Goal: Information Seeking & Learning: Check status

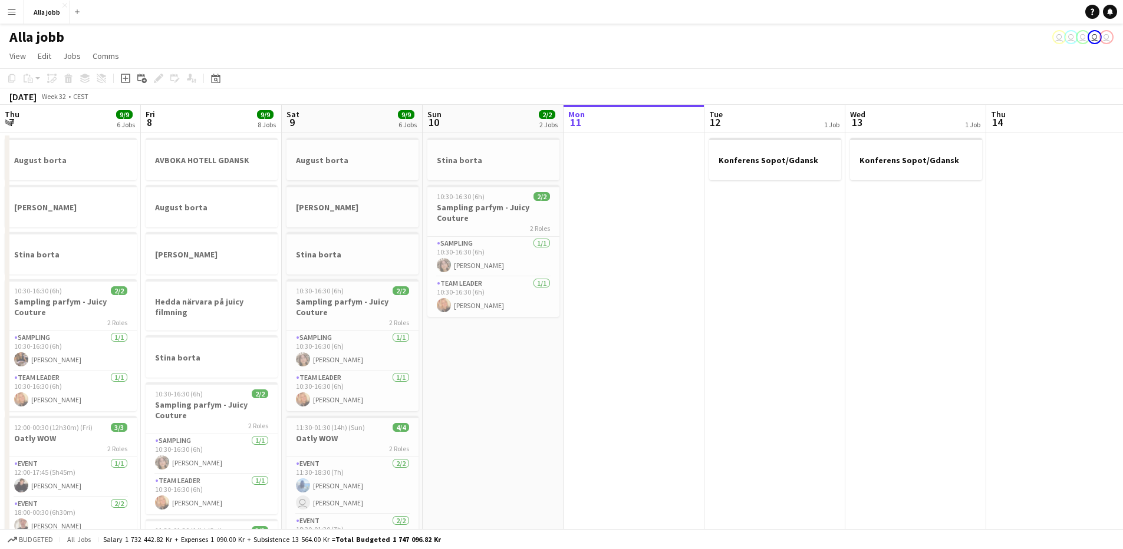
scroll to position [0, 309]
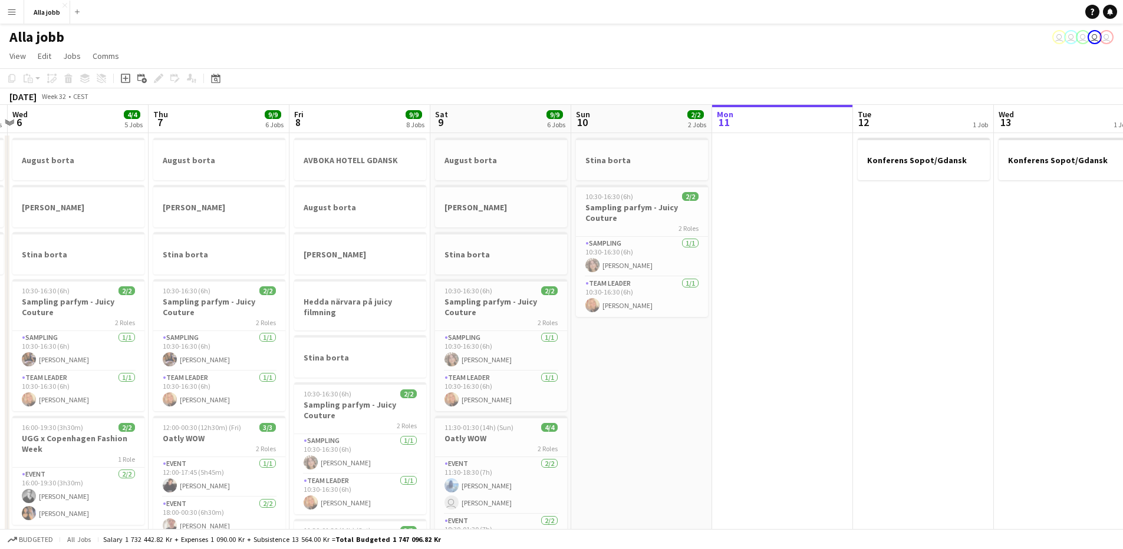
drag, startPoint x: 499, startPoint y: 217, endPoint x: 770, endPoint y: 315, distance: 288.2
click at [768, 288] on app-calendar-viewport "Mon 4 3 Jobs Tue 5 3 Jobs Wed 6 4/4 5 Jobs Thu 7 9/9 6 Jobs Fri 8 9/9 8 Jobs Sa…" at bounding box center [561, 475] width 1123 height 740
click at [770, 415] on app-date-cell at bounding box center [782, 489] width 141 height 712
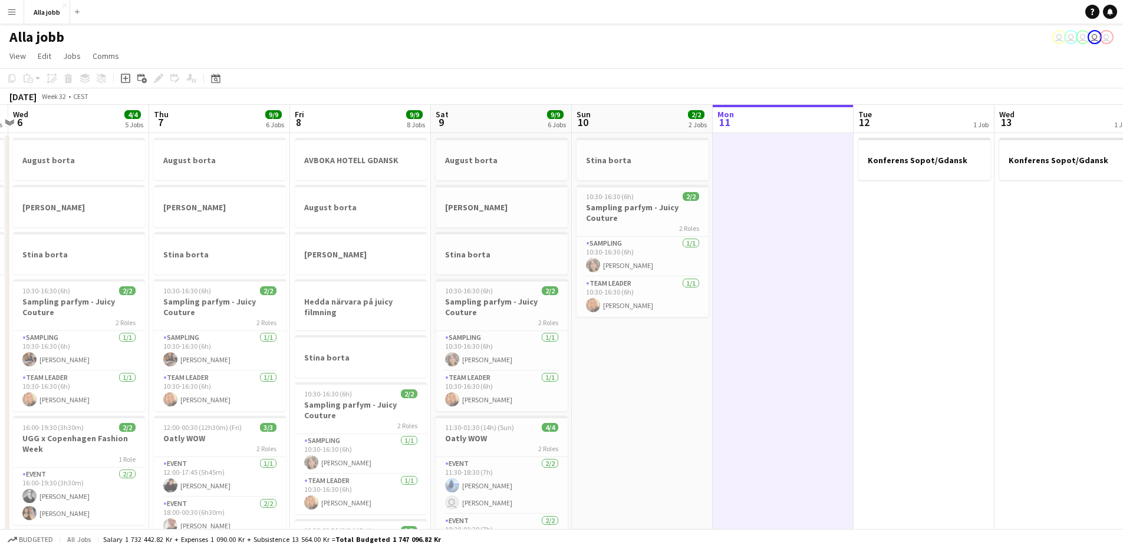
drag, startPoint x: 778, startPoint y: 408, endPoint x: 774, endPoint y: 401, distance: 7.7
click at [774, 402] on app-calendar-viewport "Mon 4 3 Jobs Tue 5 3 Jobs Wed 6 4/4 5 Jobs Thu 7 9/9 6 Jobs Fri 8 9/9 8 Jobs Sa…" at bounding box center [561, 475] width 1123 height 740
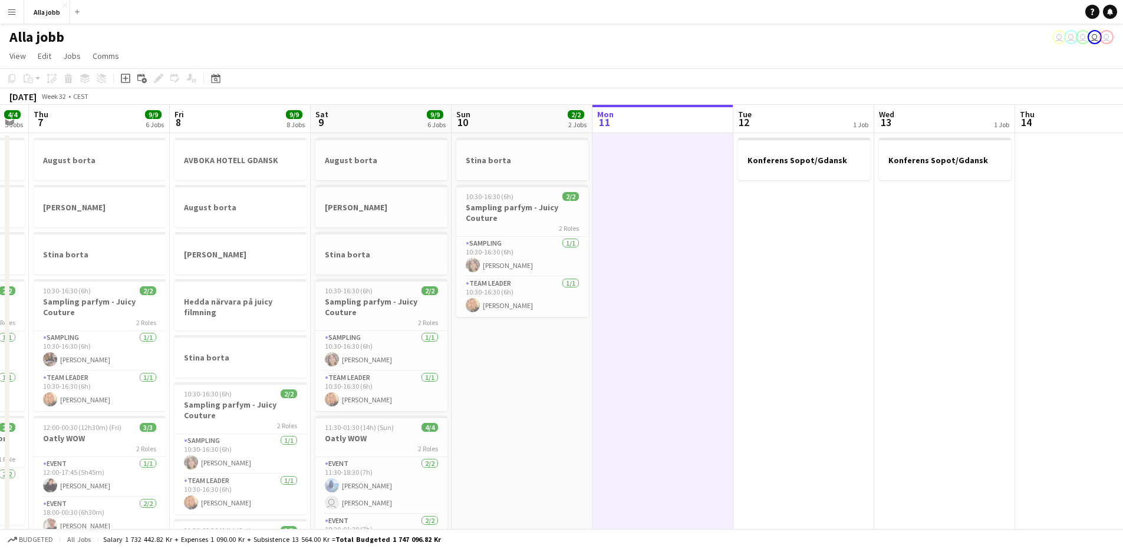
drag, startPoint x: 758, startPoint y: 395, endPoint x: 630, endPoint y: 371, distance: 130.0
click at [630, 371] on app-calendar-viewport "Mon 4 3 Jobs Tue 5 3 Jobs Wed 6 4/4 5 Jobs Thu 7 9/9 6 Jobs Fri 8 9/9 8 Jobs Sa…" at bounding box center [561, 475] width 1123 height 740
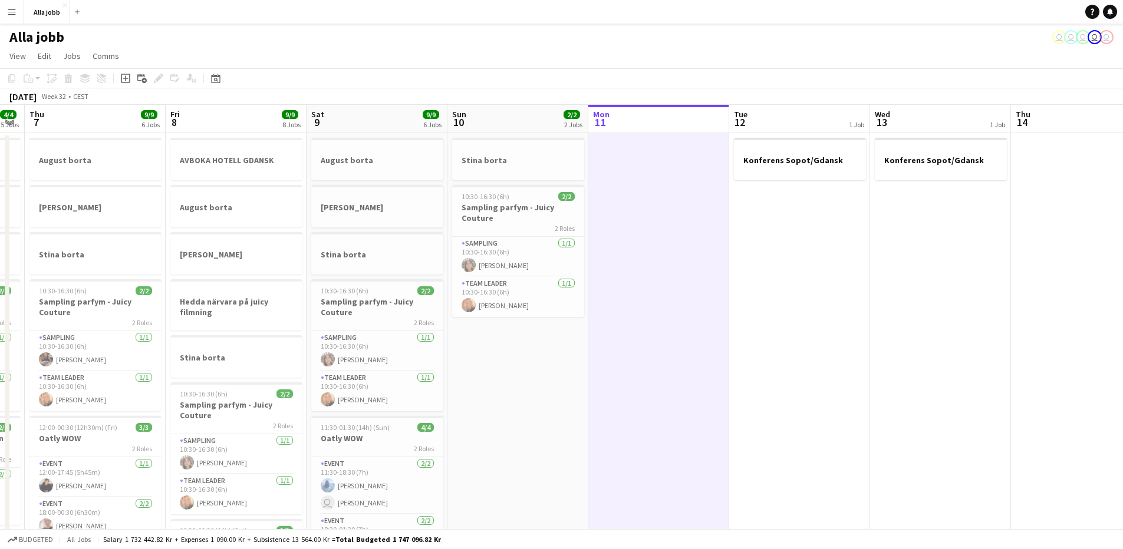
click at [630, 371] on app-date-cell at bounding box center [658, 489] width 141 height 712
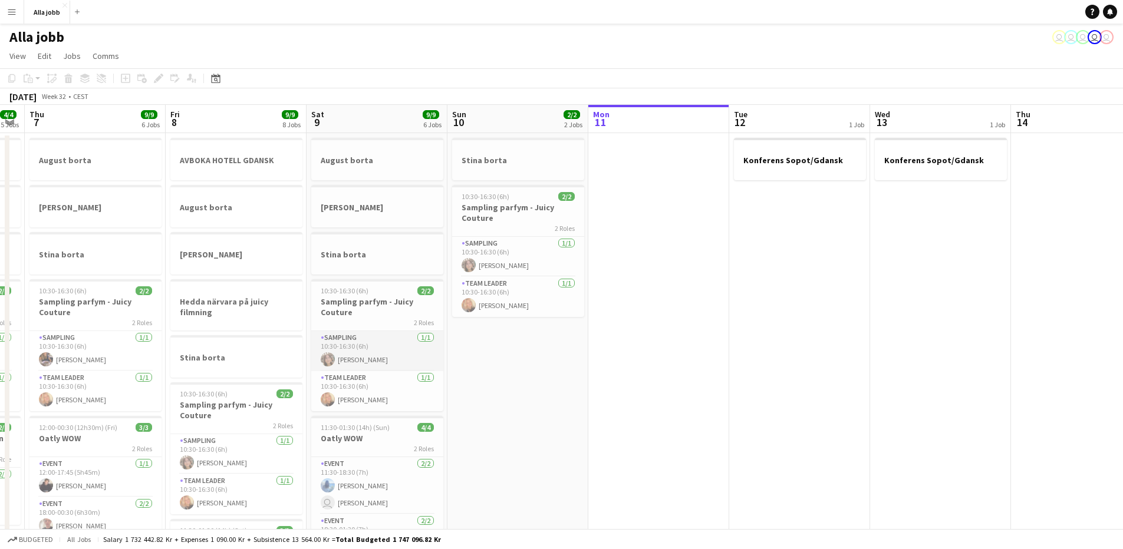
click at [376, 354] on app-card-role "Sampling 1/1 10:30-16:30 (6h) Delia Arama" at bounding box center [377, 351] width 132 height 40
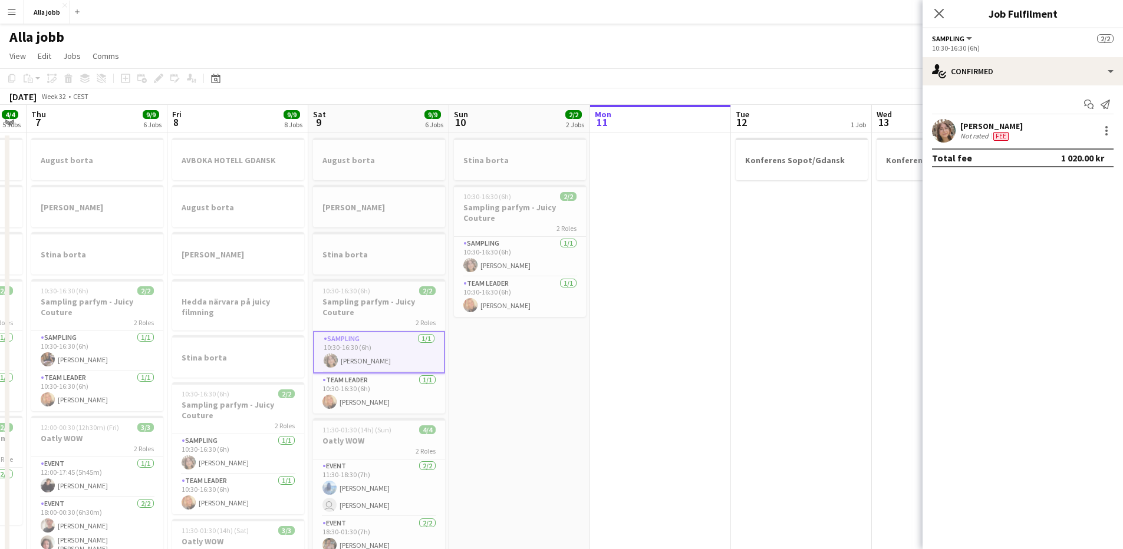
click at [527, 359] on app-date-cell "Stina borta 10:30-16:30 (6h) 2/2 Sampling parfym - Juicy Couture 2 Roles Sampli…" at bounding box center [519, 489] width 141 height 712
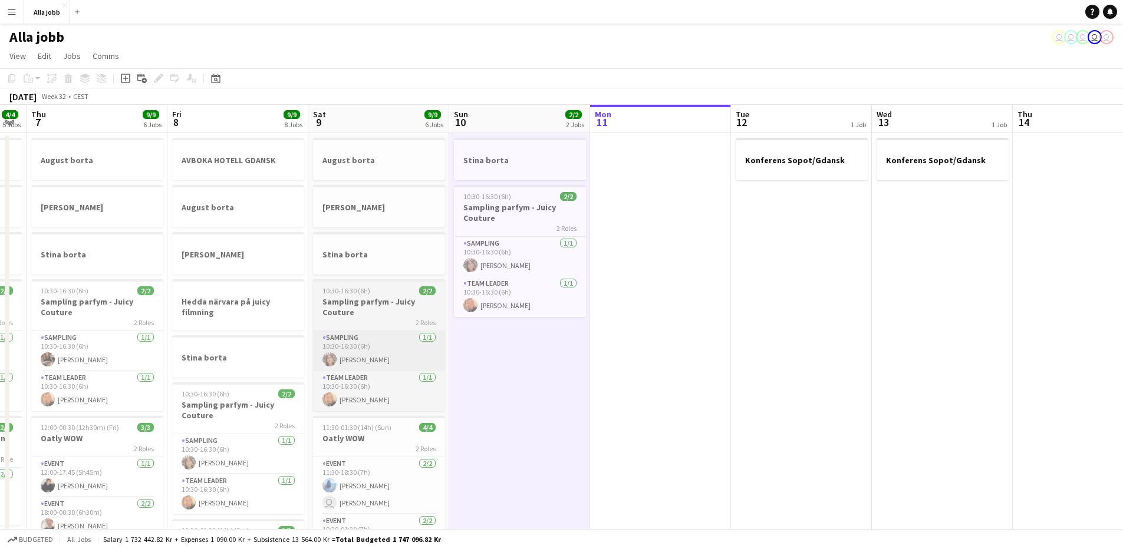
drag, startPoint x: 527, startPoint y: 359, endPoint x: 380, endPoint y: 354, distance: 148.0
click at [522, 360] on app-calendar-viewport "Mon 4 3 Jobs Tue 5 3 Jobs Wed 6 4/4 5 Jobs Thu 7 9/9 6 Jobs Fri 8 9/9 8 Jobs Sa…" at bounding box center [561, 475] width 1123 height 740
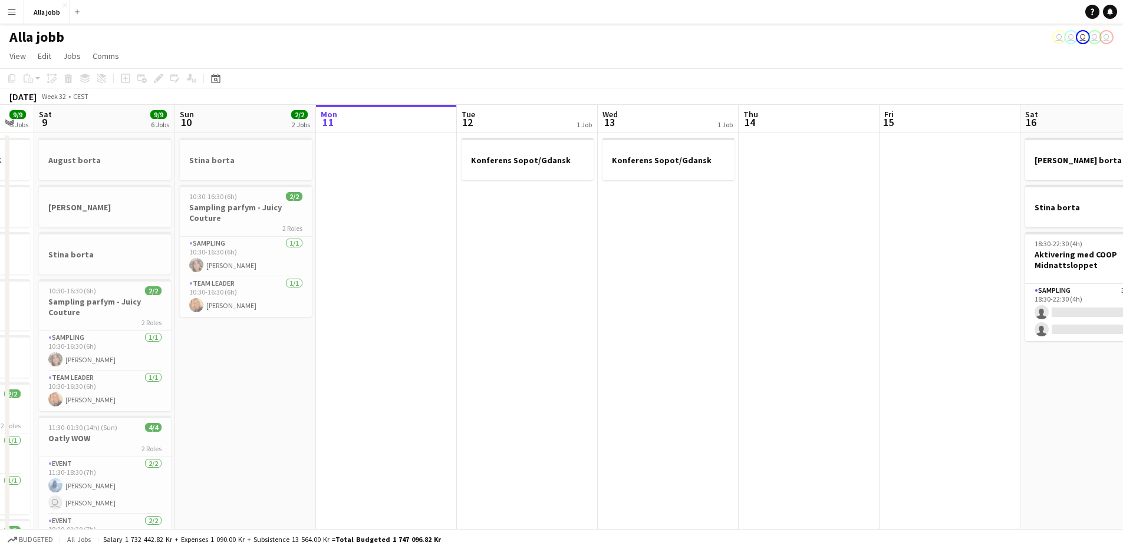
drag, startPoint x: 256, startPoint y: 308, endPoint x: 431, endPoint y: 339, distance: 177.7
click at [431, 339] on app-calendar-viewport "Thu 7 9/9 6 Jobs Fri 8 9/9 8 Jobs Sat 9 9/9 6 Jobs Sun 10 2/2 2 Jobs Mon 11 Tue…" at bounding box center [561, 475] width 1123 height 740
click at [434, 338] on app-date-cell at bounding box center [387, 489] width 141 height 712
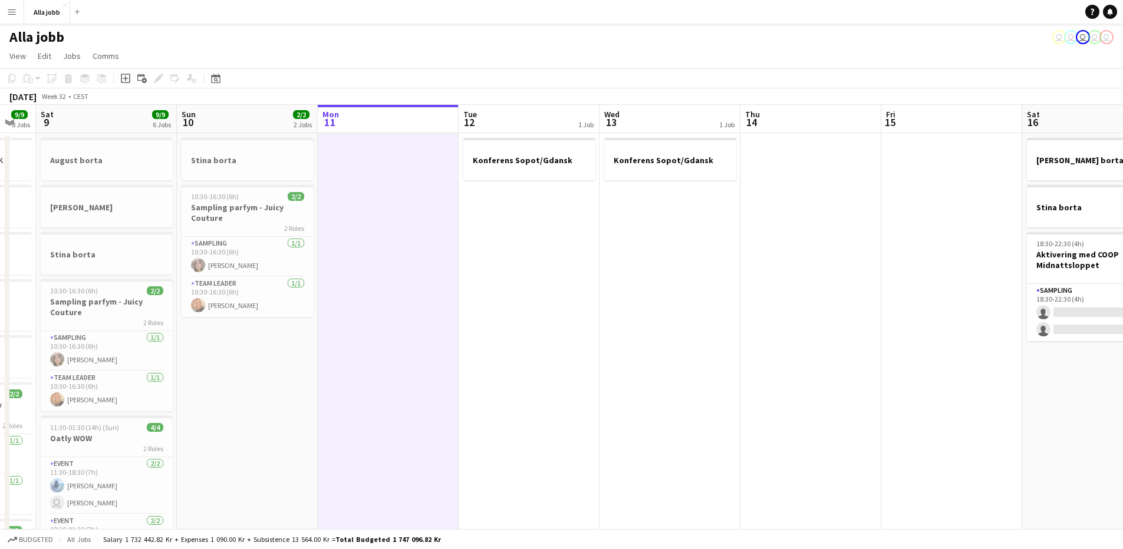
click at [434, 337] on app-date-cell at bounding box center [388, 489] width 141 height 712
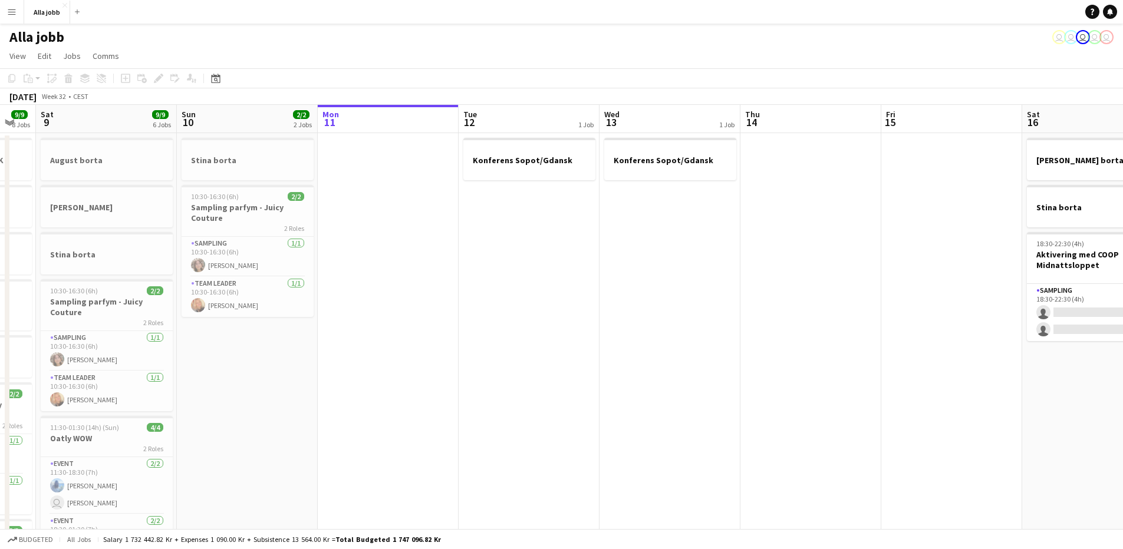
click at [533, 320] on app-date-cell "Konferens Sopot/Gdansk" at bounding box center [528, 489] width 141 height 712
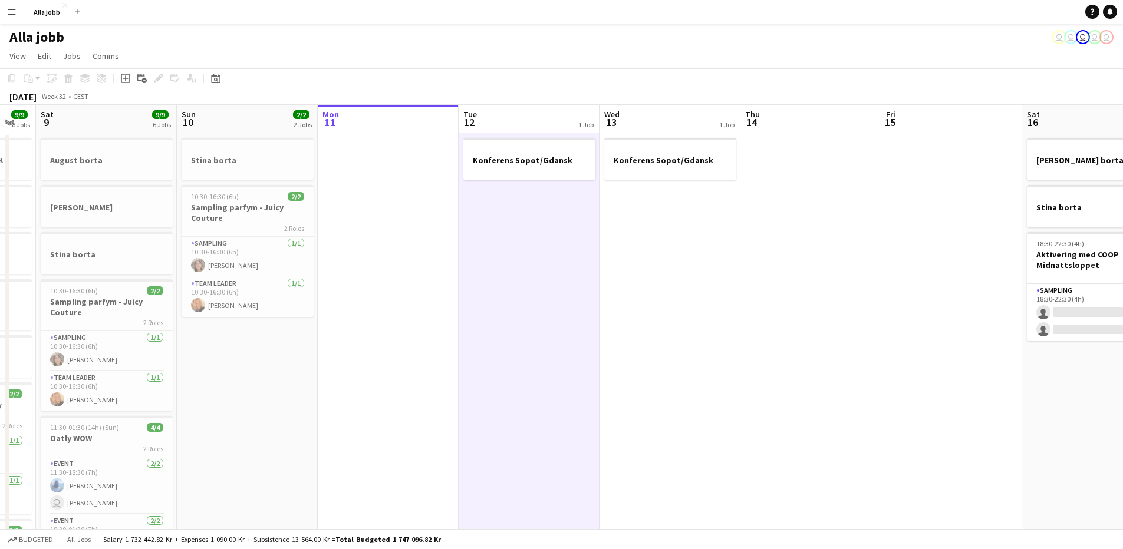
click at [461, 293] on app-date-cell "Konferens Sopot/Gdansk" at bounding box center [528, 489] width 141 height 712
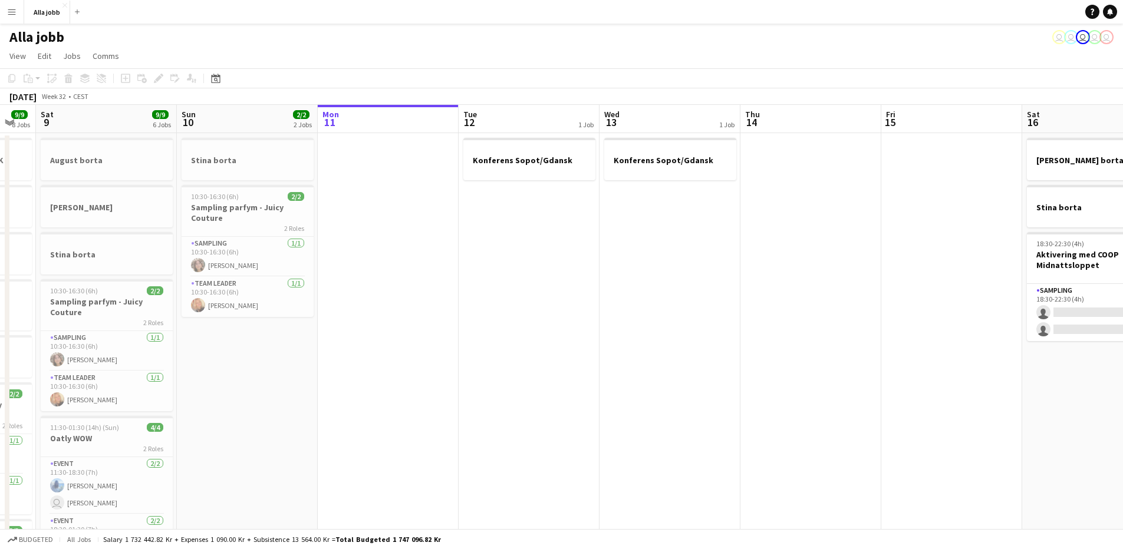
click at [461, 293] on app-date-cell "Konferens Sopot/Gdansk" at bounding box center [528, 489] width 141 height 712
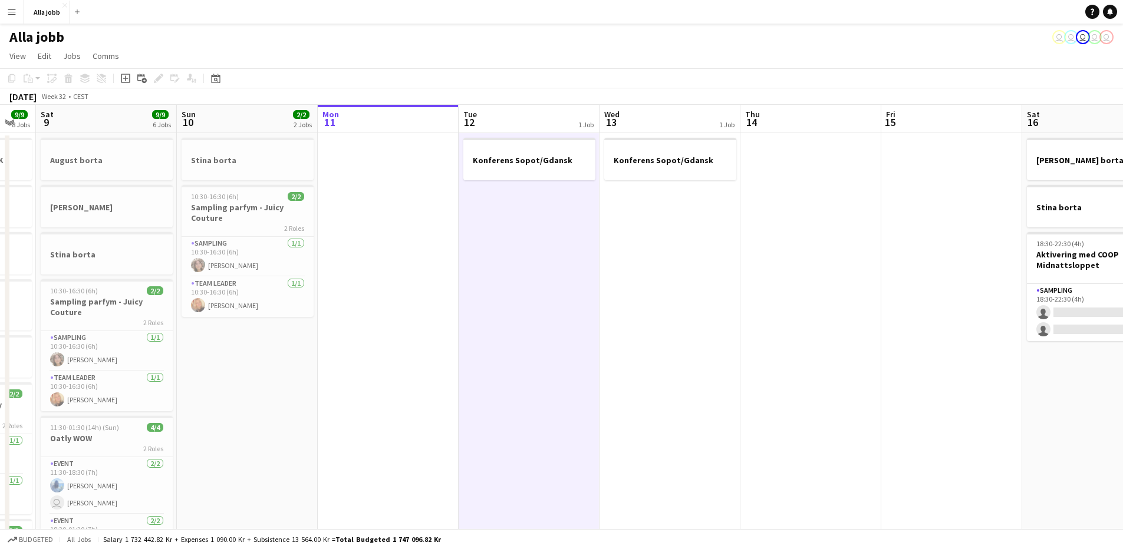
click at [427, 283] on app-date-cell at bounding box center [388, 489] width 141 height 712
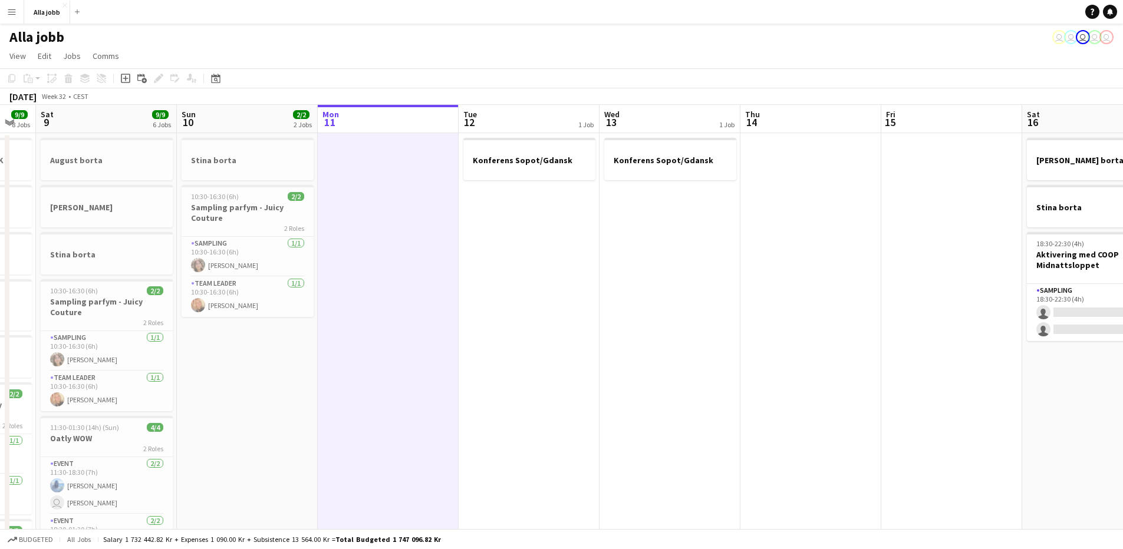
click at [427, 283] on app-date-cell at bounding box center [388, 489] width 141 height 712
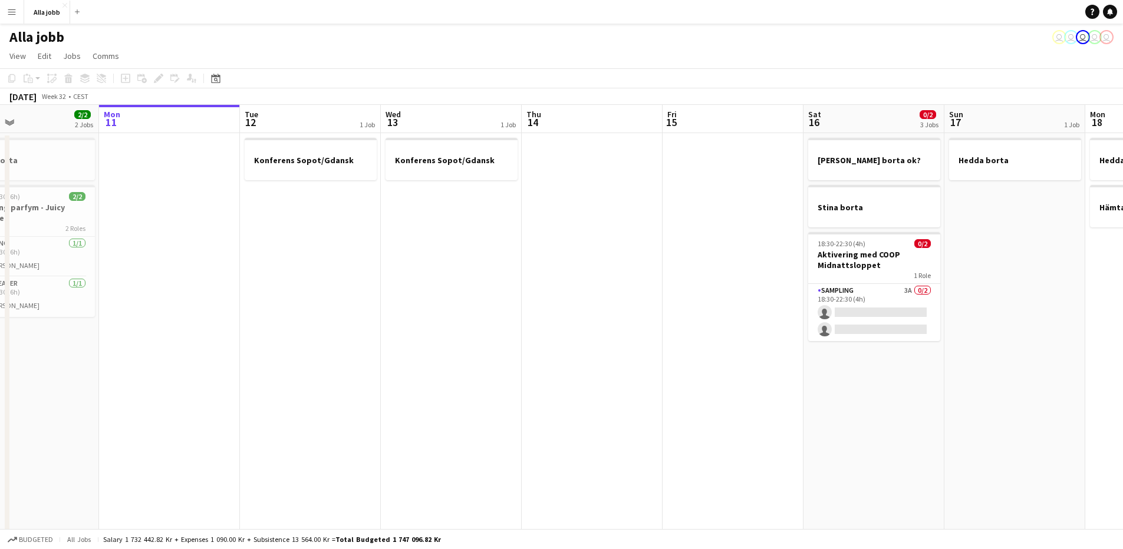
drag, startPoint x: 431, startPoint y: 269, endPoint x: 263, endPoint y: 312, distance: 173.4
click at [262, 313] on app-calendar-viewport "Thu 7 9/9 6 Jobs Fri 8 9/9 8 Jobs Sat 9 9/9 6 Jobs Sun 10 2/2 2 Jobs Mon 11 Tue…" at bounding box center [561, 475] width 1123 height 740
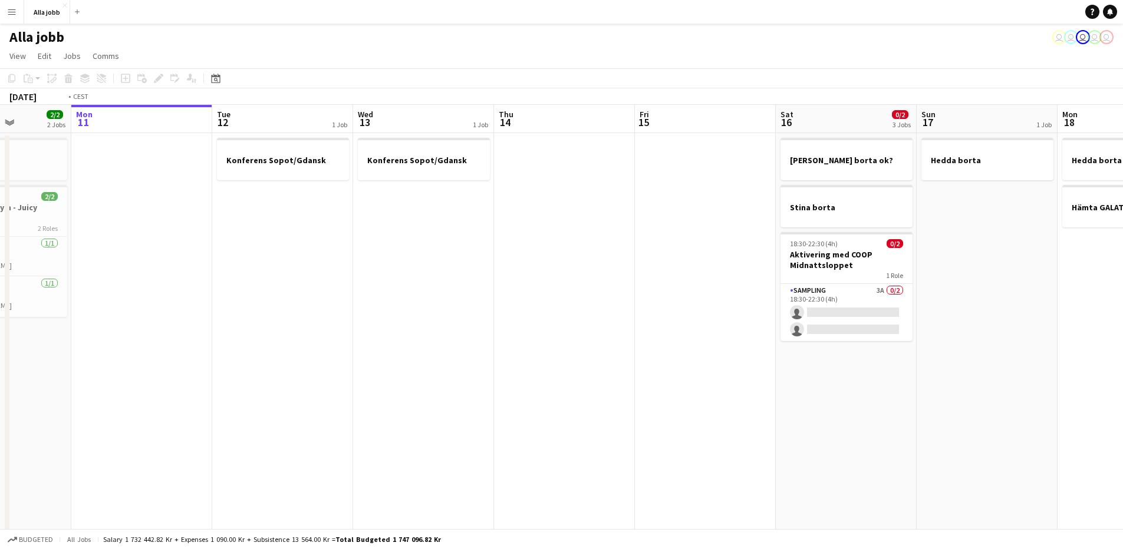
drag, startPoint x: 206, startPoint y: 316, endPoint x: 290, endPoint y: 329, distance: 85.4
click at [190, 319] on app-calendar-viewport "Thu 7 9/9 6 Jobs Fri 8 9/9 8 Jobs Sat 9 9/9 6 Jobs Sun 10 2/2 2 Jobs Mon 11 Tue…" at bounding box center [561, 475] width 1123 height 740
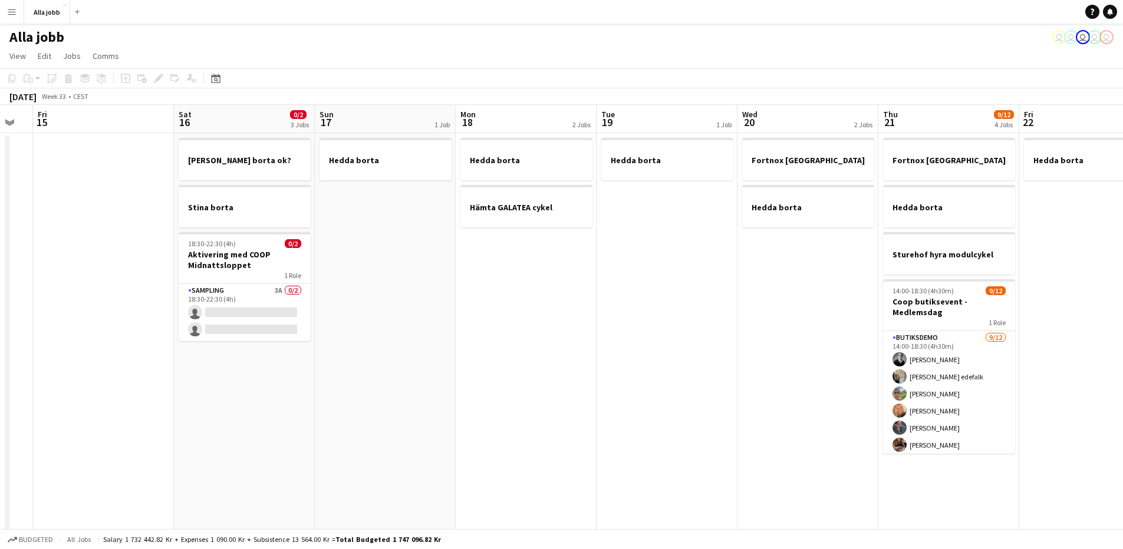
drag, startPoint x: 573, startPoint y: 440, endPoint x: 328, endPoint y: 414, distance: 246.5
click at [322, 419] on app-calendar-viewport "Mon 11 Tue 12 1 Job Wed 13 1 Job Thu 14 Fri 15 Sat 16 0/2 3 Jobs Sun 17 1 Job M…" at bounding box center [561, 475] width 1123 height 740
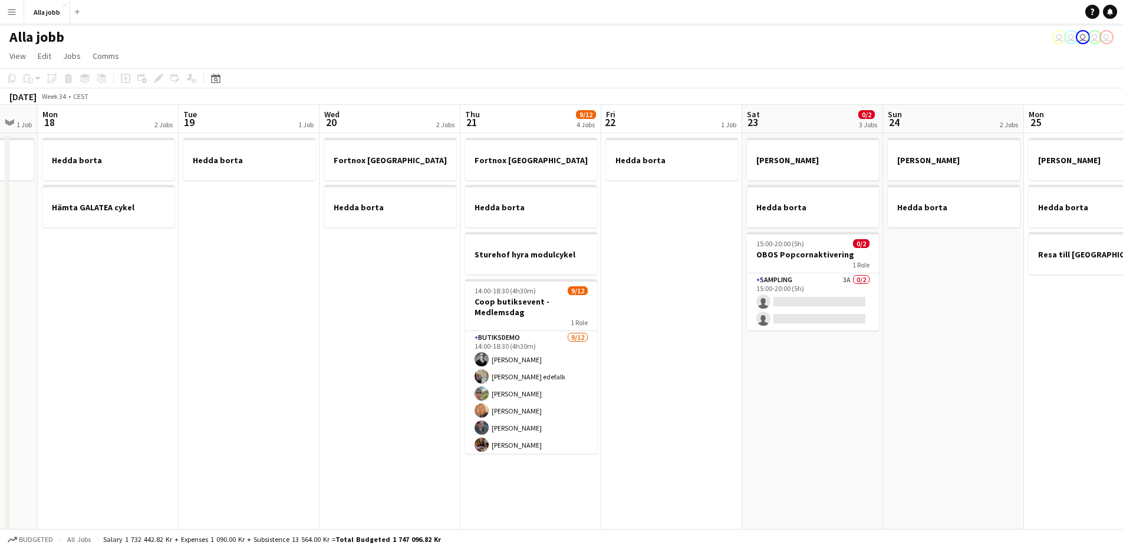
drag, startPoint x: 127, startPoint y: 407, endPoint x: 32, endPoint y: 416, distance: 94.8
click at [32, 416] on app-calendar-viewport "Fri 15 Sat 16 0/2 3 Jobs Sun 17 1 Job Mon 18 2 Jobs Tue 19 1 Job Wed 20 2 Jobs …" at bounding box center [561, 475] width 1123 height 740
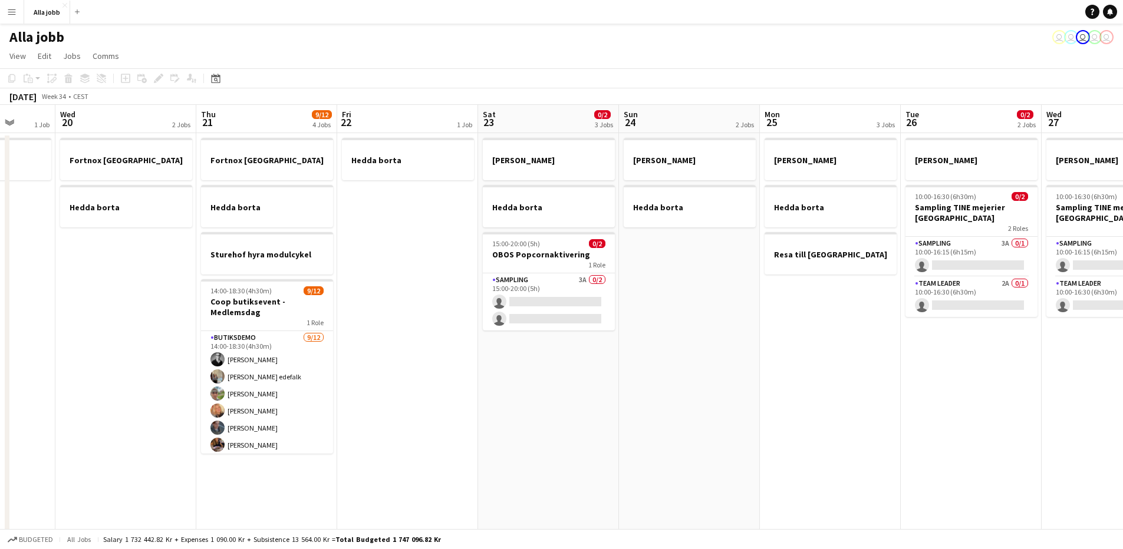
drag, startPoint x: 549, startPoint y: 375, endPoint x: 129, endPoint y: 392, distance: 419.9
click at [113, 394] on app-calendar-viewport "Sun 17 1 Job Mon 18 2 Jobs Tue 19 1 Job Wed 20 2 Jobs Thu 21 9/12 4 Jobs Fri 22…" at bounding box center [561, 475] width 1123 height 740
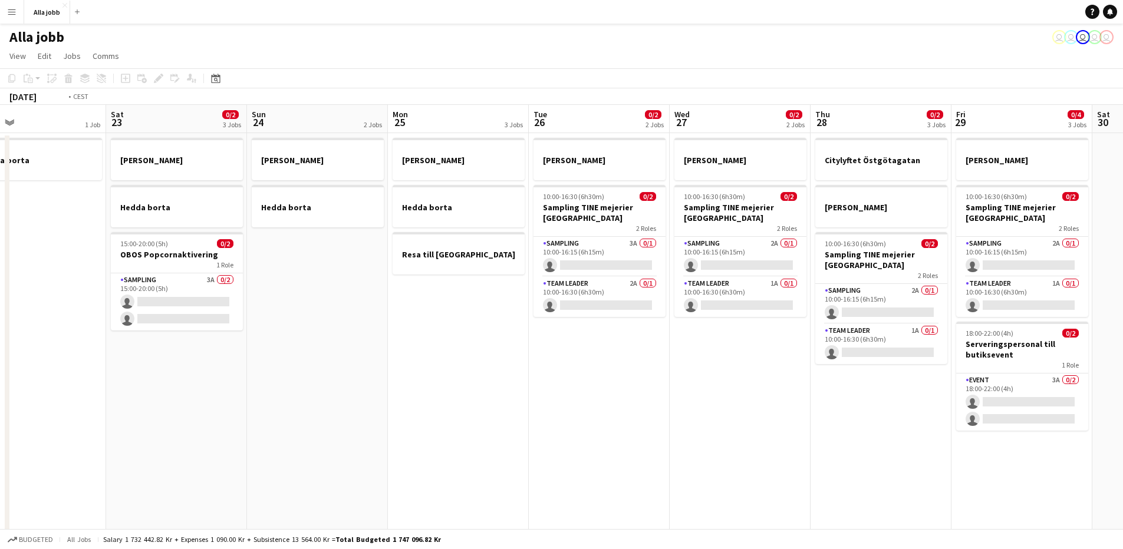
scroll to position [0, 344]
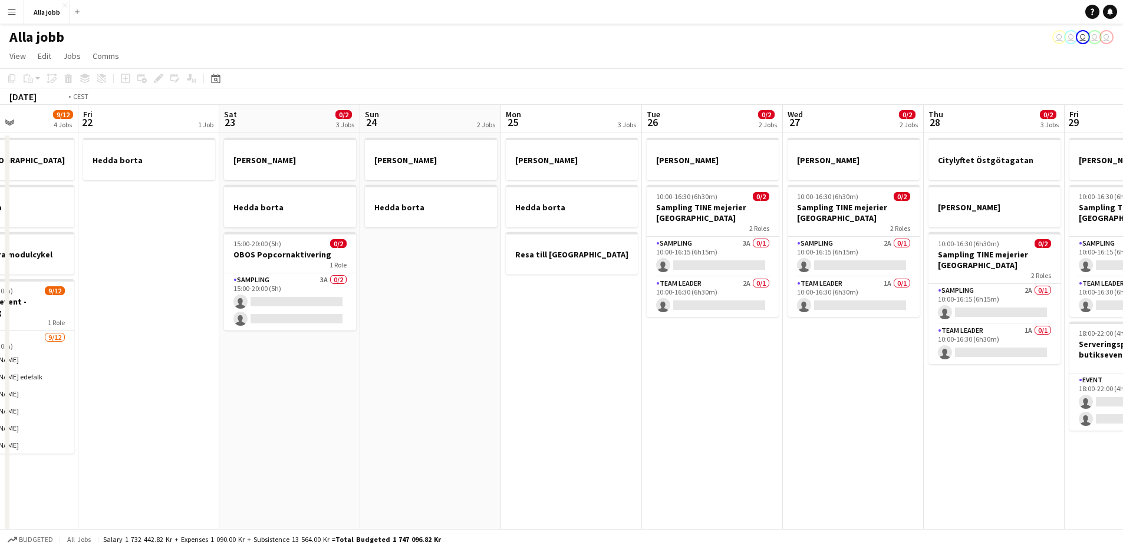
drag, startPoint x: 618, startPoint y: 451, endPoint x: 252, endPoint y: 449, distance: 366.6
click at [250, 451] on app-calendar-viewport "Tue 19 1 Job Wed 20 2 Jobs Thu 21 9/12 4 Jobs Fri 22 1 Job Sat 23 0/2 3 Jobs Su…" at bounding box center [561, 475] width 1123 height 740
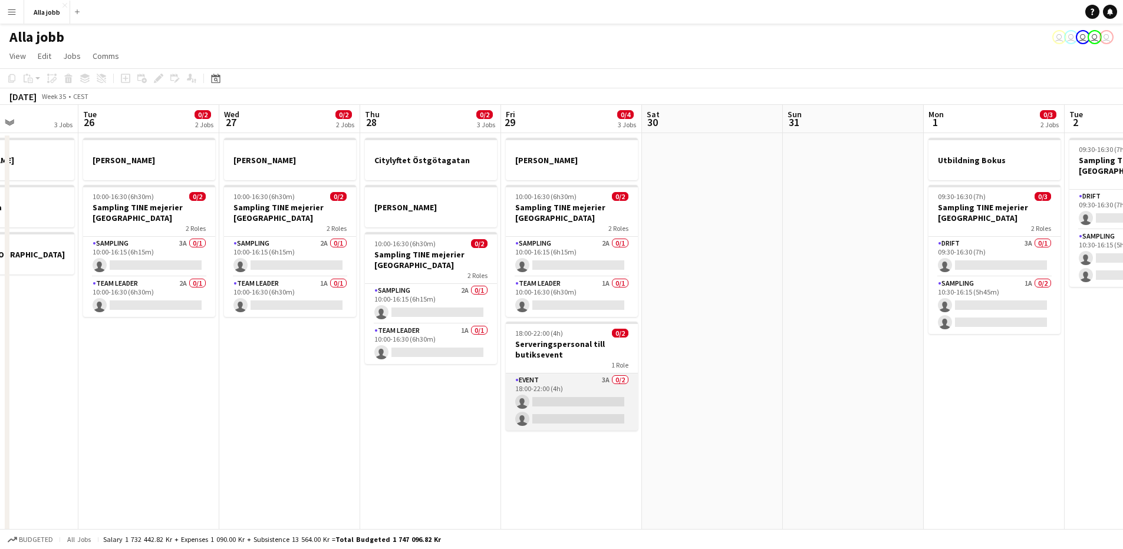
click at [521, 427] on app-card-role "Event 3A 0/2 18:00-22:00 (4h) single-neutral-actions single-neutral-actions" at bounding box center [572, 402] width 132 height 57
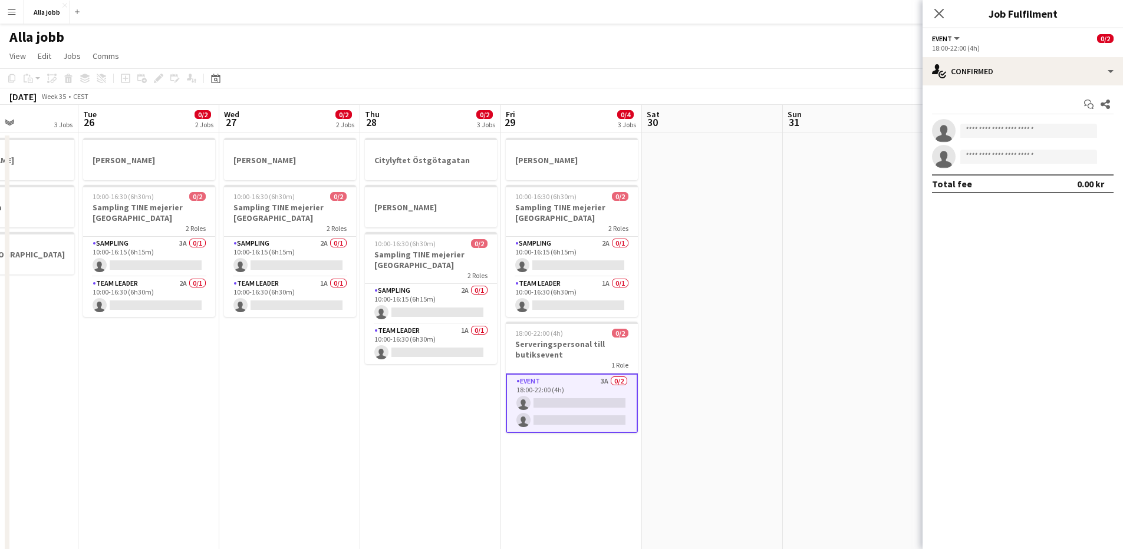
click at [448, 422] on app-date-cell "Citylyftet Östgötagatan [PERSON_NAME] 10:00-16:30 (6h30m) 0/2 Sampling TINE mej…" at bounding box center [430, 489] width 141 height 712
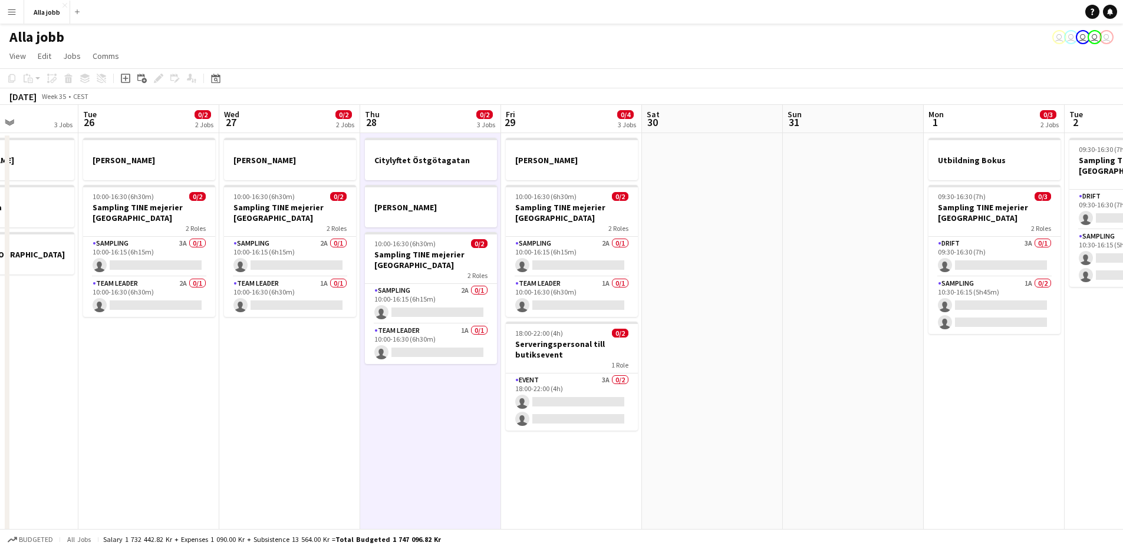
click at [325, 405] on app-calendar-viewport "Sat 23 0/2 3 Jobs Sun 24 2 Jobs Mon 25 3 Jobs Tue 26 0/2 2 Jobs Wed 27 0/2 2 Jo…" at bounding box center [561, 475] width 1123 height 740
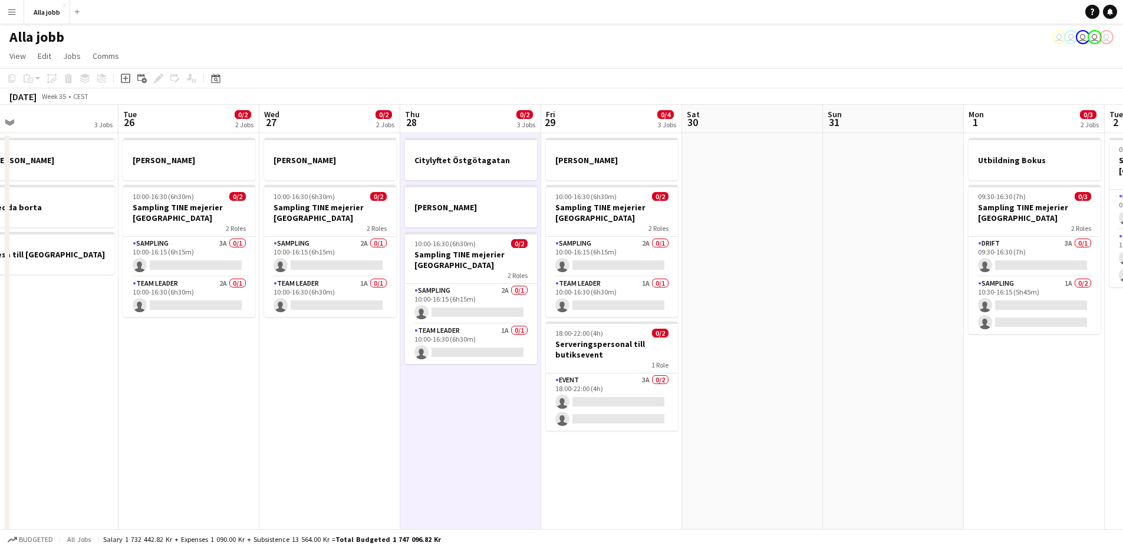
scroll to position [0, 308]
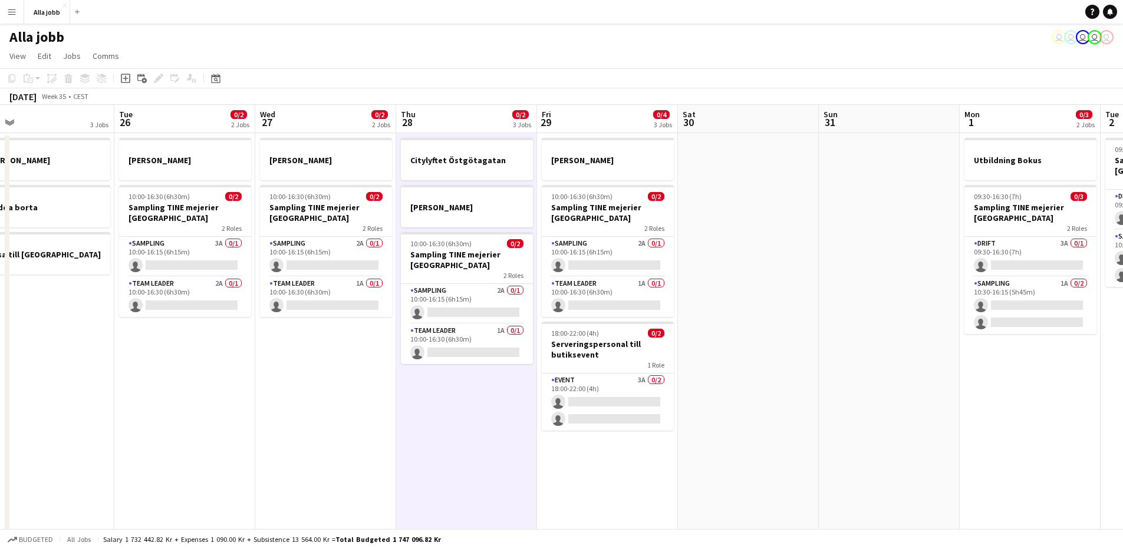
click at [326, 407] on app-calendar-viewport "Sat 23 0/2 3 Jobs Sun 24 2 Jobs Mon 25 3 Jobs Tue 26 0/2 2 Jobs Wed 27 0/2 2 Jo…" at bounding box center [561, 475] width 1123 height 740
click at [328, 407] on app-date-cell "[PERSON_NAME] 10:00-16:30 (6h30m) 0/2 Sampling TINE mejerier Göteborg 2 Roles S…" at bounding box center [325, 489] width 141 height 712
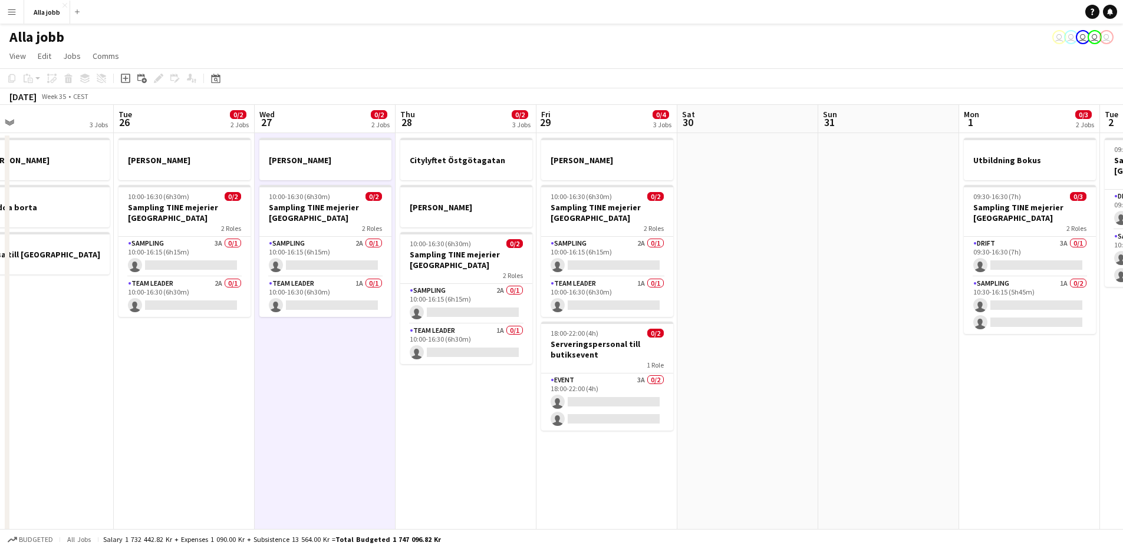
click at [496, 415] on app-date-cell "Citylyftet Östgötagatan [PERSON_NAME] 10:00-16:30 (6h30m) 0/2 Sampling TINE mej…" at bounding box center [465, 489] width 141 height 712
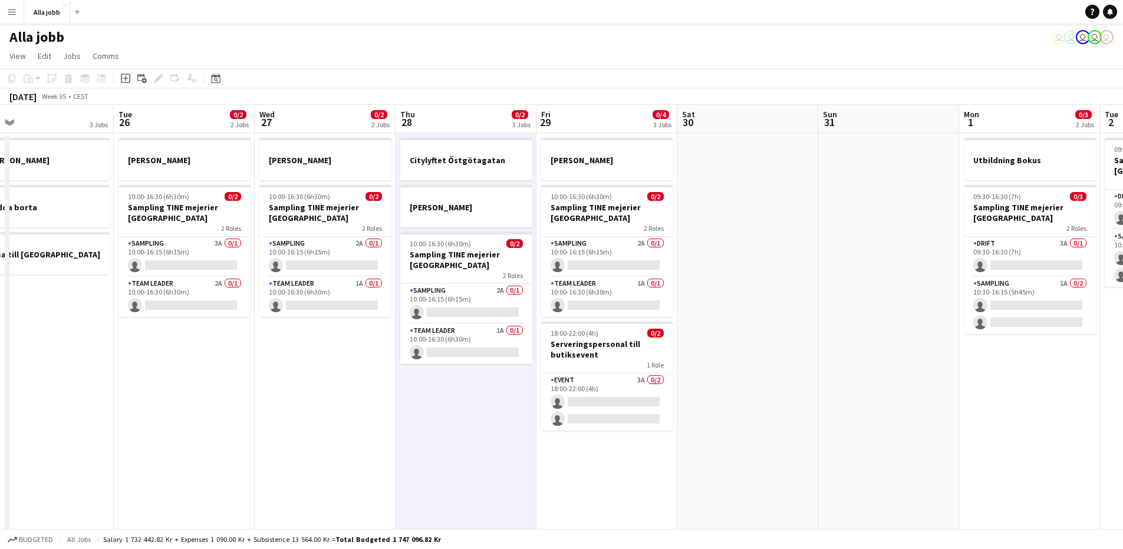
scroll to position [0, 309]
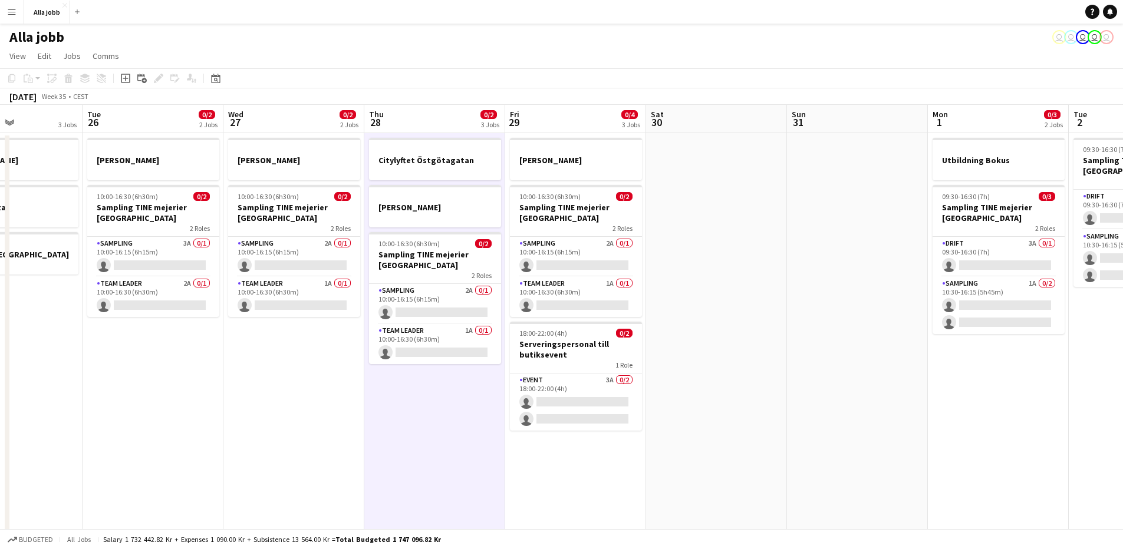
drag, startPoint x: 415, startPoint y: 436, endPoint x: 383, endPoint y: 443, distance: 32.6
click at [383, 443] on app-calendar-viewport "Sat 23 0/2 3 Jobs Sun 24 2 Jobs Mon 25 3 Jobs Tue 26 0/2 2 Jobs Wed 27 0/2 2 Jo…" at bounding box center [561, 475] width 1123 height 740
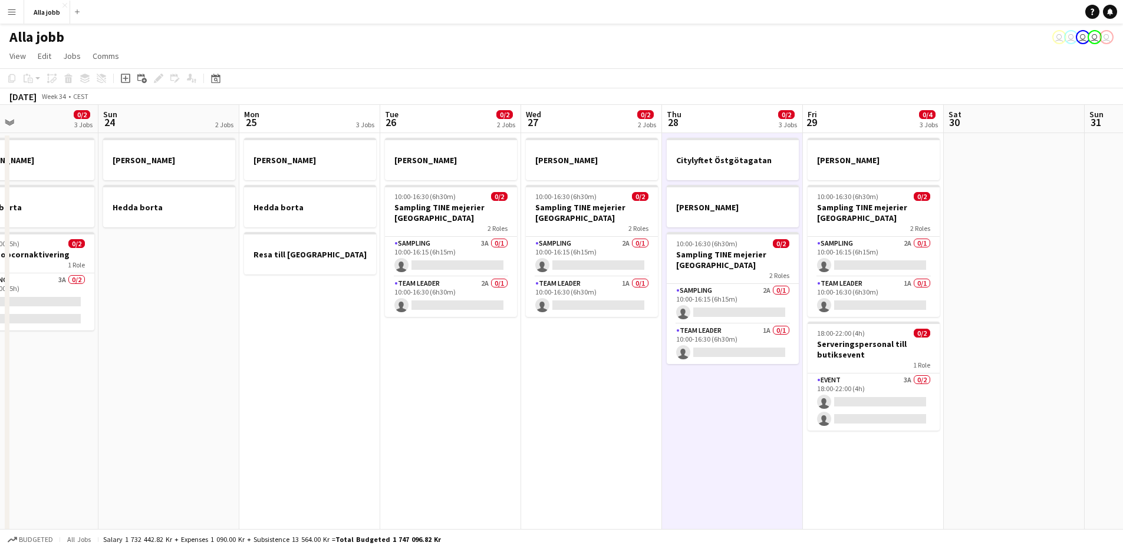
drag, startPoint x: 386, startPoint y: 441, endPoint x: 685, endPoint y: 452, distance: 299.0
click at [685, 452] on app-calendar-viewport "Thu 21 9/12 4 Jobs Fri 22 1 Job Sat 23 0/2 3 Jobs Sun 24 2 Jobs Mon 25 3 Jobs T…" at bounding box center [561, 475] width 1123 height 740
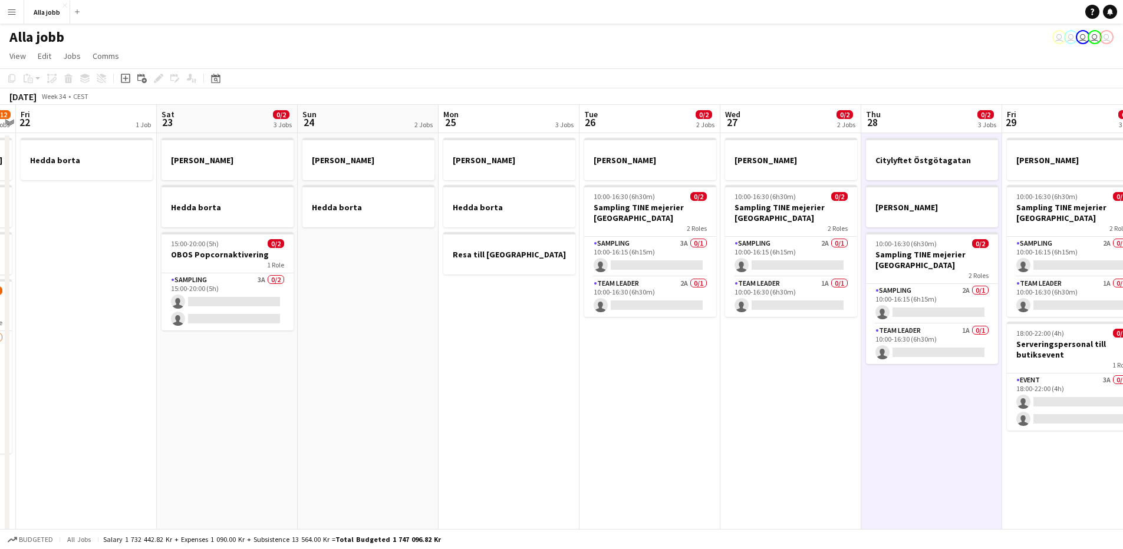
drag, startPoint x: 643, startPoint y: 455, endPoint x: 785, endPoint y: 445, distance: 142.4
click at [799, 443] on app-calendar-viewport "Wed 20 2 Jobs Thu 21 9/12 4 Jobs Fri 22 1 Job Sat 23 0/2 3 Jobs Sun 24 2 Jobs M…" at bounding box center [561, 475] width 1123 height 740
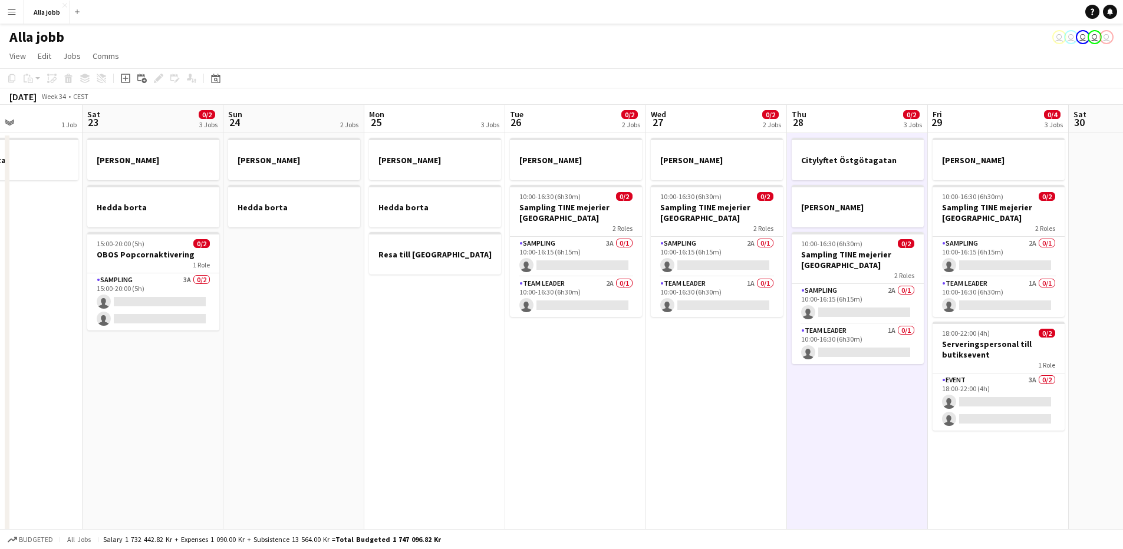
drag, startPoint x: 675, startPoint y: 454, endPoint x: 865, endPoint y: 431, distance: 191.2
click at [865, 431] on app-calendar-viewport "Wed 20 2 Jobs Thu 21 9/12 4 Jobs Fri 22 1 Job Sat 23 0/2 3 Jobs Sun 24 2 Jobs M…" at bounding box center [561, 475] width 1123 height 740
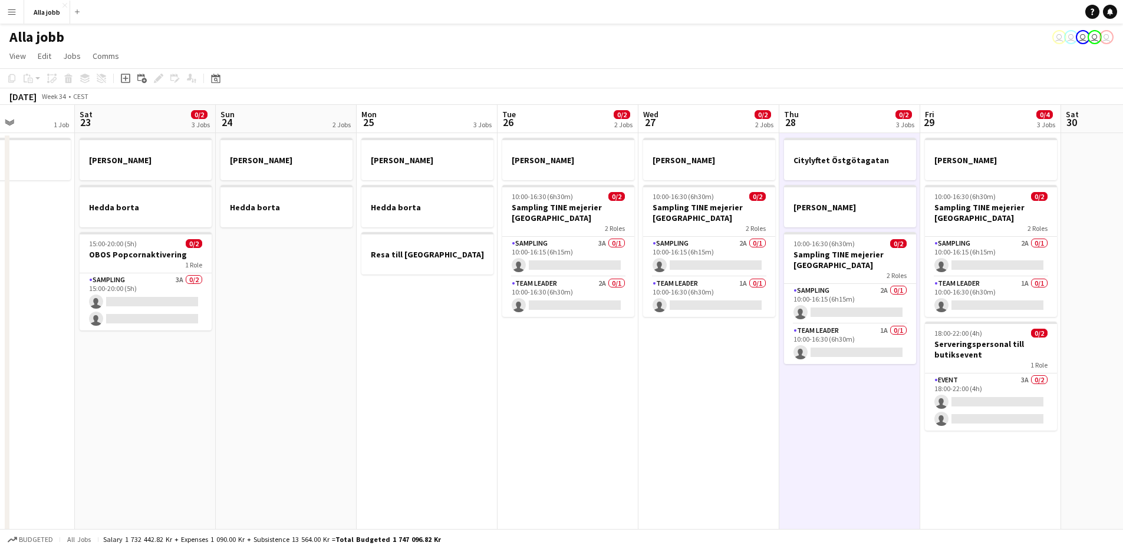
drag, startPoint x: 839, startPoint y: 461, endPoint x: 566, endPoint y: 445, distance: 272.8
click at [564, 446] on app-calendar-viewport "Wed 20 2 Jobs Thu 21 9/12 4 Jobs Fri 22 1 Job Sat 23 0/2 3 Jobs Sun 24 2 Jobs M…" at bounding box center [561, 475] width 1123 height 740
drag, startPoint x: 708, startPoint y: 439, endPoint x: 427, endPoint y: 480, distance: 284.0
click at [422, 481] on app-calendar-viewport "Wed 20 2 Jobs Thu 21 9/12 4 Jobs Fri 22 1 Job Sat 23 0/2 3 Jobs Sun 24 2 Jobs M…" at bounding box center [561, 475] width 1123 height 740
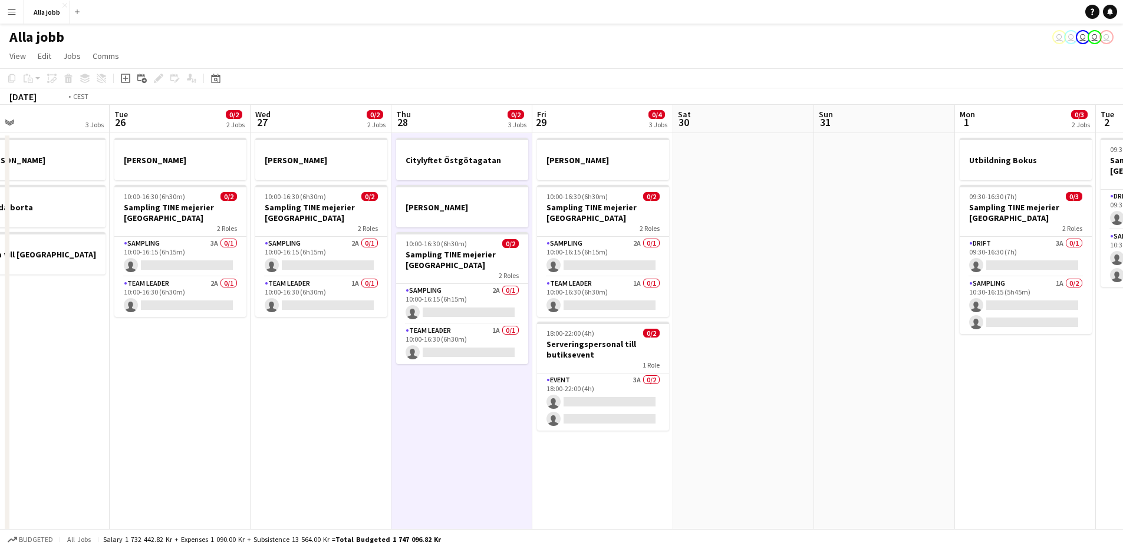
drag, startPoint x: 443, startPoint y: 466, endPoint x: 340, endPoint y: 476, distance: 103.7
click at [340, 476] on app-calendar-viewport "Fri 22 1 Job Sat 23 0/2 3 Jobs Sun 24 2 Jobs Mon 25 3 Jobs Tue 26 0/2 2 Jobs We…" at bounding box center [561, 475] width 1123 height 740
click at [398, 466] on app-date-cell "Citylyftet Östgötagatan [PERSON_NAME] 10:00-16:30 (6h30m) 0/2 Sampling TINE mej…" at bounding box center [459, 489] width 141 height 712
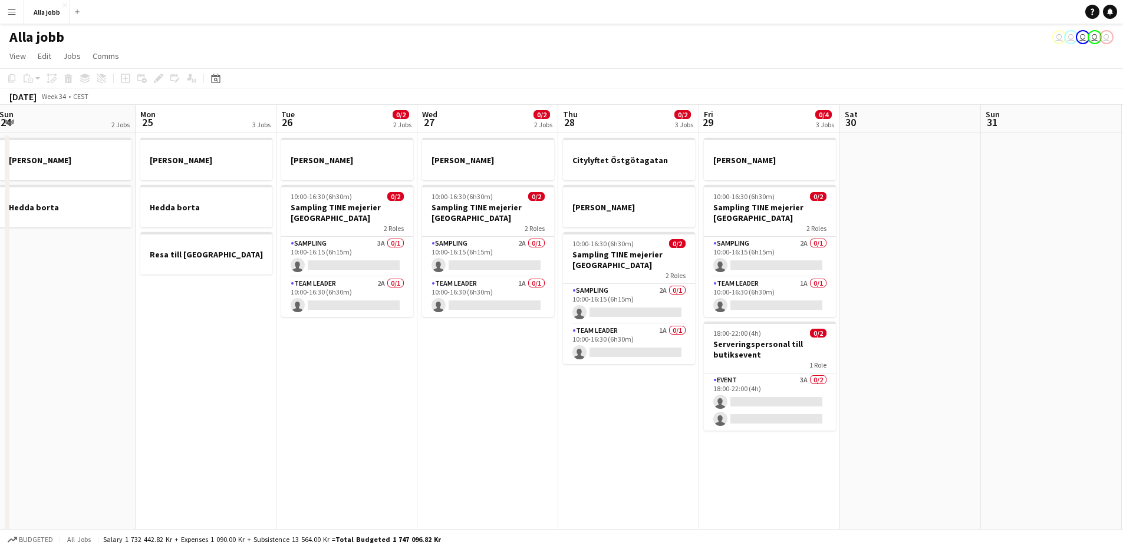
scroll to position [0, 262]
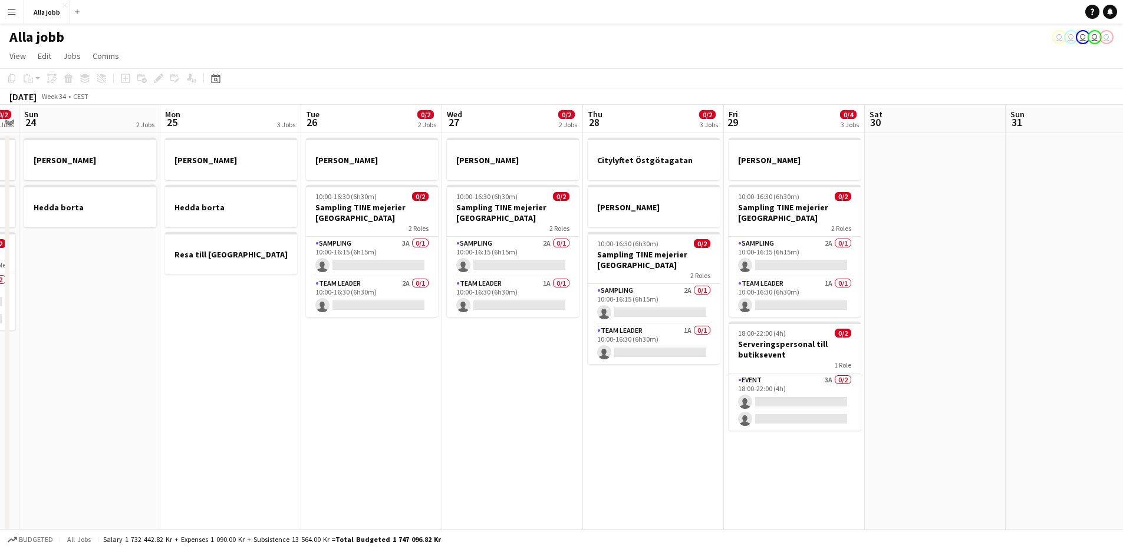
drag, startPoint x: 494, startPoint y: 447, endPoint x: 623, endPoint y: 442, distance: 129.2
click at [623, 442] on app-calendar-viewport "Fri 22 1 Job Sat 23 0/2 3 Jobs Sun 24 2 Jobs Mon 25 3 Jobs Tue 26 0/2 2 Jobs We…" at bounding box center [561, 475] width 1123 height 740
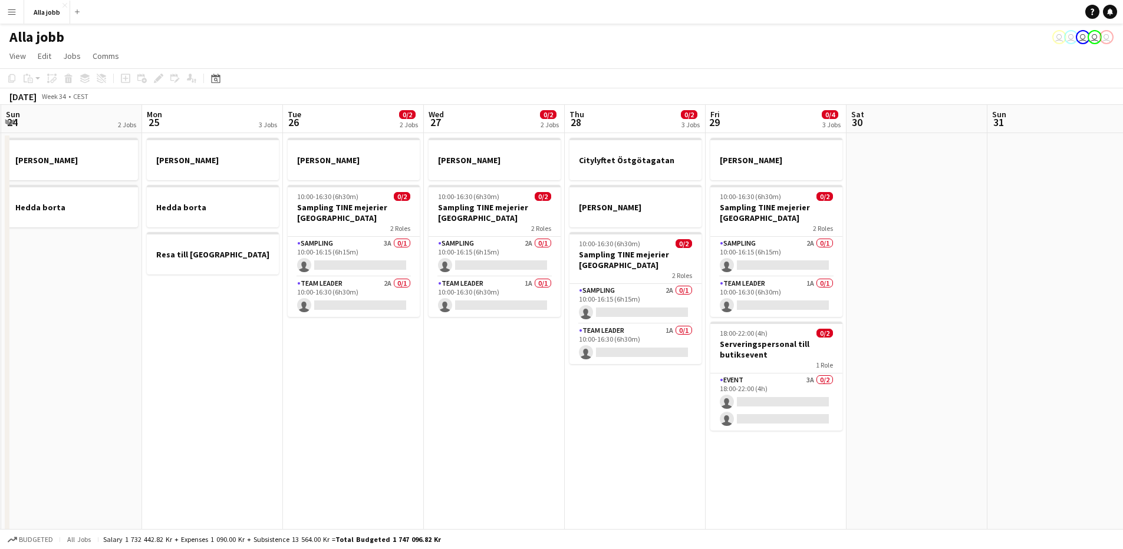
scroll to position [0, 291]
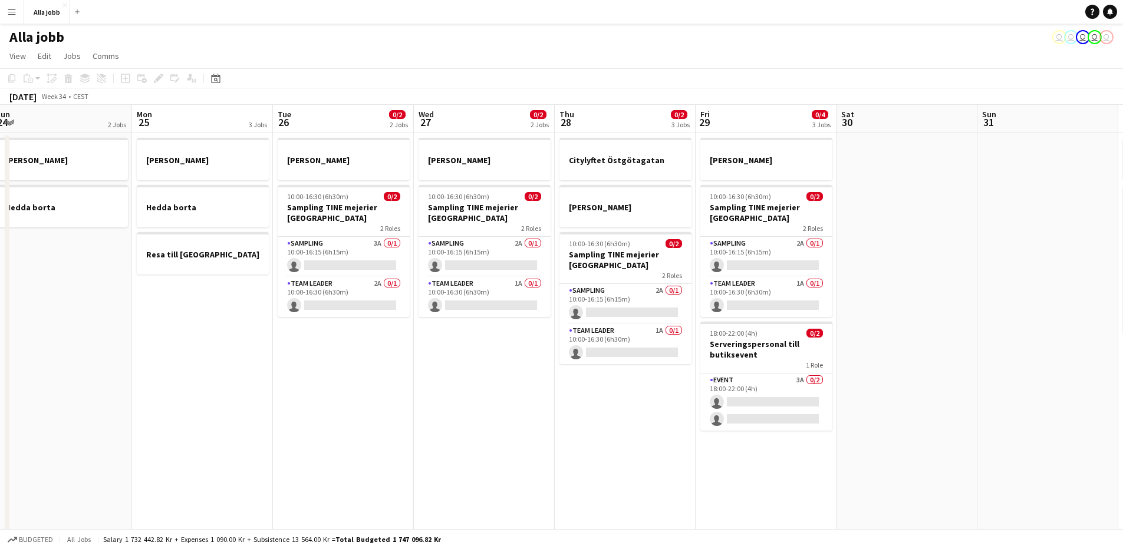
click at [543, 448] on app-calendar-viewport "Fri 22 1 Job Sat 23 0/2 3 Jobs Sun 24 2 Jobs Mon 25 3 Jobs Tue 26 0/2 2 Jobs We…" at bounding box center [561, 475] width 1123 height 740
click at [497, 440] on app-date-cell "[PERSON_NAME] 10:00-16:30 (6h30m) 0/2 Sampling TINE mejerier Göteborg 2 Roles S…" at bounding box center [484, 489] width 141 height 712
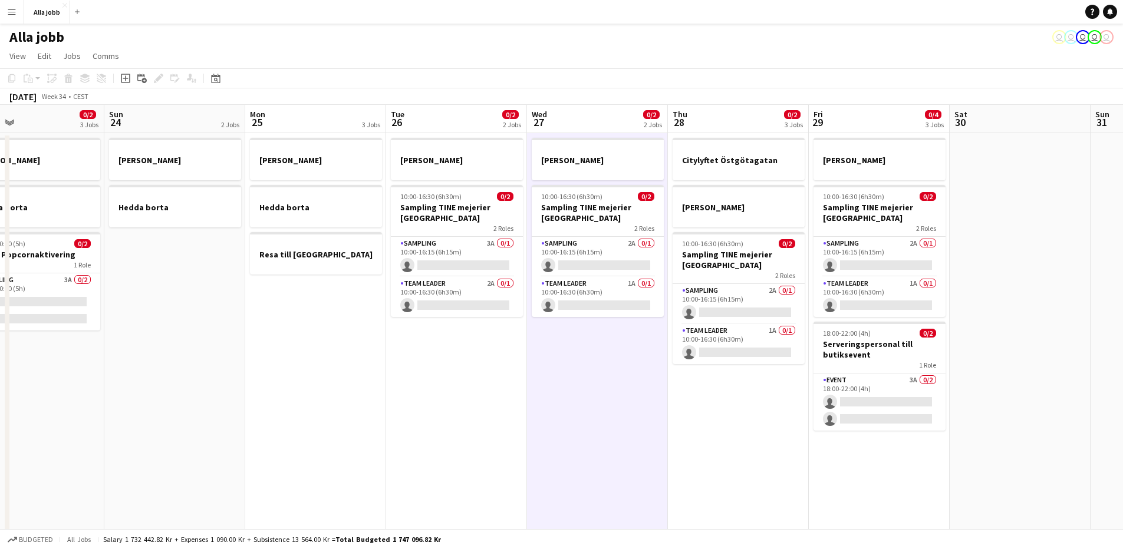
scroll to position [0, 313]
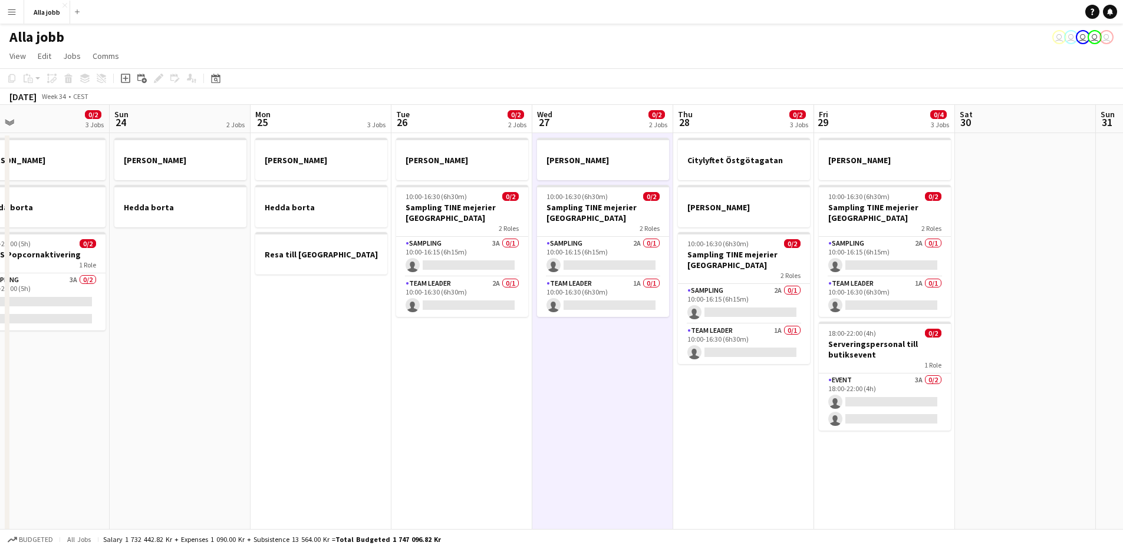
drag, startPoint x: 489, startPoint y: 426, endPoint x: 591, endPoint y: 419, distance: 102.8
click at [591, 419] on app-calendar-viewport "Thu 21 9/12 4 Jobs Fri 22 1 Job Sat 23 0/2 3 Jobs Sun 24 2 Jobs Mon 25 3 Jobs T…" at bounding box center [561, 475] width 1123 height 740
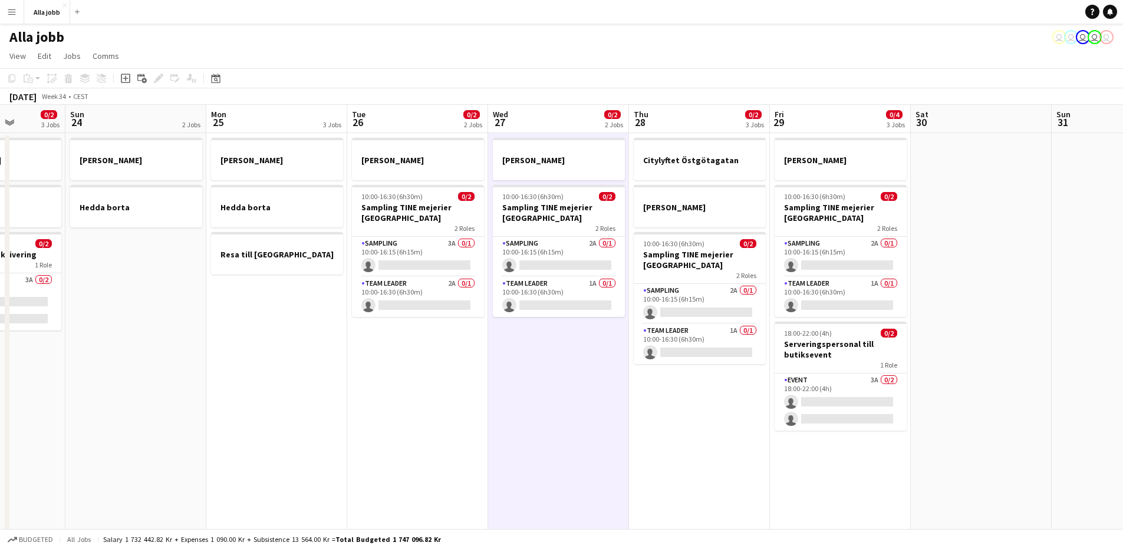
drag, startPoint x: 582, startPoint y: 430, endPoint x: 531, endPoint y: 434, distance: 51.4
click at [537, 434] on app-calendar-viewport "Thu 21 9/12 4 Jobs Fri 22 1 Job Sat 23 0/2 3 Jobs Sun 24 2 Jobs Mon 25 3 Jobs T…" at bounding box center [561, 475] width 1123 height 740
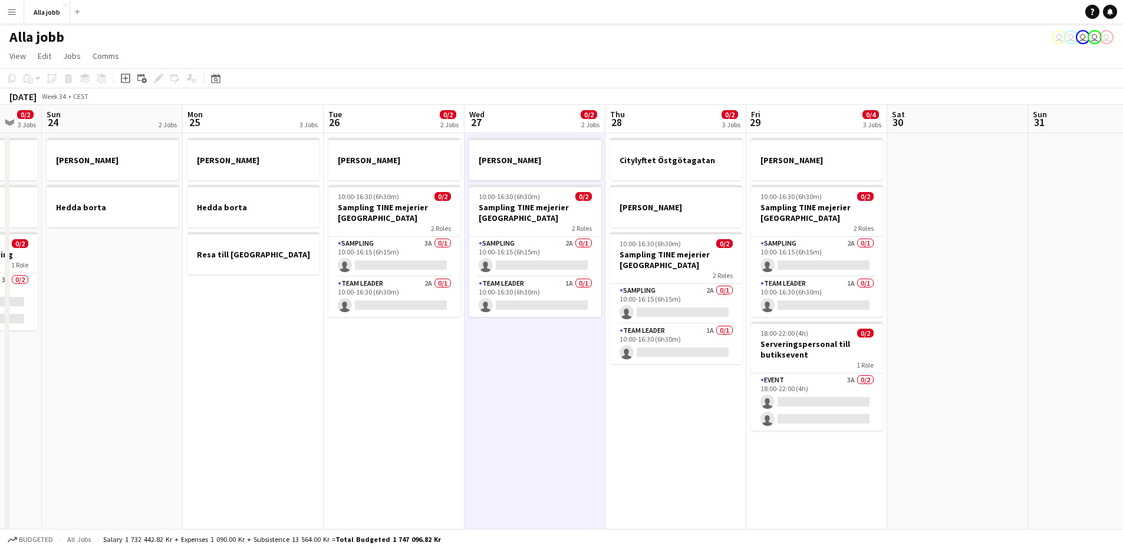
scroll to position [0, 404]
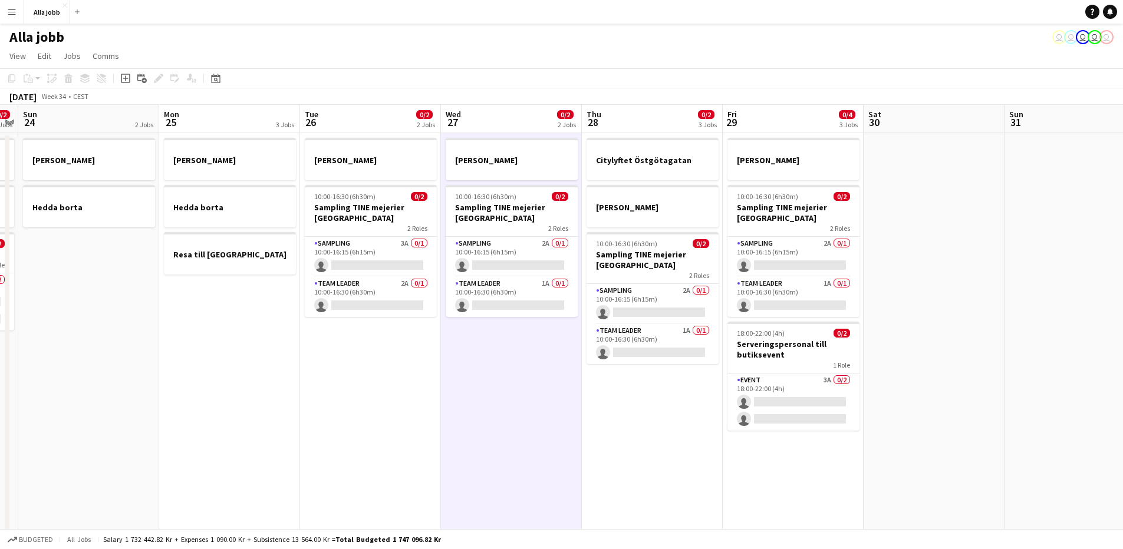
drag, startPoint x: 520, startPoint y: 433, endPoint x: 479, endPoint y: 438, distance: 42.1
click at [479, 438] on app-calendar-viewport "Thu 21 9/12 4 Jobs Fri 22 1 Job Sat 23 0/2 3 Jobs Sun 24 2 Jobs Mon 25 3 Jobs T…" at bounding box center [561, 475] width 1123 height 740
drag, startPoint x: 657, startPoint y: 457, endPoint x: 527, endPoint y: 455, distance: 129.7
click at [652, 457] on app-calendar-viewport "Thu 21 9/12 4 Jobs Fri 22 1 Job Sat 23 0/2 3 Jobs Sun 24 2 Jobs Mon 25 3 Jobs T…" at bounding box center [561, 475] width 1123 height 740
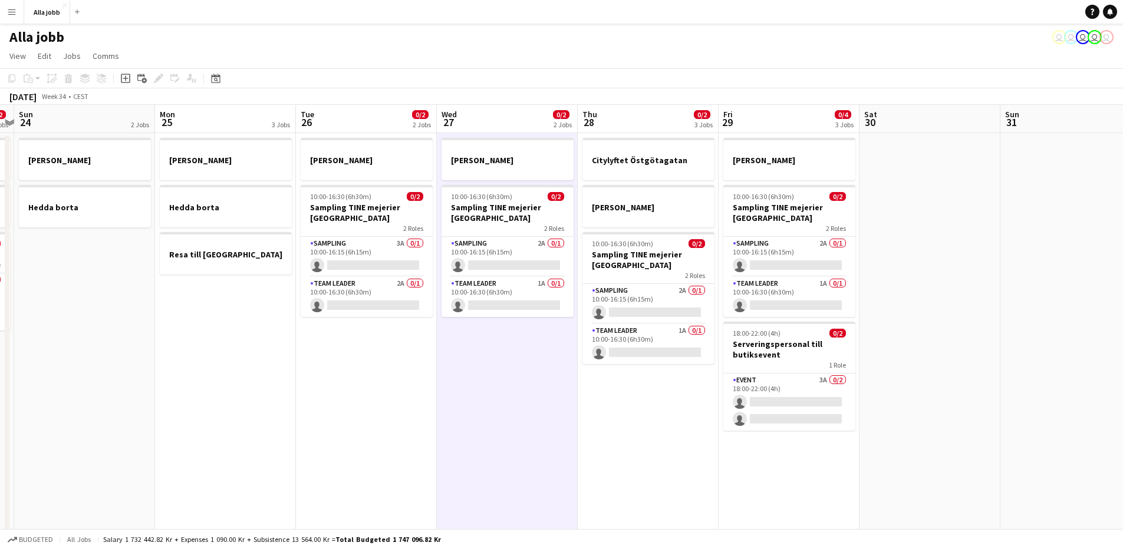
drag, startPoint x: 497, startPoint y: 454, endPoint x: 505, endPoint y: 453, distance: 8.4
click at [499, 454] on app-date-cell "[PERSON_NAME] 10:00-16:30 (6h30m) 0/2 Sampling TINE mejerier Göteborg 2 Roles S…" at bounding box center [507, 489] width 141 height 712
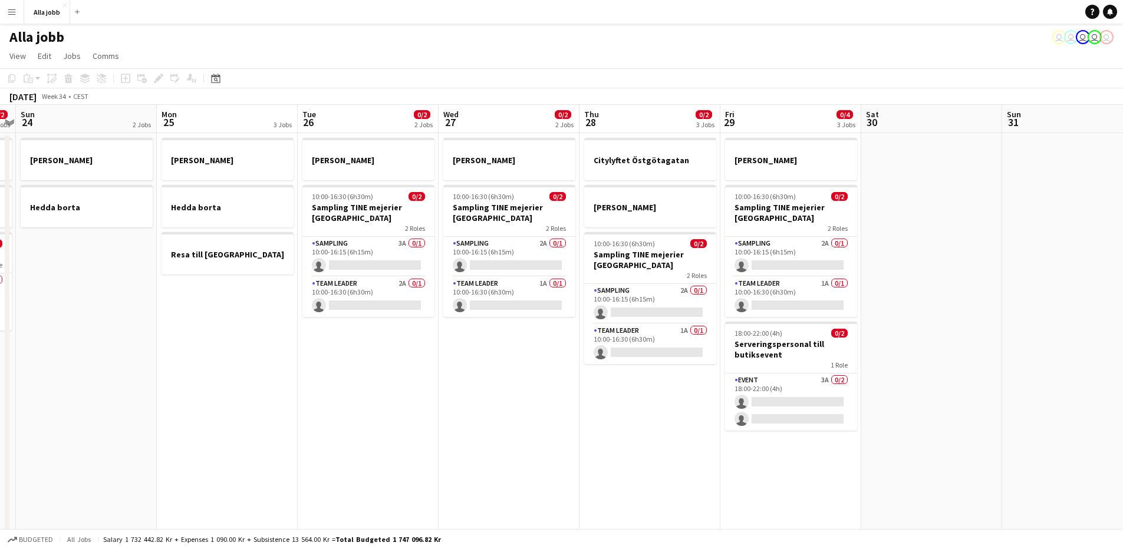
click at [669, 425] on app-date-cell "Citylyftet Östgötagatan [PERSON_NAME] 10:00-16:30 (6h30m) 0/2 Sampling TINE mej…" at bounding box center [649, 489] width 141 height 712
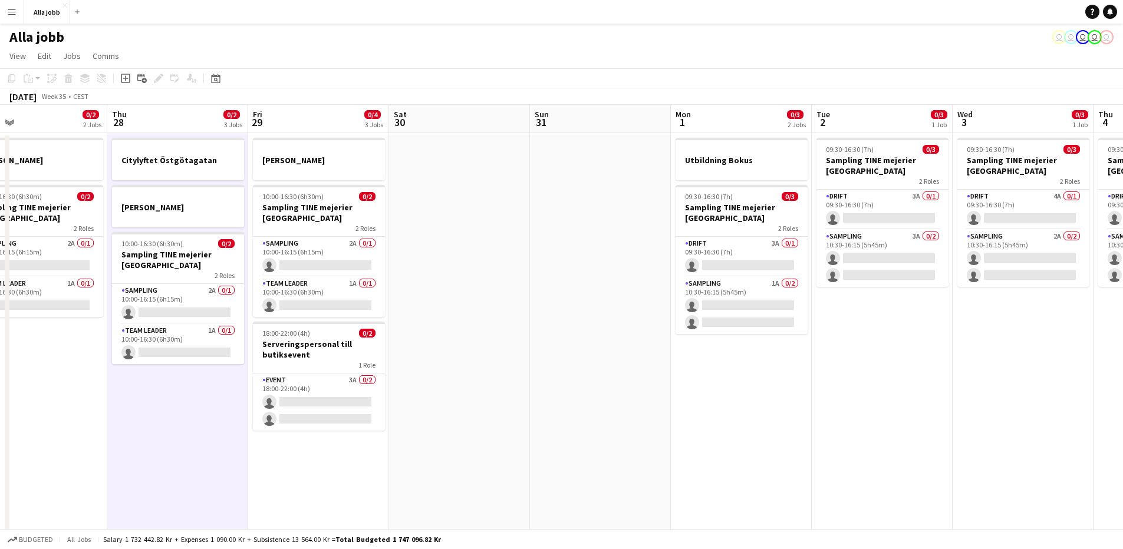
scroll to position [0, 325]
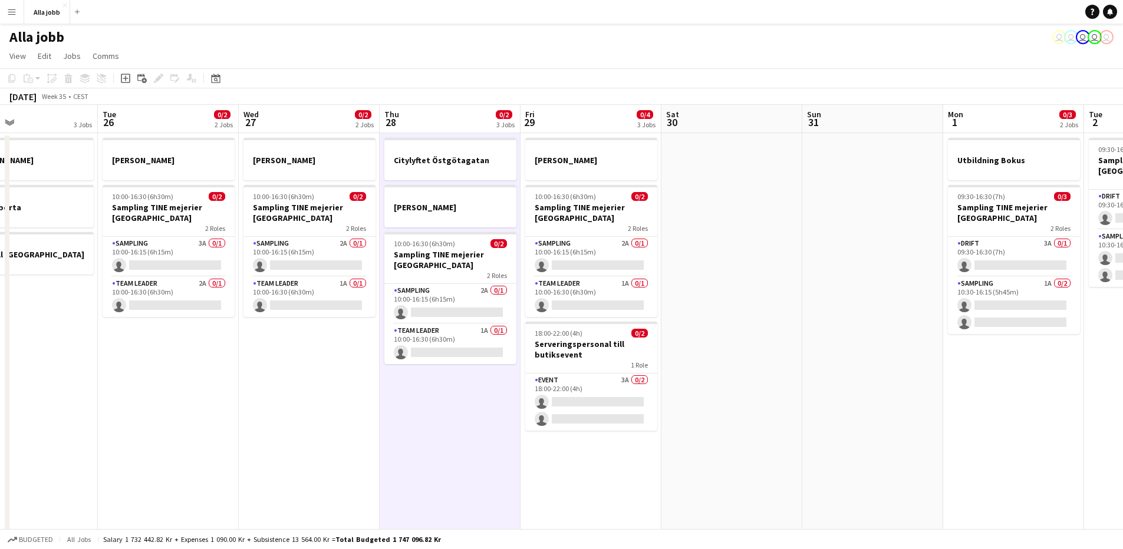
drag, startPoint x: 434, startPoint y: 399, endPoint x: 242, endPoint y: 405, distance: 192.2
click at [242, 405] on app-calendar-viewport "Sat 23 0/2 3 Jobs Sun 24 2 Jobs Mon 25 3 Jobs Tue 26 0/2 2 Jobs Wed 27 0/2 2 Jo…" at bounding box center [561, 475] width 1123 height 740
click at [281, 405] on app-date-cell "[PERSON_NAME] 10:00-16:30 (6h30m) 0/2 Sampling TINE mejerier Göteborg 2 Roles S…" at bounding box center [309, 489] width 141 height 712
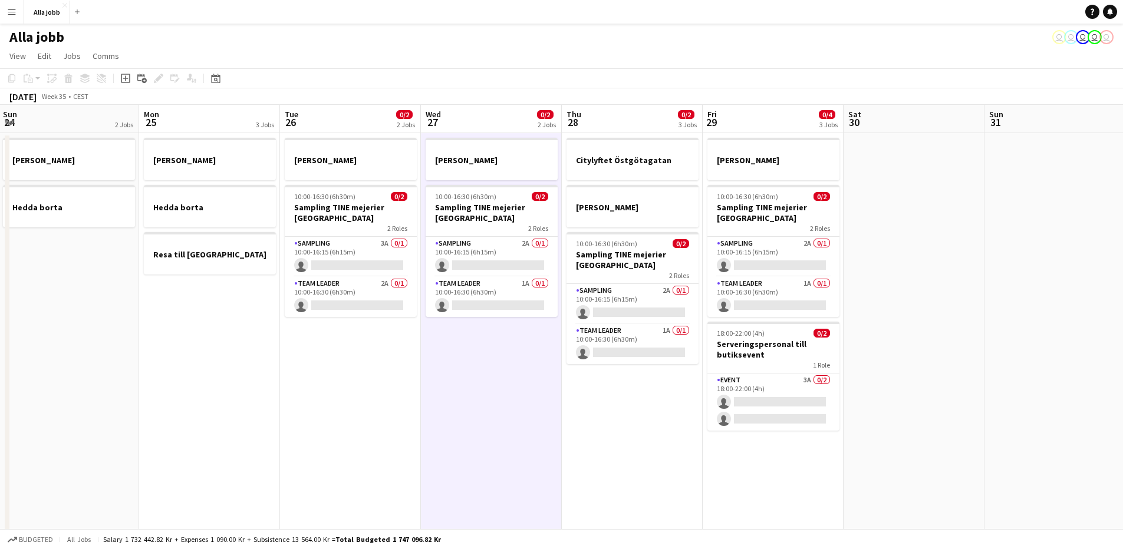
drag, startPoint x: 337, startPoint y: 406, endPoint x: 494, endPoint y: 391, distance: 157.5
click at [494, 391] on app-calendar-viewport "Fri 22 1 Job Sat 23 0/2 3 Jobs Sun 24 2 Jobs Mon 25 3 Jobs Tue 26 0/2 2 Jobs We…" at bounding box center [561, 475] width 1123 height 740
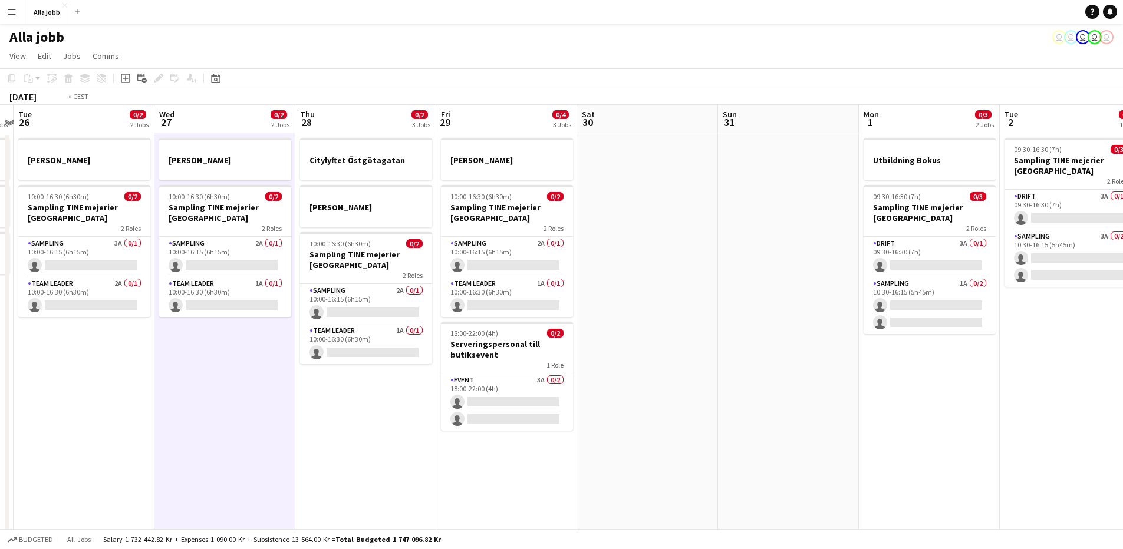
drag, startPoint x: 489, startPoint y: 391, endPoint x: 219, endPoint y: 411, distance: 270.7
click at [219, 411] on app-calendar-viewport "Fri 22 1 Job Sat 23 0/2 3 Jobs Sun 24 2 Jobs Mon 25 3 Jobs Tue 26 0/2 2 Jobs We…" at bounding box center [561, 475] width 1123 height 740
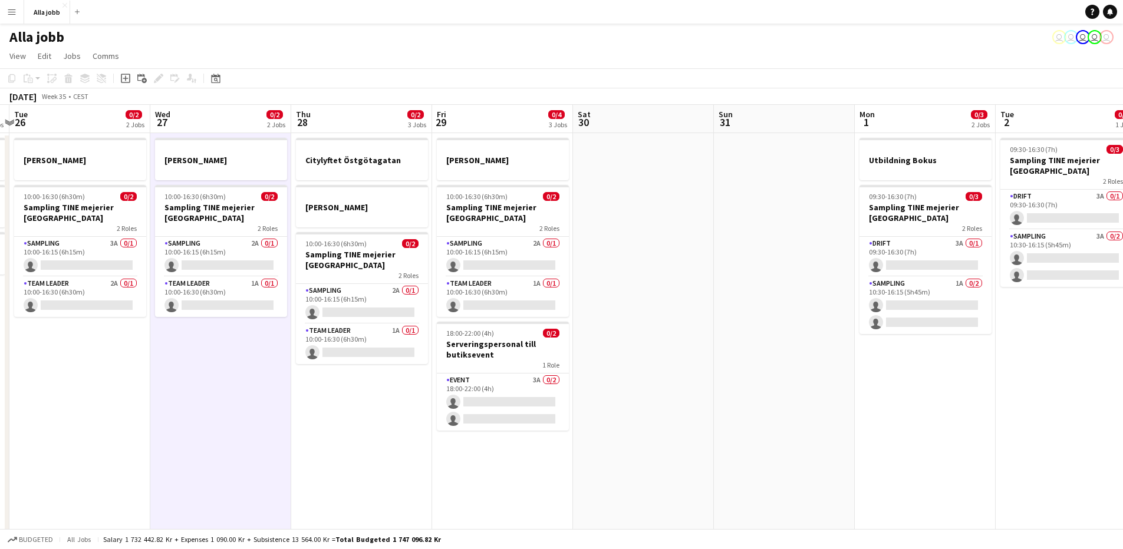
click at [307, 398] on app-date-cell "Citylyftet Östgötagatan [PERSON_NAME] 10:00-16:30 (6h30m) 0/2 Sampling TINE mej…" at bounding box center [361, 489] width 141 height 712
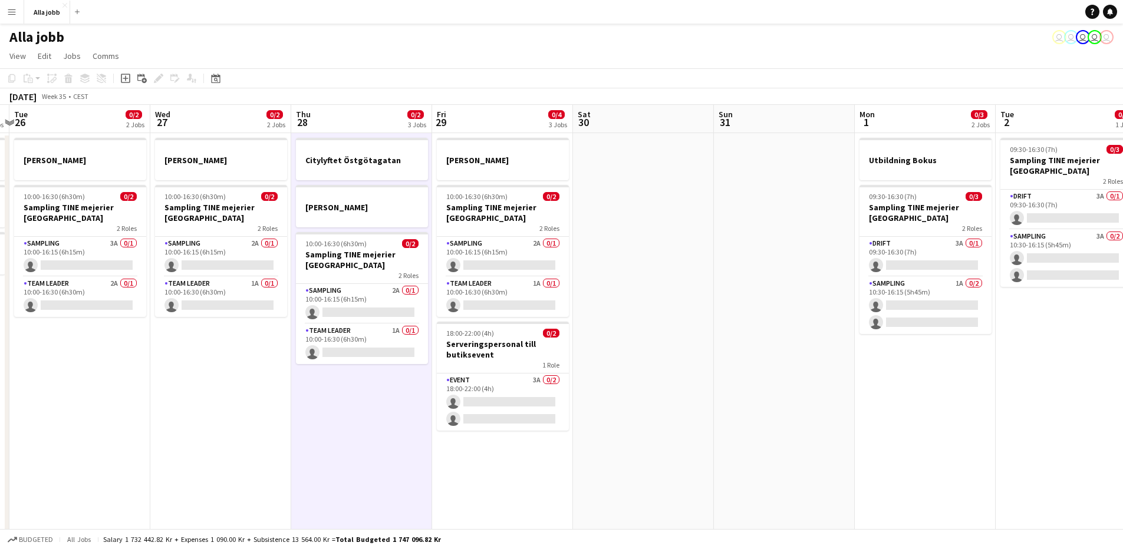
scroll to position [0, 558]
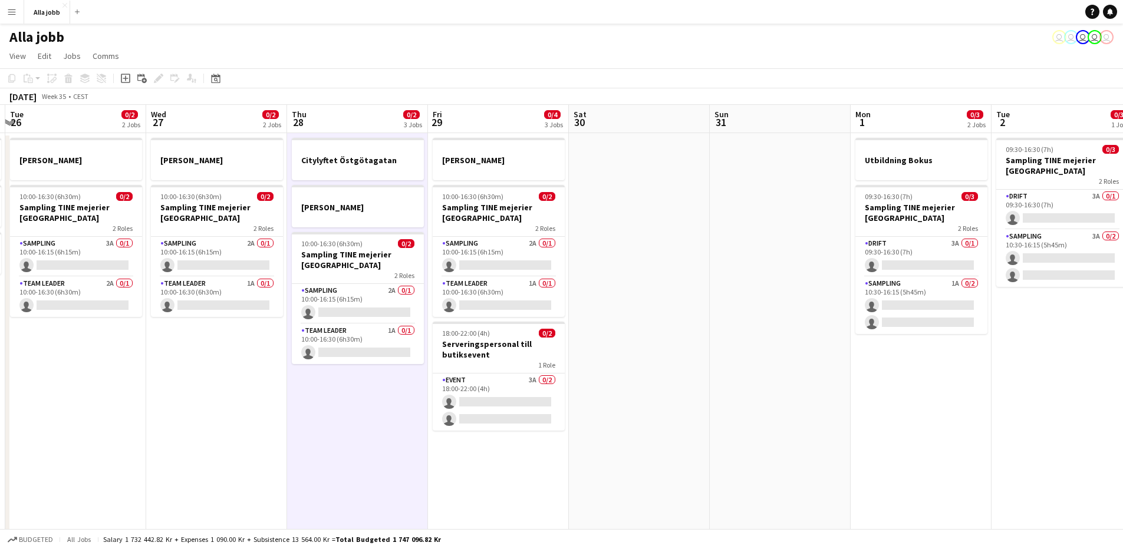
click at [213, 389] on app-calendar-viewport "Fri 22 1 Job Sat 23 0/2 3 Jobs Sun 24 2 Jobs Mon 25 3 Jobs Tue 26 0/2 2 Jobs We…" at bounding box center [561, 475] width 1123 height 740
click at [232, 406] on app-date-cell "[PERSON_NAME] 10:00-16:30 (6h30m) 0/2 Sampling TINE mejerier Göteborg 2 Roles S…" at bounding box center [215, 489] width 141 height 712
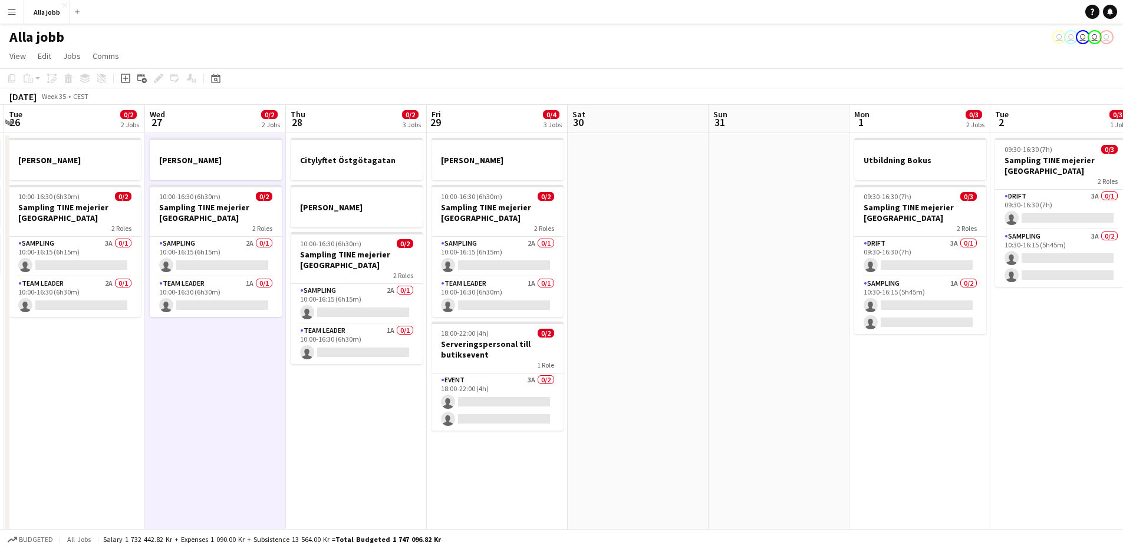
click at [347, 415] on app-date-cell "Citylyftet Östgötagatan [PERSON_NAME] 10:00-16:30 (6h30m) 0/2 Sampling TINE mej…" at bounding box center [356, 489] width 141 height 712
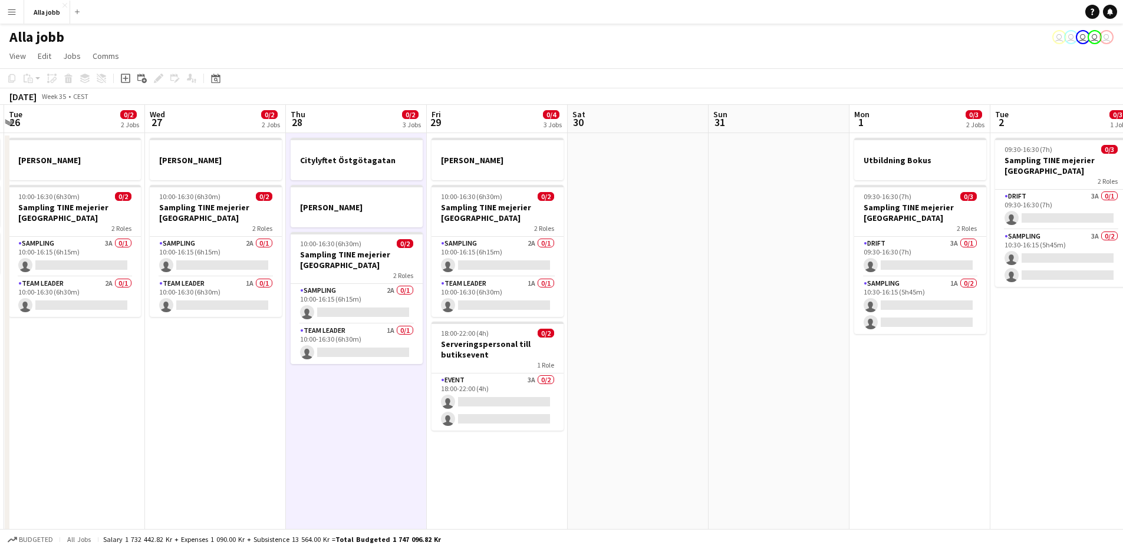
drag, startPoint x: 267, startPoint y: 411, endPoint x: 278, endPoint y: 408, distance: 11.2
click at [267, 411] on app-date-cell "[PERSON_NAME] 10:00-16:30 (6h30m) 0/2 Sampling TINE mejerier Göteborg 2 Roles S…" at bounding box center [215, 489] width 141 height 712
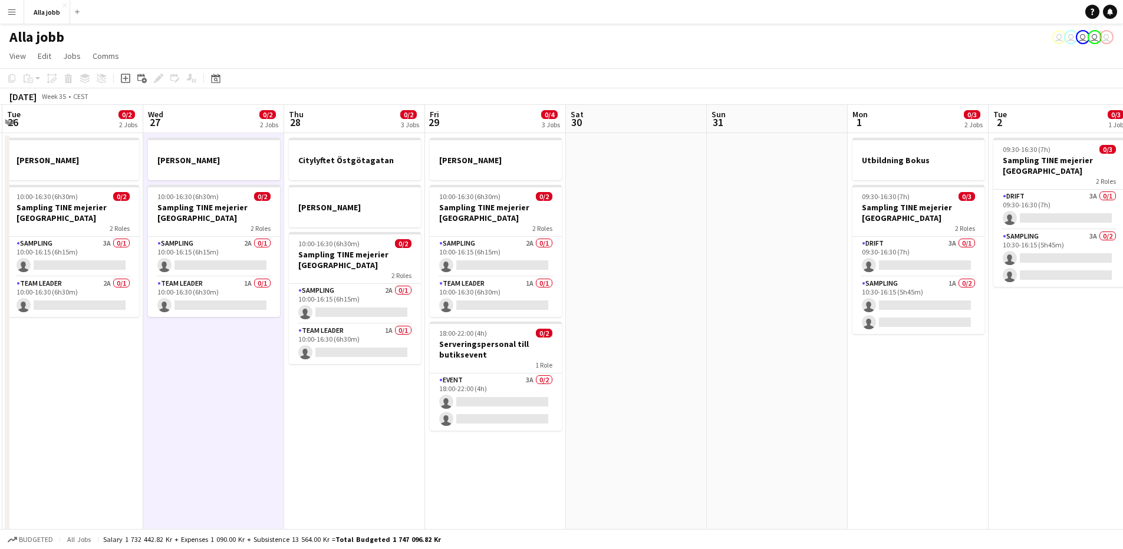
drag, startPoint x: 348, startPoint y: 411, endPoint x: 279, endPoint y: 404, distance: 69.8
click at [346, 411] on app-date-cell "Citylyftet Östgötagatan [PERSON_NAME] 10:00-16:30 (6h30m) 0/2 Sampling TINE mej…" at bounding box center [354, 489] width 141 height 712
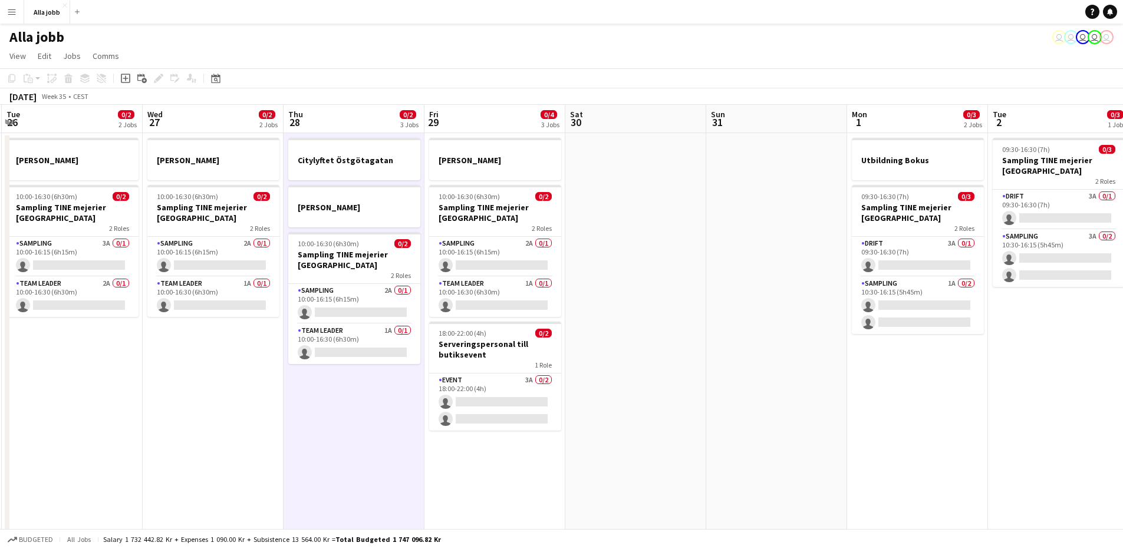
scroll to position [0, 564]
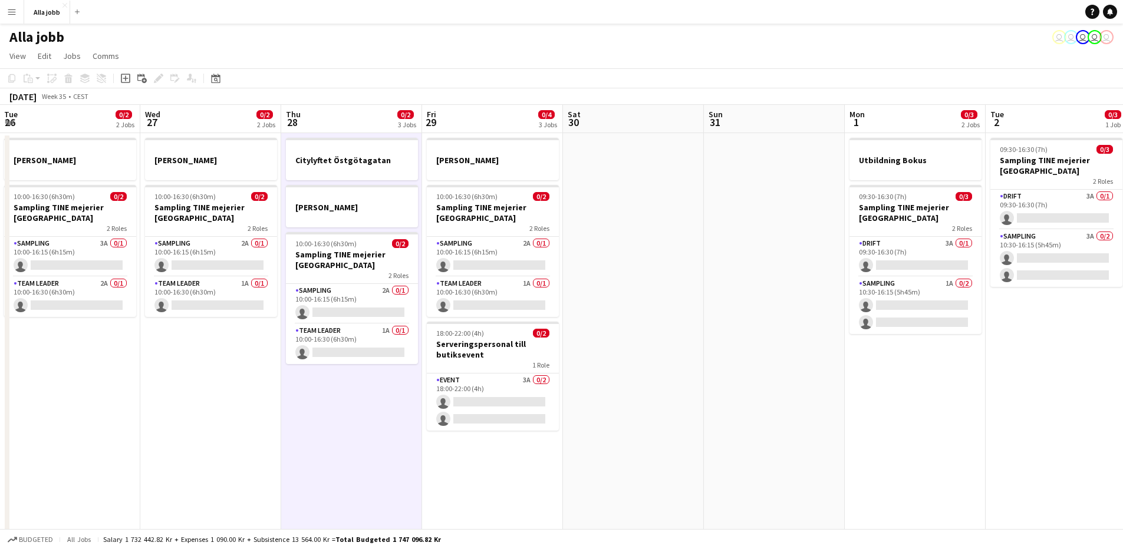
click at [261, 403] on app-date-cell "[PERSON_NAME] 10:00-16:30 (6h30m) 0/2 Sampling TINE mejerier Göteborg 2 Roles S…" at bounding box center [210, 489] width 141 height 712
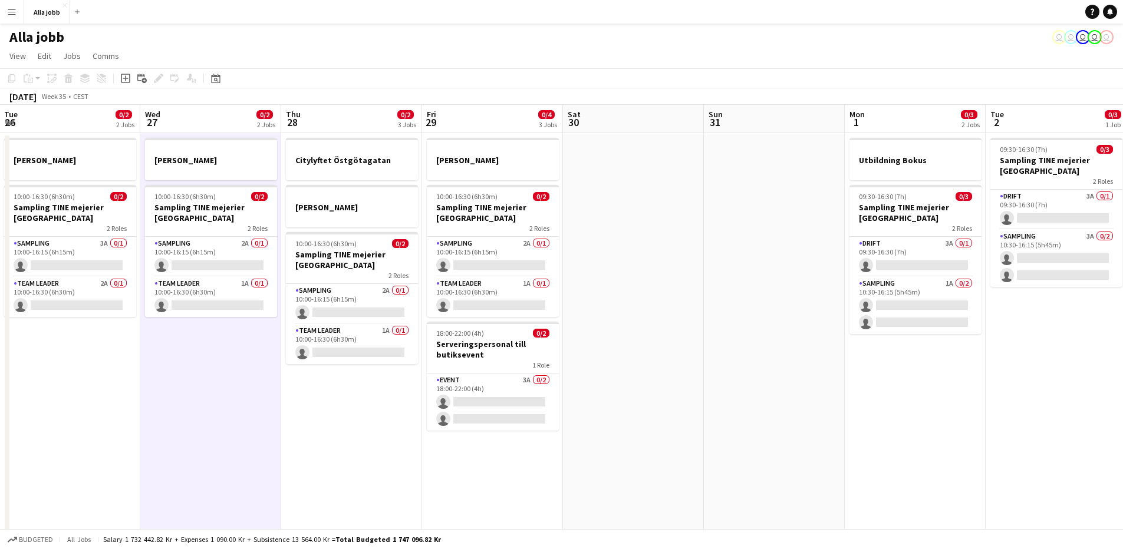
click at [326, 401] on app-date-cell "Citylyftet Östgötagatan [PERSON_NAME] 10:00-16:30 (6h30m) 0/2 Sampling TINE mej…" at bounding box center [351, 489] width 141 height 712
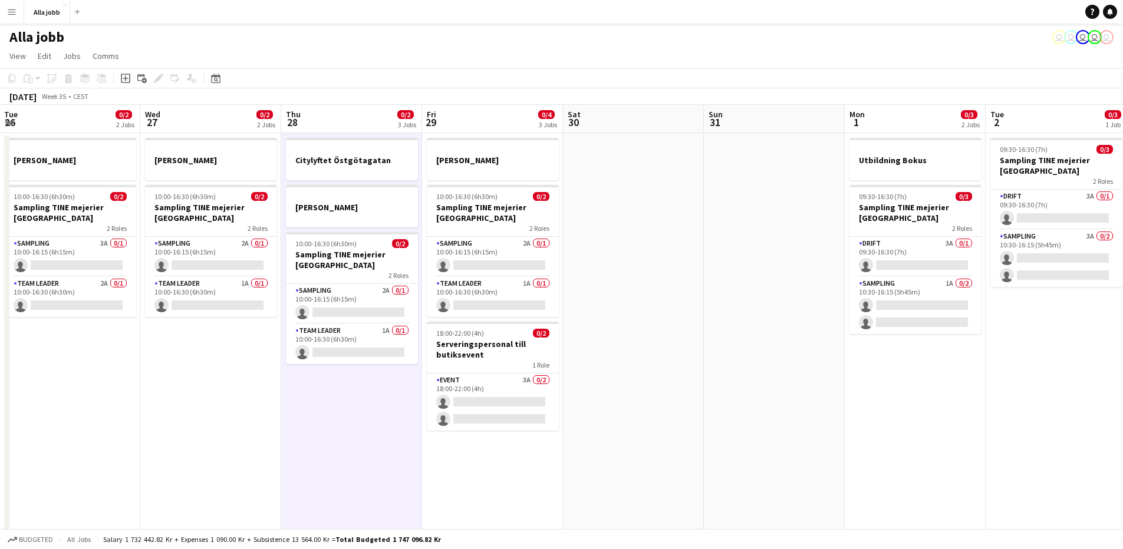
click at [271, 398] on app-date-cell "[PERSON_NAME] 10:00-16:30 (6h30m) 0/2 Sampling TINE mejerier Göteborg 2 Roles S…" at bounding box center [210, 489] width 141 height 712
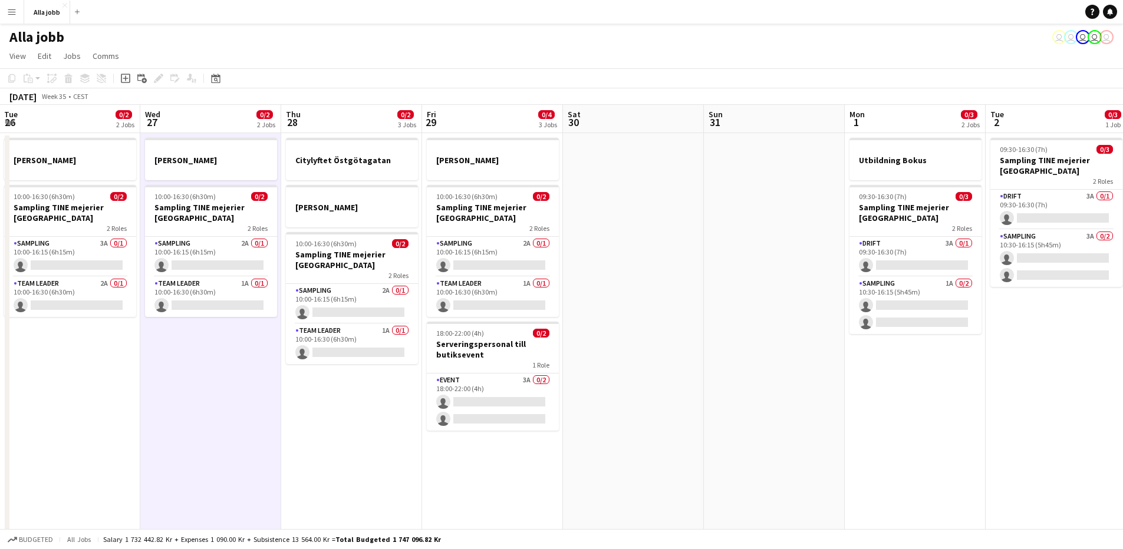
drag, startPoint x: 276, startPoint y: 398, endPoint x: 286, endPoint y: 396, distance: 10.2
click at [283, 397] on app-calendar-viewport "Fri 22 1 Job Sat 23 0/2 3 Jobs Sun 24 2 Jobs Mon 25 3 Jobs Tue 26 0/2 2 Jobs We…" at bounding box center [561, 475] width 1123 height 740
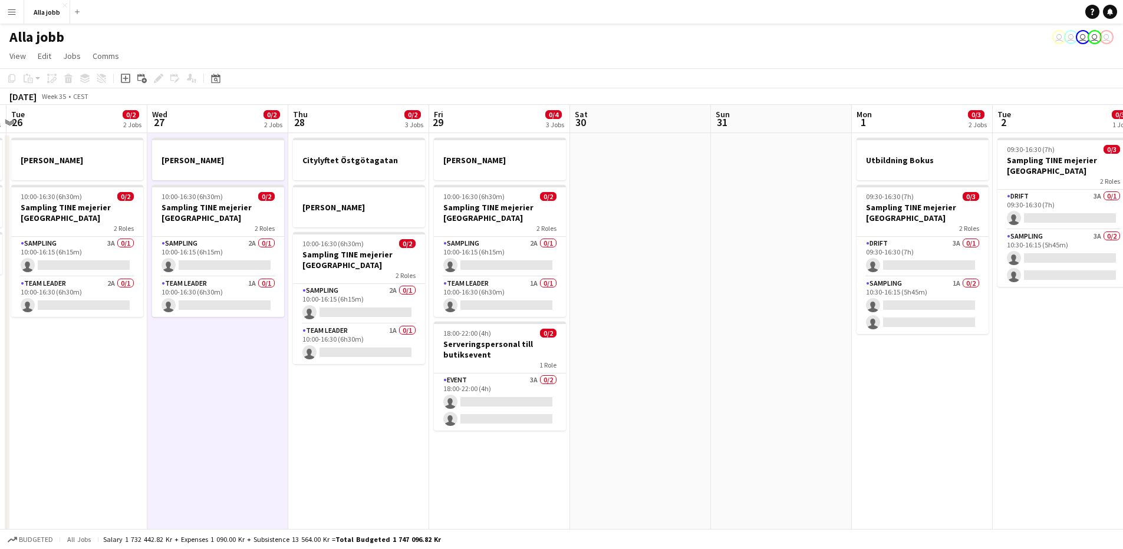
click at [357, 402] on app-date-cell "Citylyftet Östgötagatan [PERSON_NAME] 10:00-16:30 (6h30m) 0/2 Sampling TINE mej…" at bounding box center [358, 489] width 141 height 712
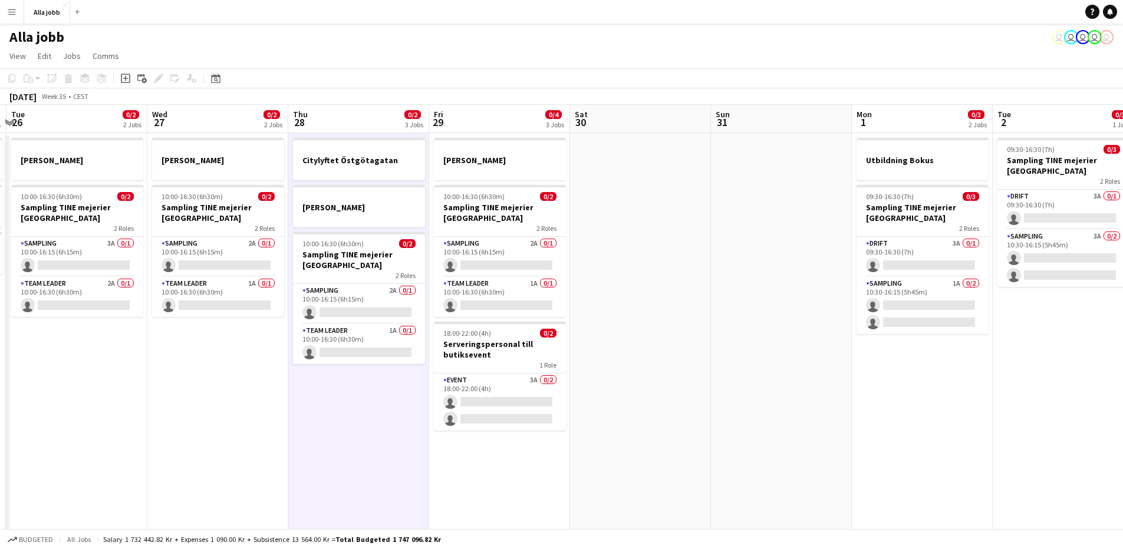
drag, startPoint x: 234, startPoint y: 409, endPoint x: 249, endPoint y: 408, distance: 14.7
click at [236, 408] on app-date-cell "[PERSON_NAME] 10:00-16:30 (6h30m) 0/2 Sampling TINE mejerier Göteborg 2 Roles S…" at bounding box center [217, 489] width 141 height 712
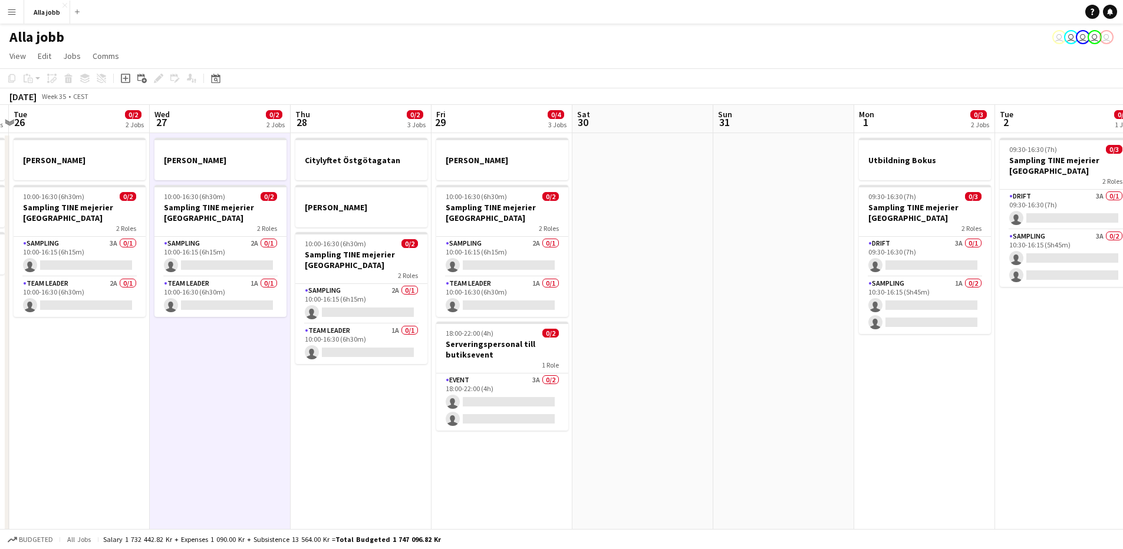
click at [253, 407] on app-date-cell "[PERSON_NAME] 10:00-16:30 (6h30m) 0/2 Sampling TINE mejerier Göteborg 2 Roles S…" at bounding box center [220, 489] width 141 height 712
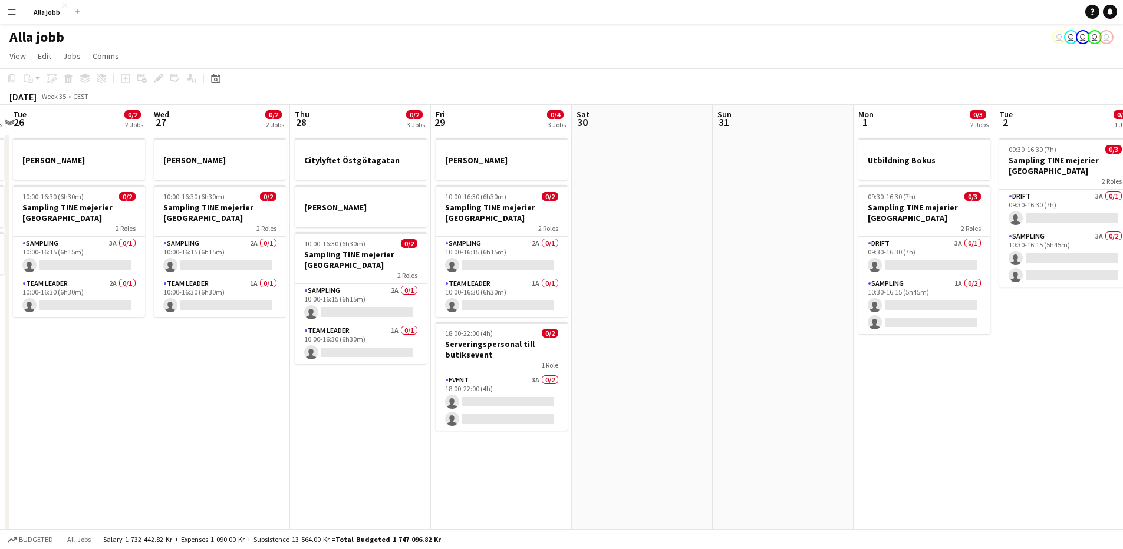
click at [385, 440] on app-date-cell "Citylyftet Östgötagatan [PERSON_NAME] 10:00-16:30 (6h30m) 0/2 Sampling TINE mej…" at bounding box center [360, 489] width 141 height 712
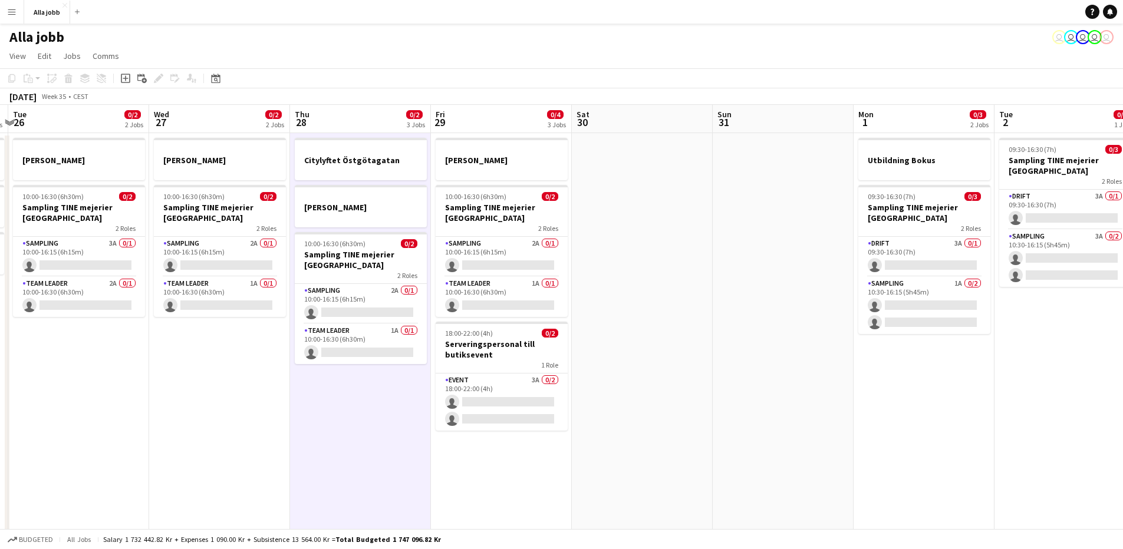
scroll to position [0, 555]
click at [208, 351] on app-date-cell "[PERSON_NAME] 10:00-16:30 (6h30m) 0/2 Sampling TINE mejerier Göteborg 2 Roles S…" at bounding box center [220, 489] width 141 height 712
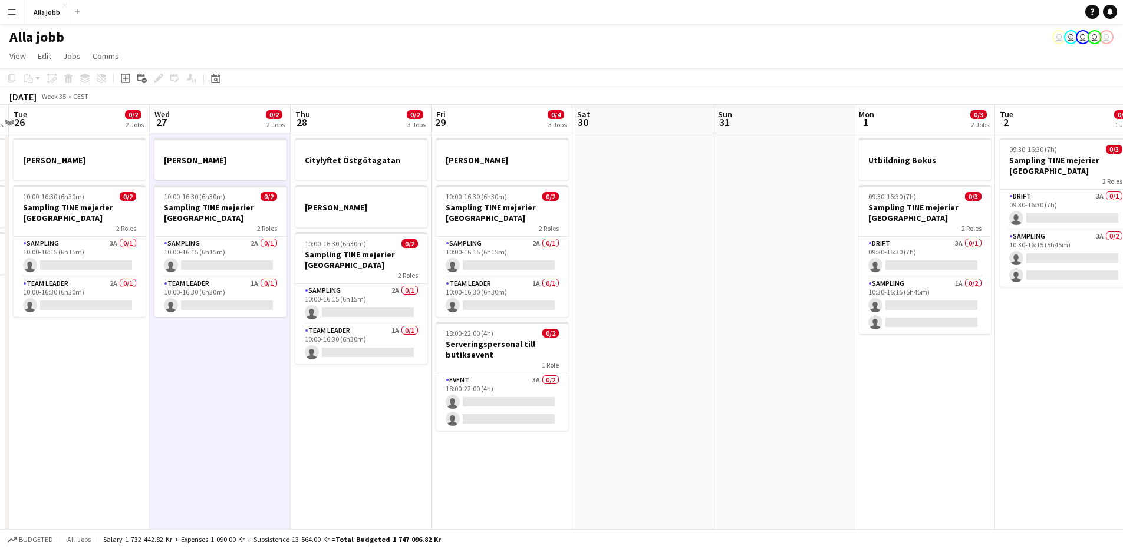
click at [194, 392] on app-date-cell "[PERSON_NAME] 10:00-16:30 (6h30m) 0/2 Sampling TINE mejerier Göteborg 2 Roles S…" at bounding box center [220, 489] width 141 height 712
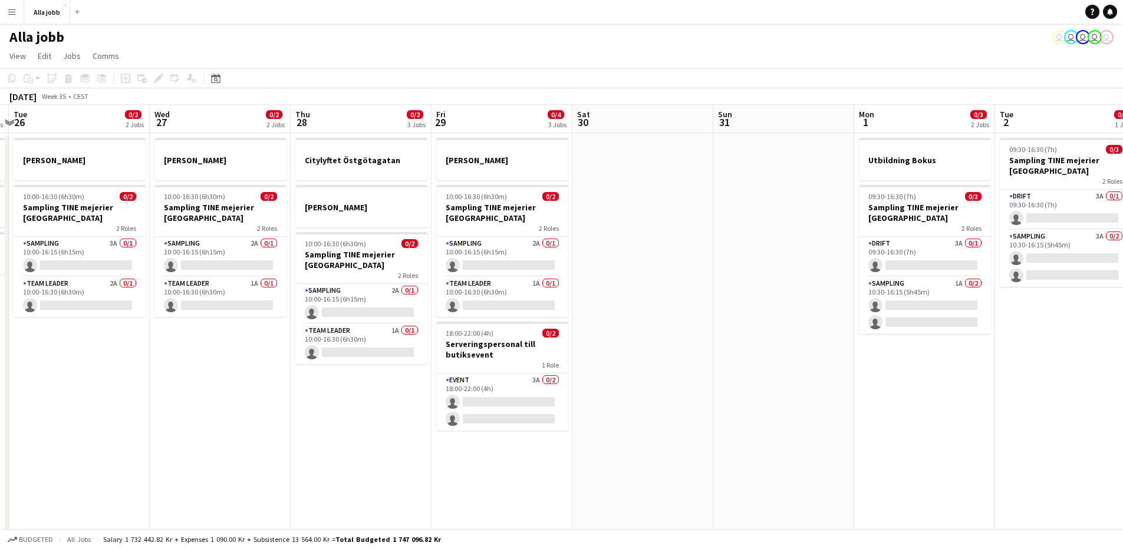
click at [194, 392] on app-date-cell "[PERSON_NAME] 10:00-16:30 (6h30m) 0/2 Sampling TINE mejerier Göteborg 2 Roles S…" at bounding box center [220, 489] width 141 height 712
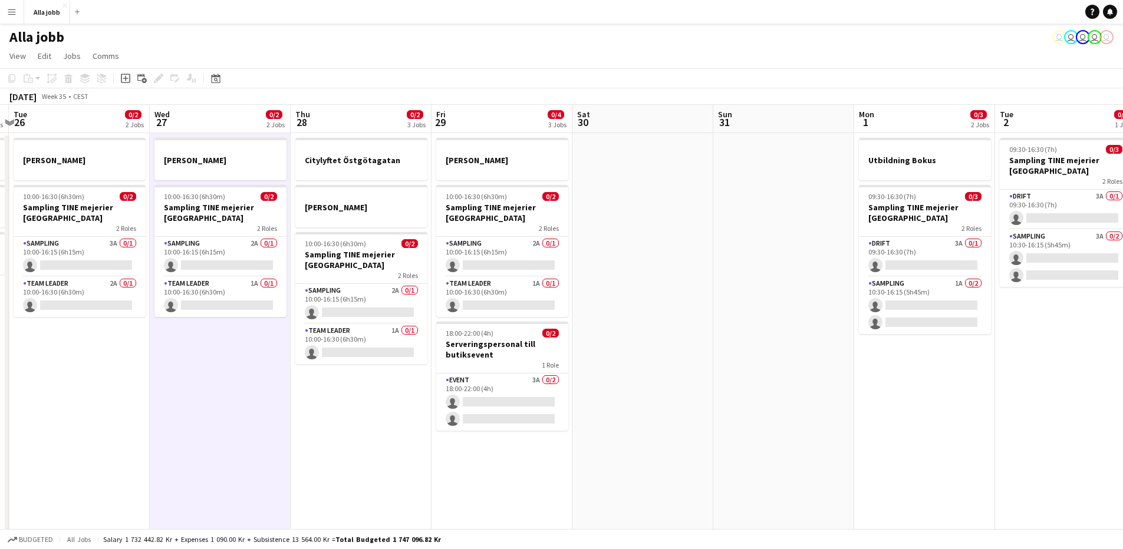
click at [194, 392] on app-date-cell "[PERSON_NAME] 10:00-16:30 (6h30m) 0/2 Sampling TINE mejerier Göteborg 2 Roles S…" at bounding box center [220, 489] width 141 height 712
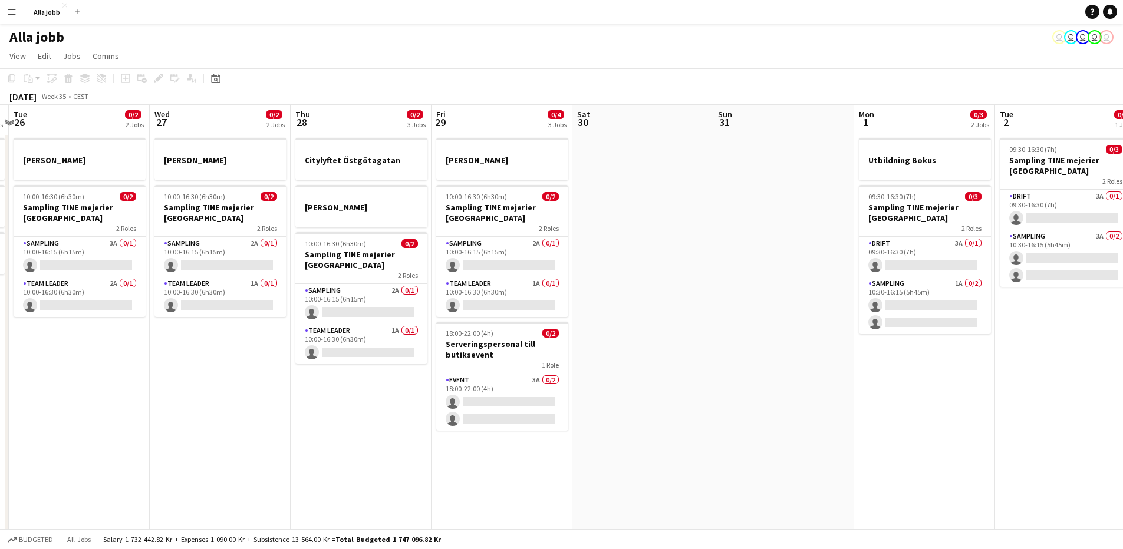
scroll to position [0, 556]
click at [193, 393] on app-date-cell "[PERSON_NAME] 10:00-16:30 (6h30m) 0/2 Sampling TINE mejerier Göteborg 2 Roles S…" at bounding box center [219, 489] width 141 height 712
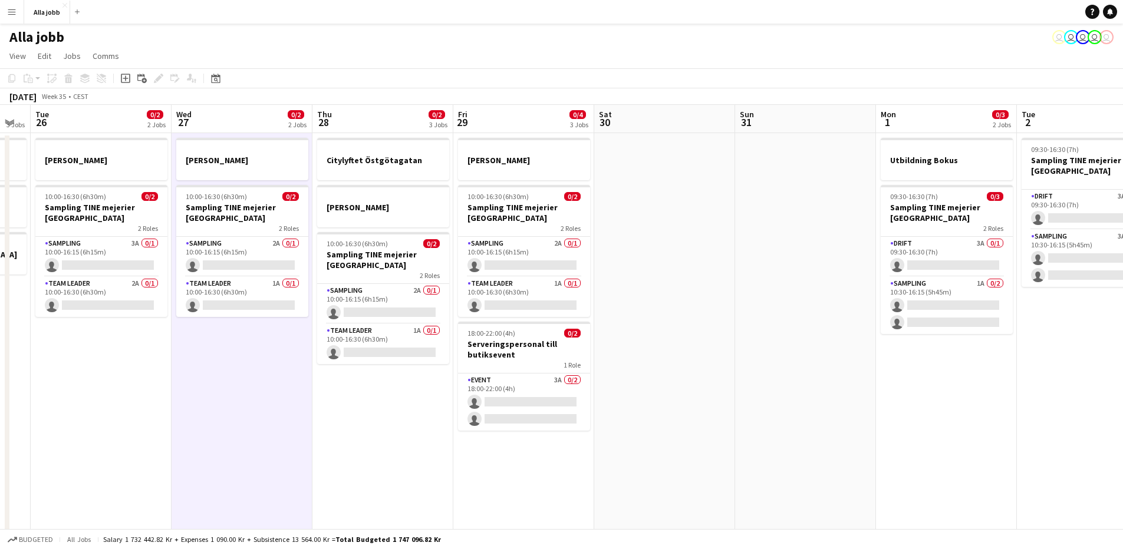
drag, startPoint x: 216, startPoint y: 390, endPoint x: 236, endPoint y: 396, distance: 21.6
click at [236, 396] on app-calendar-viewport "Fri 22 1 Job Sat 23 0/2 3 Jobs Sun 24 2 Jobs Mon 25 3 Jobs Tue 26 0/2 2 Jobs We…" at bounding box center [561, 475] width 1123 height 740
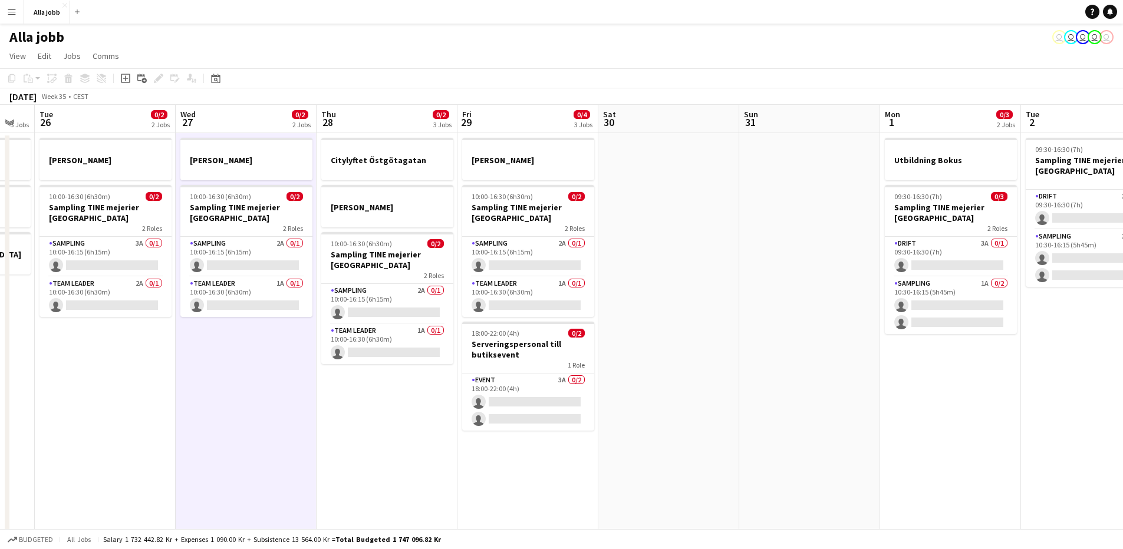
click at [235, 395] on app-date-cell "[PERSON_NAME] 10:00-16:30 (6h30m) 0/2 Sampling TINE mejerier Göteborg 2 Roles S…" at bounding box center [246, 489] width 141 height 712
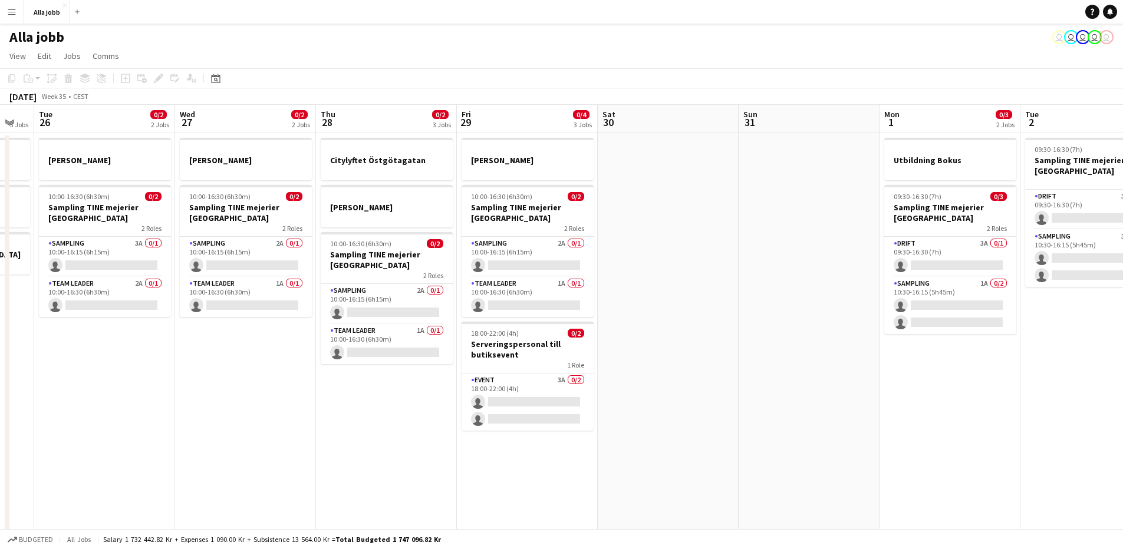
scroll to position [0, 533]
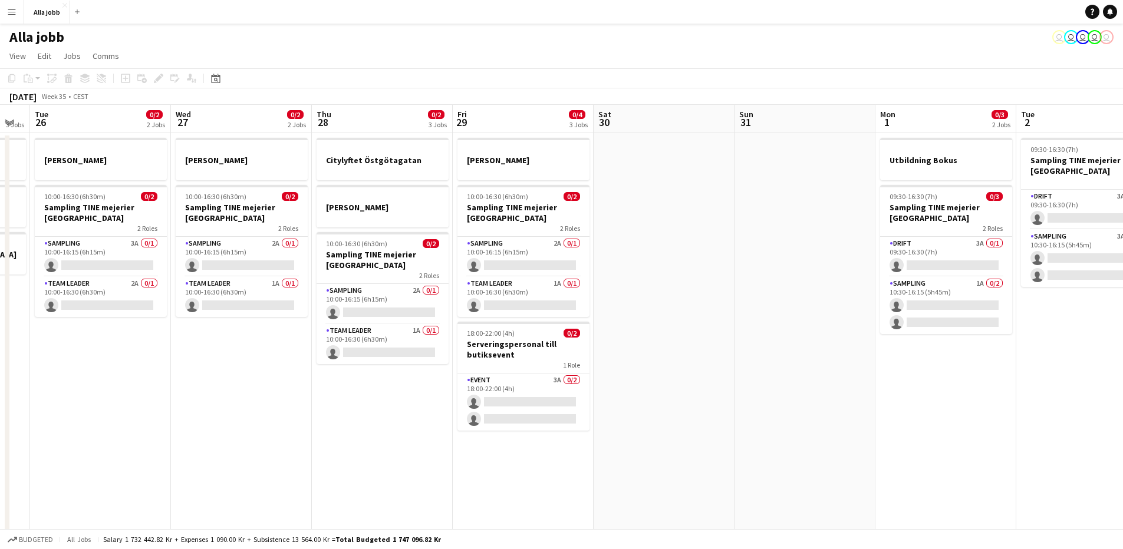
click at [226, 399] on app-calendar-viewport "Fri 22 1 Job Sat 23 0/2 3 Jobs Sun 24 2 Jobs Mon 25 3 Jobs Tue 26 0/2 2 Jobs We…" at bounding box center [561, 475] width 1123 height 740
click at [225, 399] on app-date-cell "[PERSON_NAME] 10:00-16:30 (6h30m) 0/2 Sampling TINE mejerier Göteborg 2 Roles S…" at bounding box center [241, 489] width 141 height 712
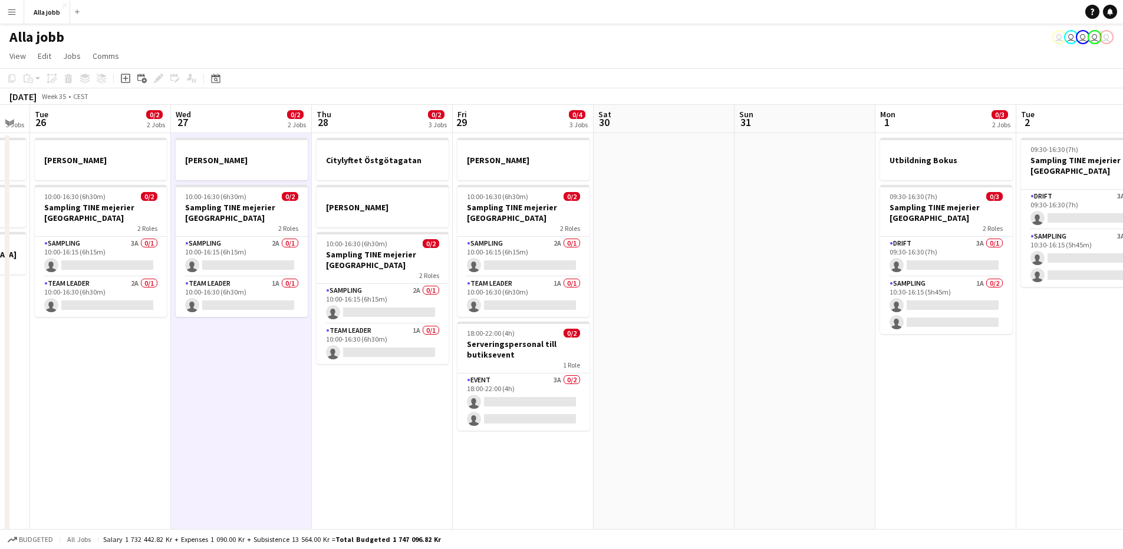
click at [374, 490] on app-date-cell "Citylyftet Östgötagatan [PERSON_NAME] 10:00-16:30 (6h30m) 0/2 Sampling TINE mej…" at bounding box center [382, 489] width 141 height 712
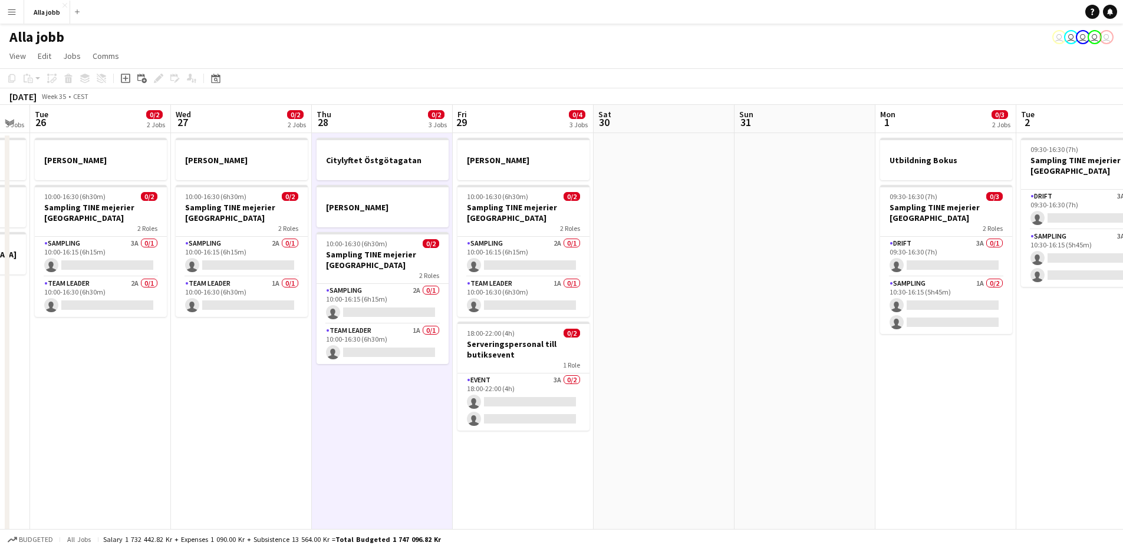
click at [230, 410] on app-date-cell "[PERSON_NAME] 10:00-16:30 (6h30m) 0/2 Sampling TINE mejerier Göteborg 2 Roles S…" at bounding box center [241, 489] width 141 height 712
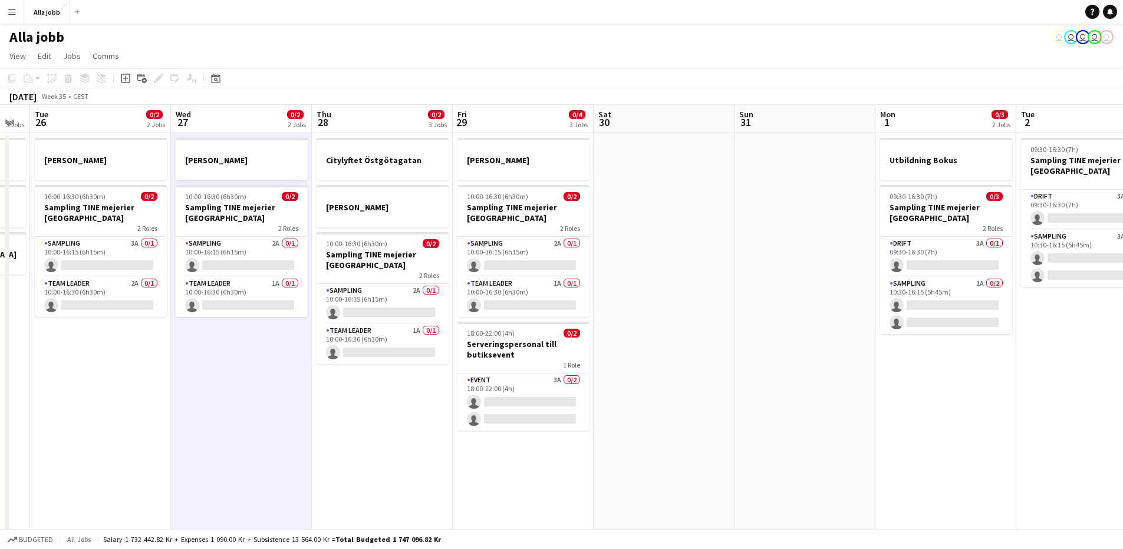
scroll to position [0, 536]
click at [224, 412] on app-date-cell "[PERSON_NAME] 10:00-16:30 (6h30m) 0/2 Sampling TINE mejerier Göteborg 2 Roles S…" at bounding box center [239, 489] width 141 height 712
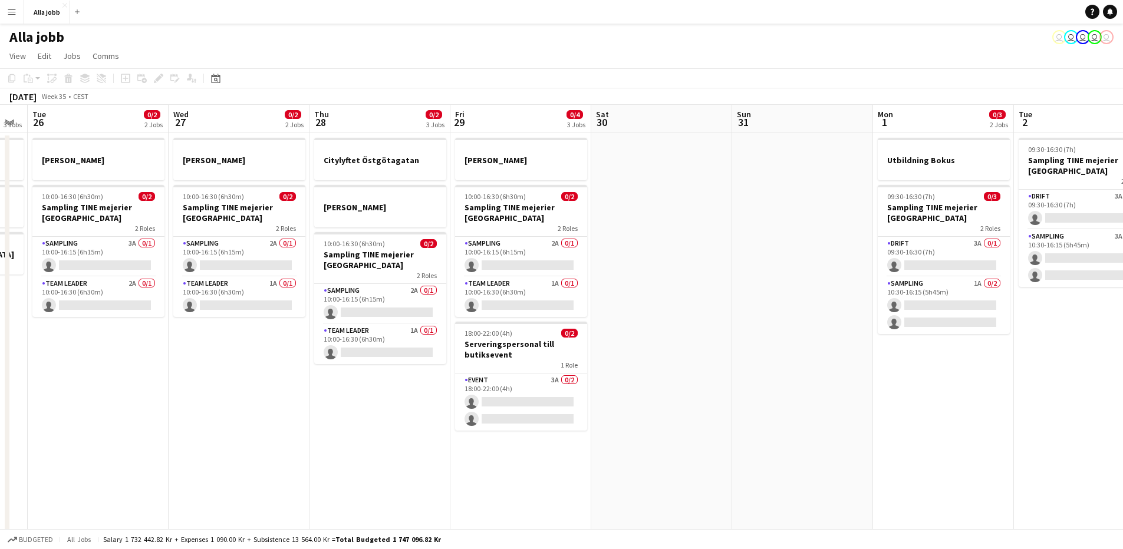
click at [224, 412] on app-date-cell "[PERSON_NAME] 10:00-16:30 (6h30m) 0/2 Sampling TINE mejerier Göteborg 2 Roles S…" at bounding box center [239, 489] width 141 height 712
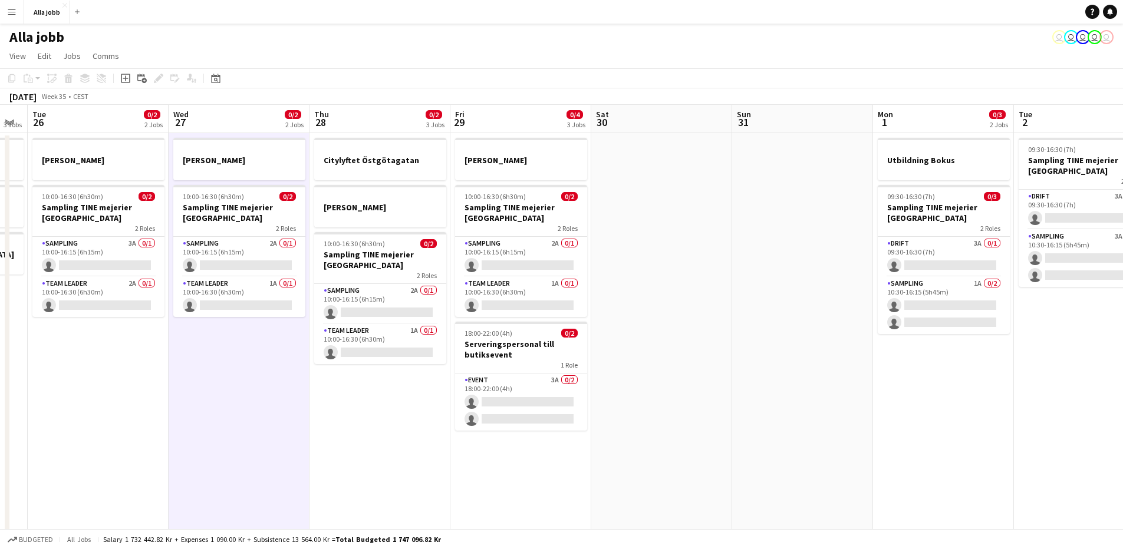
click at [225, 411] on app-date-cell "[PERSON_NAME] 10:00-16:30 (6h30m) 0/2 Sampling TINE mejerier Göteborg 2 Roles S…" at bounding box center [239, 489] width 141 height 712
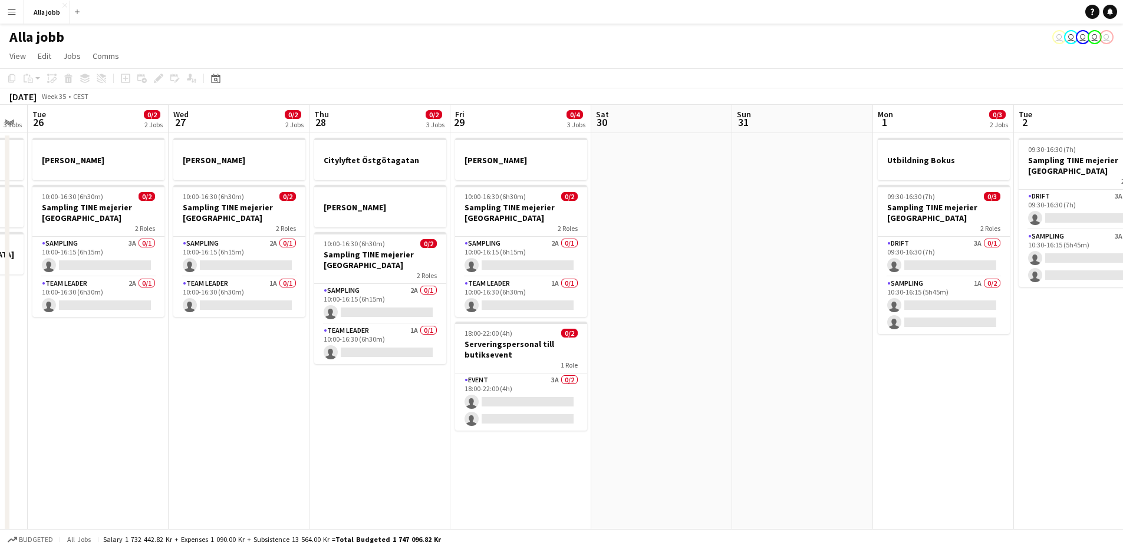
click at [354, 430] on app-date-cell "Citylyftet Östgötagatan [PERSON_NAME] 10:00-16:30 (6h30m) 0/2 Sampling TINE mej…" at bounding box center [379, 489] width 141 height 712
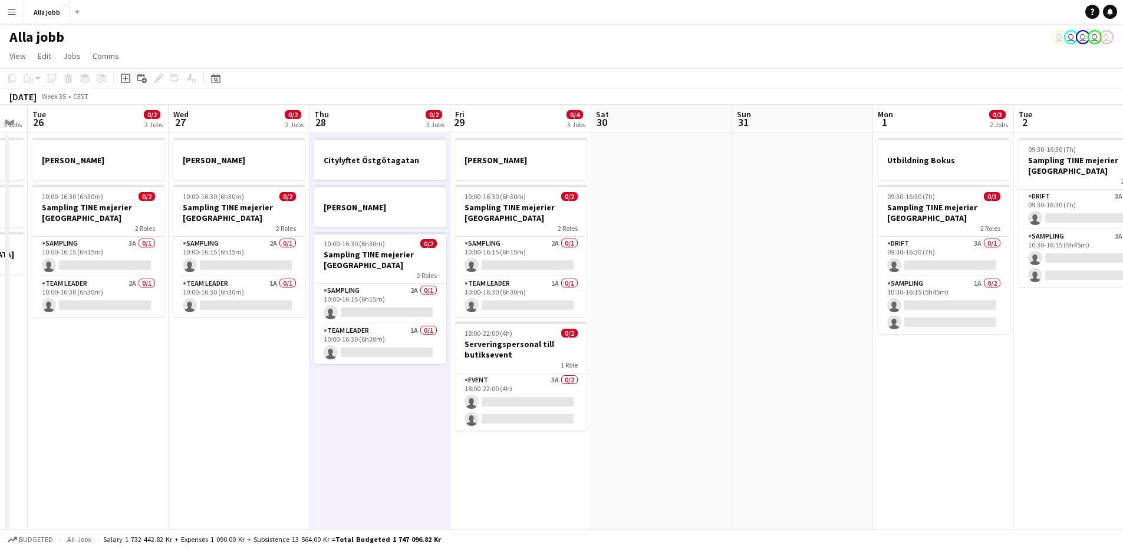
click at [269, 397] on app-date-cell "[PERSON_NAME] 10:00-16:30 (6h30m) 0/2 Sampling TINE mejerier Göteborg 2 Roles S…" at bounding box center [239, 489] width 141 height 712
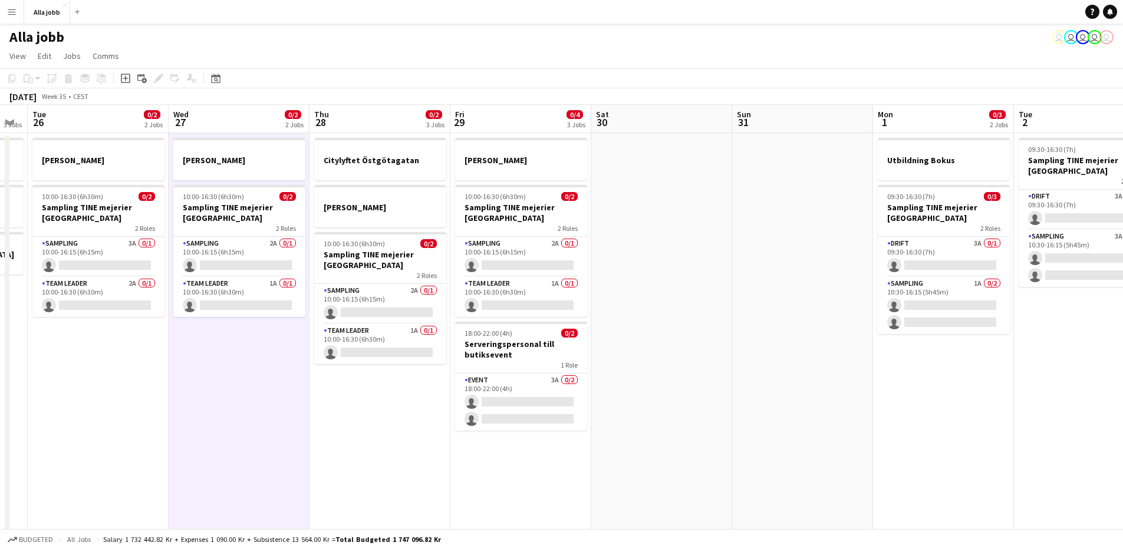
click at [265, 389] on app-date-cell "[PERSON_NAME] 10:00-16:30 (6h30m) 0/2 Sampling TINE mejerier Göteborg 2 Roles S…" at bounding box center [239, 489] width 141 height 712
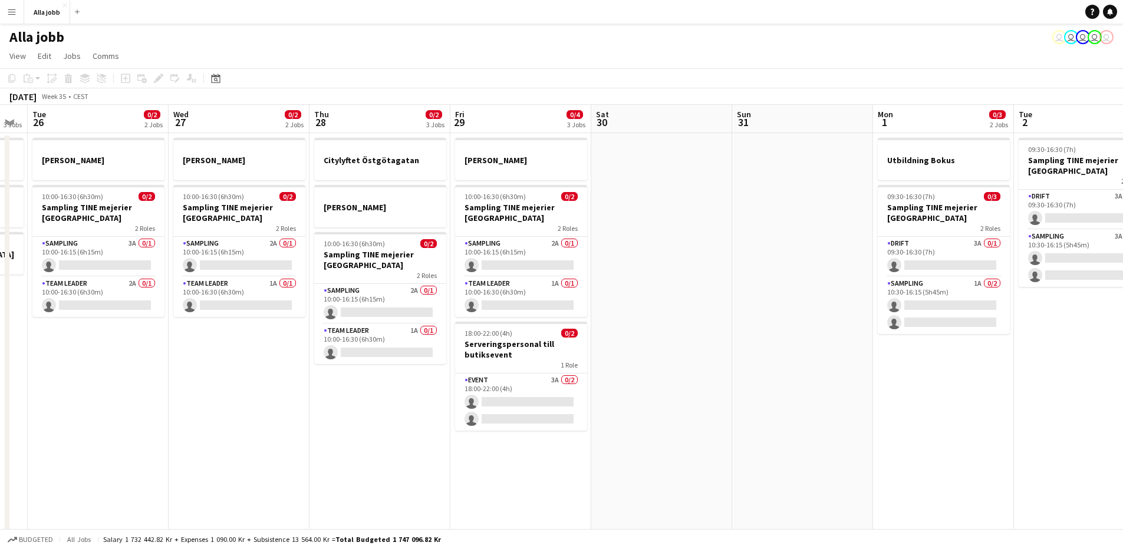
click at [265, 389] on app-date-cell "[PERSON_NAME] 10:00-16:30 (6h30m) 0/2 Sampling TINE mejerier Göteborg 2 Roles S…" at bounding box center [239, 489] width 141 height 712
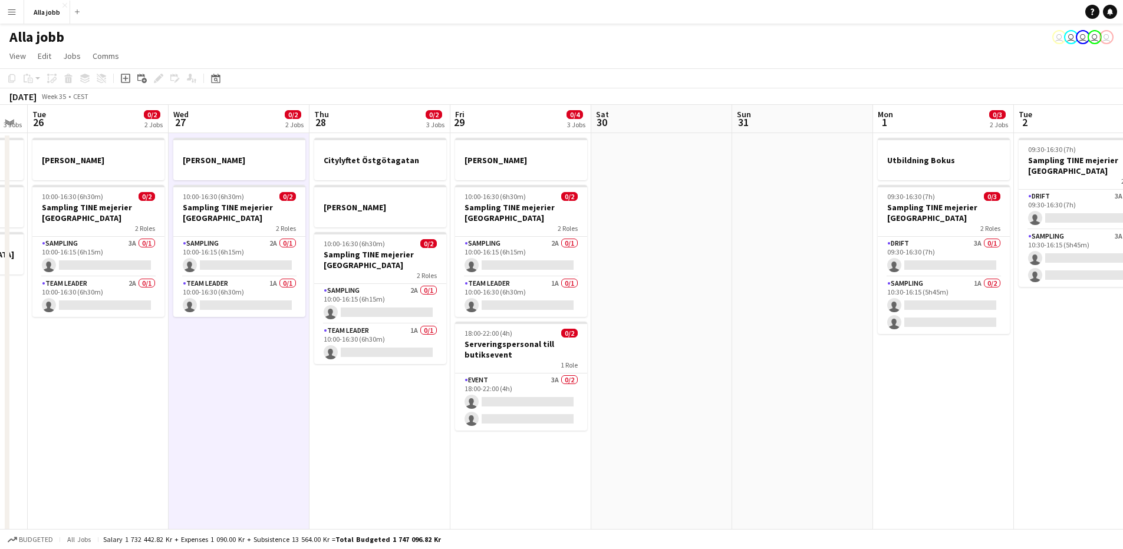
click at [265, 389] on app-date-cell "[PERSON_NAME] 10:00-16:30 (6h30m) 0/2 Sampling TINE mejerier Göteborg 2 Roles S…" at bounding box center [239, 489] width 141 height 712
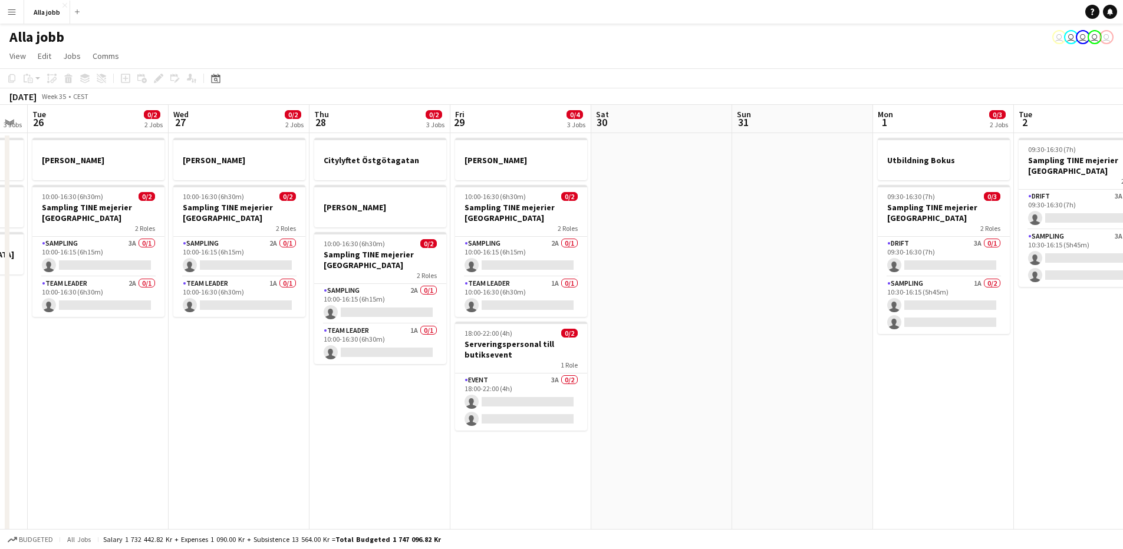
click at [265, 389] on app-date-cell "[PERSON_NAME] 10:00-16:30 (6h30m) 0/2 Sampling TINE mejerier Göteborg 2 Roles S…" at bounding box center [239, 489] width 141 height 712
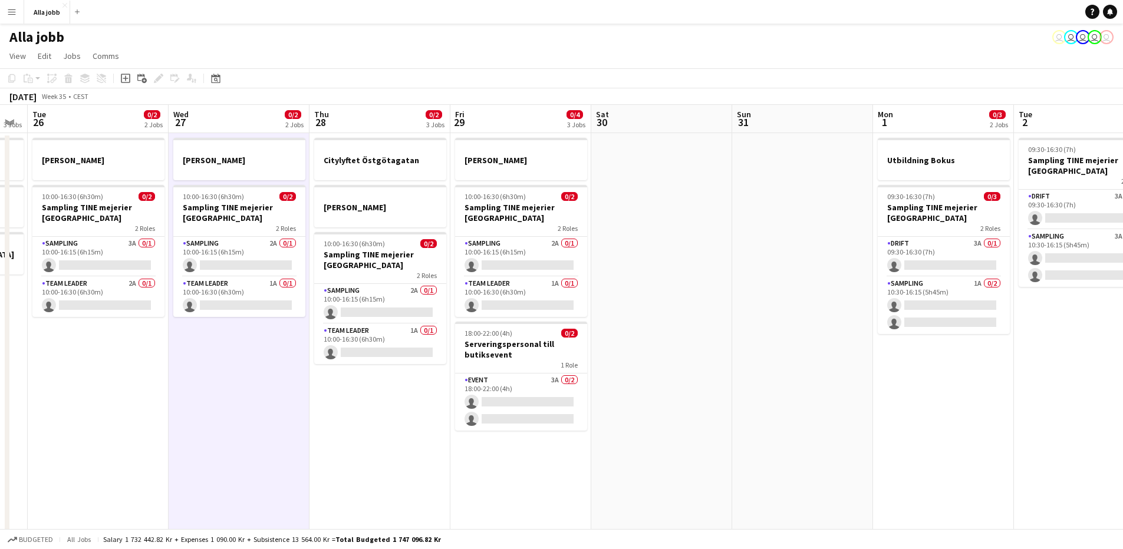
click at [265, 389] on app-date-cell "[PERSON_NAME] 10:00-16:30 (6h30m) 0/2 Sampling TINE mejerier Göteborg 2 Roles S…" at bounding box center [239, 489] width 141 height 712
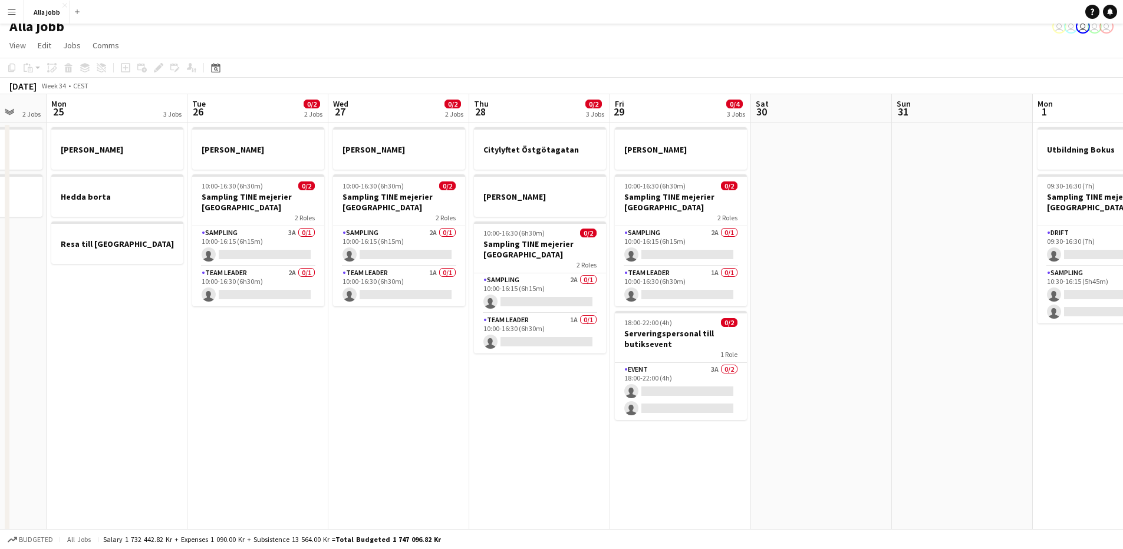
scroll to position [0, 373]
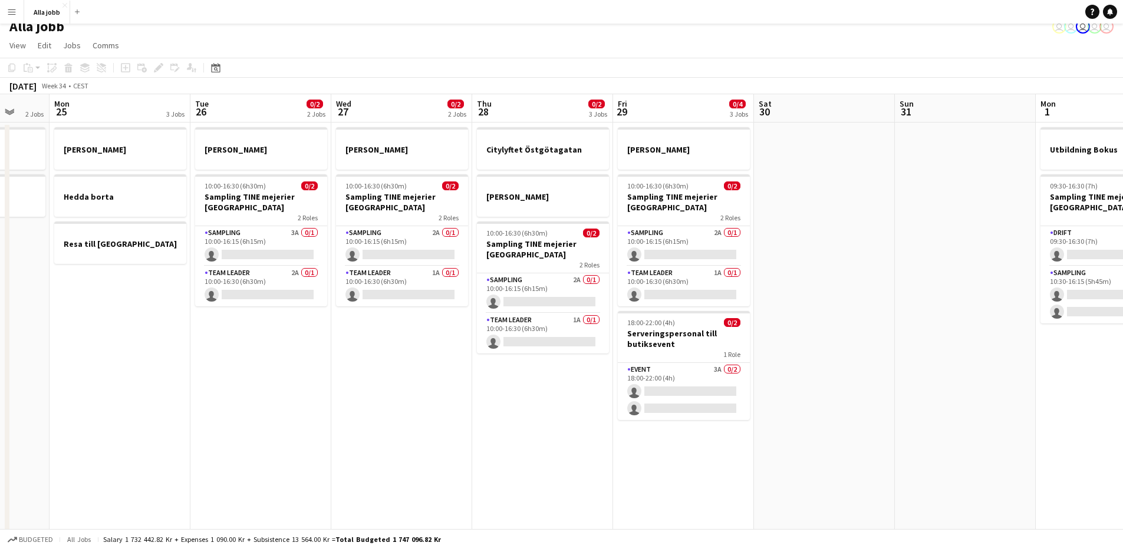
drag, startPoint x: 369, startPoint y: 413, endPoint x: 669, endPoint y: 409, distance: 300.0
click at [669, 409] on app-calendar-viewport "Fri 22 1 Job Sat 23 0/2 3 Jobs Sun 24 2 Jobs Mon 25 3 Jobs Tue 26 0/2 2 Jobs We…" at bounding box center [561, 464] width 1123 height 740
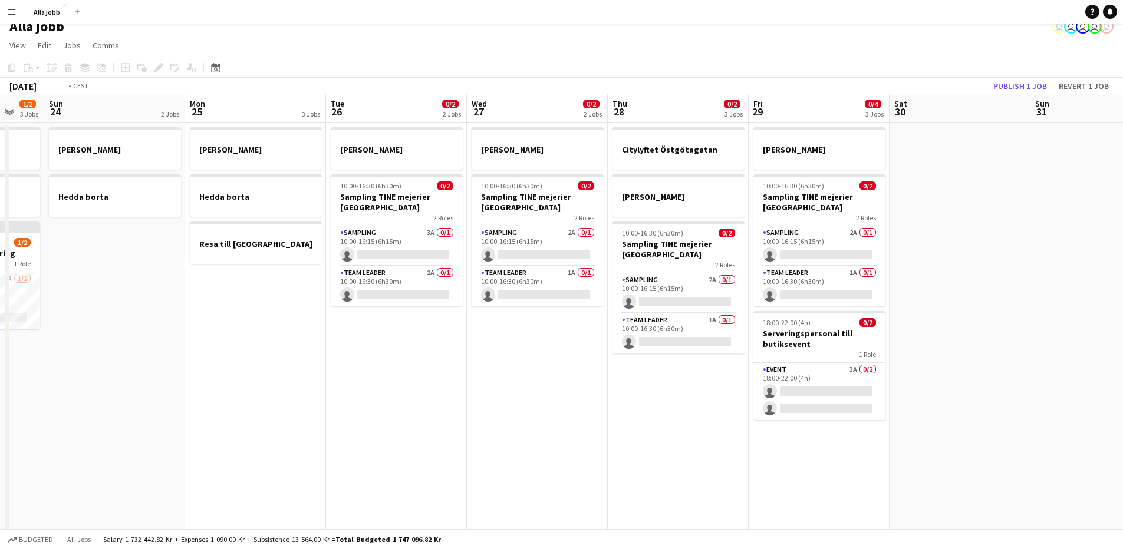
scroll to position [0, 361]
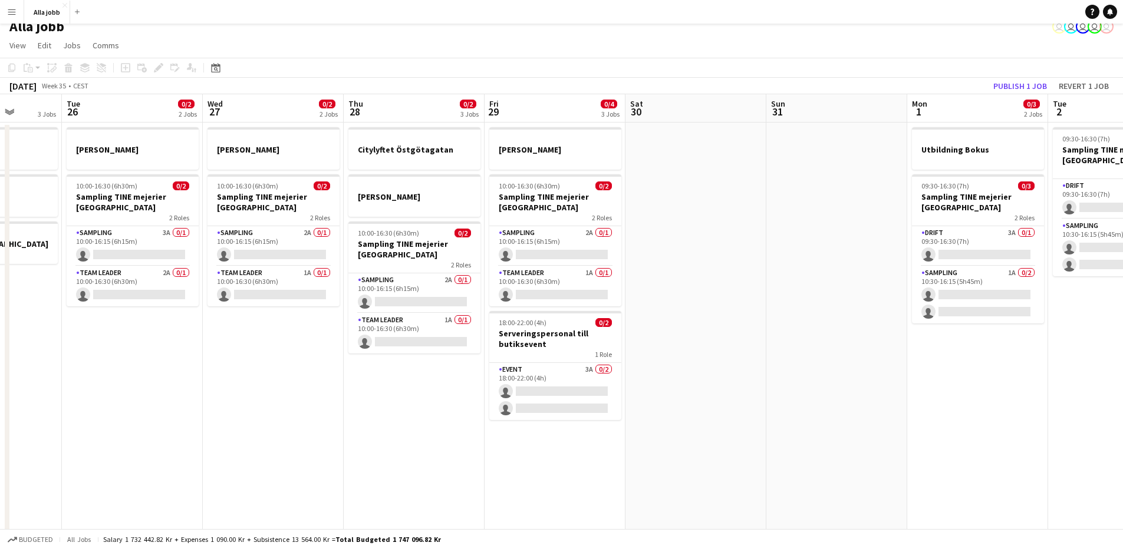
drag, startPoint x: 1032, startPoint y: 367, endPoint x: 784, endPoint y: 428, distance: 255.6
click at [784, 428] on app-calendar-viewport "Sat 23 1/2 3 Jobs Sun 24 2 Jobs Mon 25 3 Jobs Tue 26 0/2 2 Jobs Wed 27 0/2 2 Jo…" at bounding box center [561, 464] width 1123 height 740
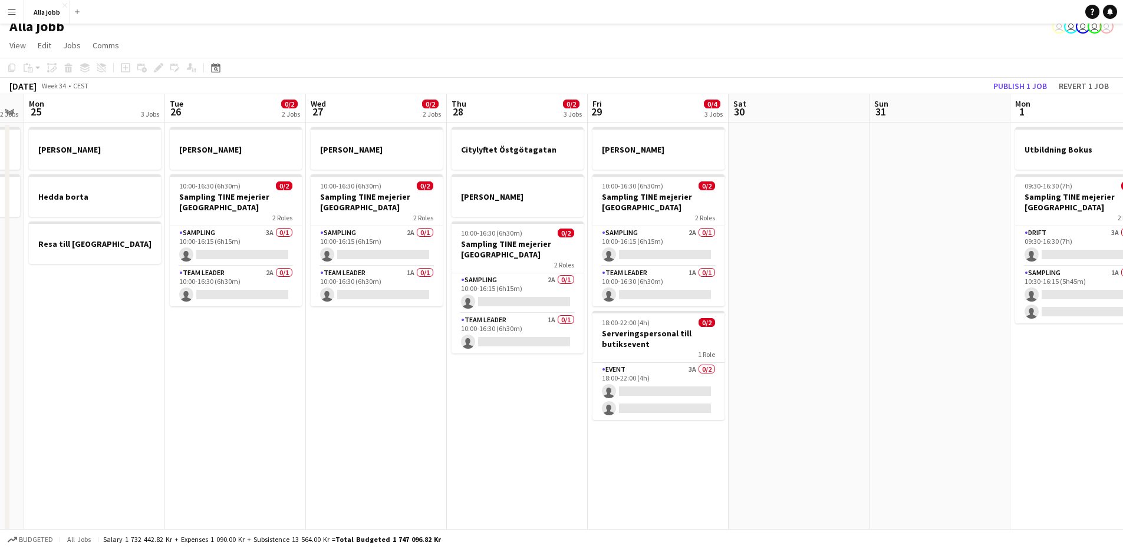
drag, startPoint x: 325, startPoint y: 420, endPoint x: 565, endPoint y: 479, distance: 247.0
click at [579, 481] on app-calendar-viewport "Sat 23 1/2 3 Jobs Sun 24 2 Jobs Mon 25 3 Jobs Tue 26 0/2 2 Jobs Wed 27 0/2 2 Jo…" at bounding box center [561, 464] width 1123 height 740
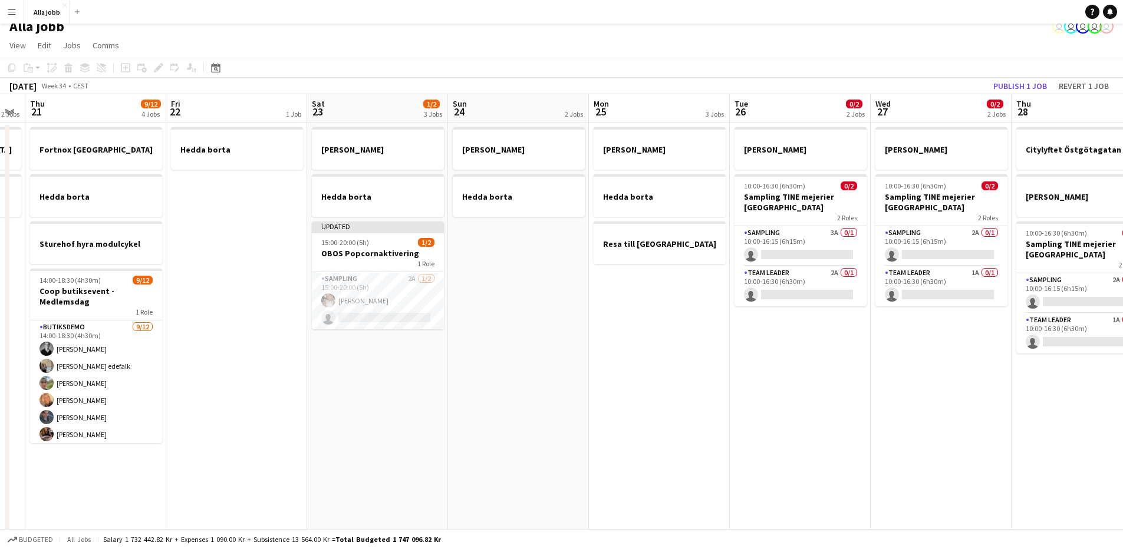
drag, startPoint x: 551, startPoint y: 421, endPoint x: 718, endPoint y: 378, distance: 172.4
click at [717, 378] on app-calendar-viewport "Tue 19 1 Job Wed 20 2 Jobs Thu 21 9/12 4 Jobs Fri 22 1 Job Sat 23 1/2 3 Jobs Su…" at bounding box center [561, 464] width 1123 height 740
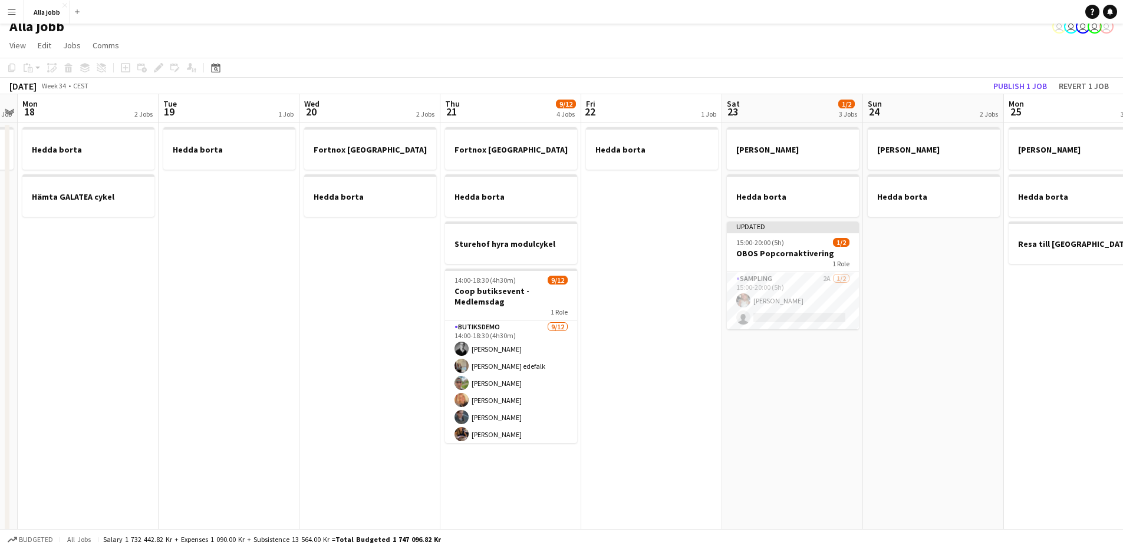
scroll to position [0, 349]
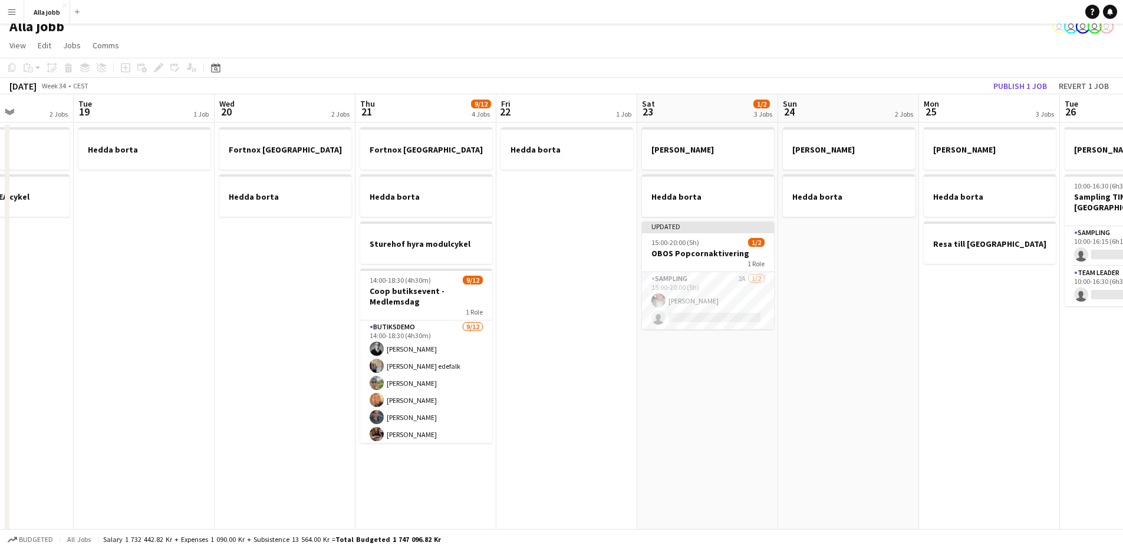
drag, startPoint x: 357, startPoint y: 392, endPoint x: 544, endPoint y: 382, distance: 187.7
click at [544, 382] on app-calendar-viewport "Sat 16 2/2 3 Jobs Sun 17 1 Job Mon 18 2 Jobs Tue 19 1 Job Wed 20 2 Jobs Thu 21 …" at bounding box center [561, 464] width 1123 height 740
click at [575, 389] on app-date-cell "Hedda borta" at bounding box center [566, 479] width 141 height 712
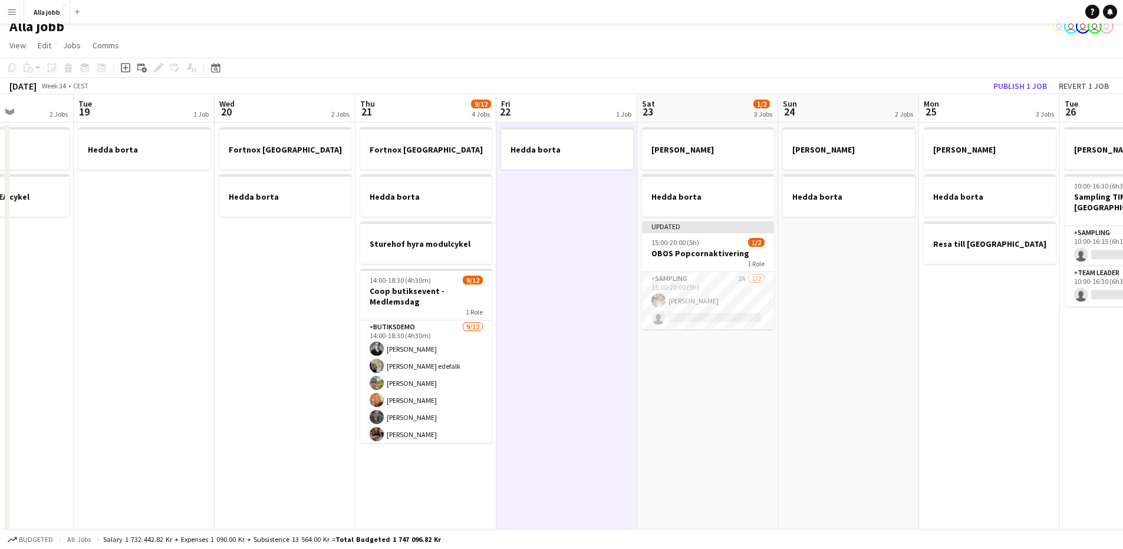
click at [575, 389] on app-date-cell "Hedda borta" at bounding box center [566, 479] width 141 height 712
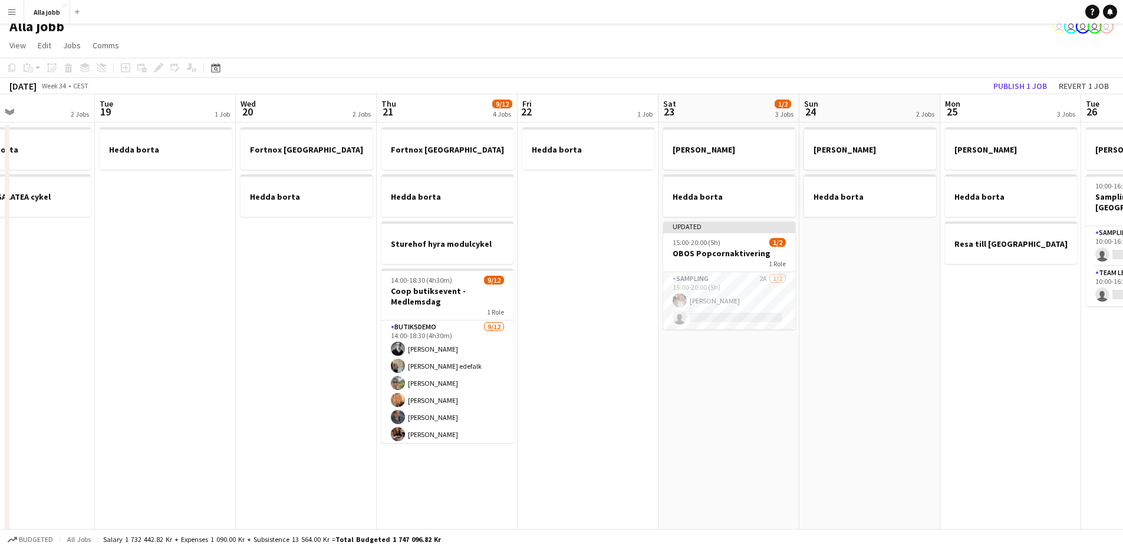
drag, startPoint x: 620, startPoint y: 290, endPoint x: 640, endPoint y: 289, distance: 20.1
click at [640, 289] on app-calendar-viewport "Sat 16 2/2 3 Jobs Sun 17 1 Job Mon 18 2 Jobs Tue 19 1 Job Wed 20 2 Jobs Thu 21 …" at bounding box center [561, 464] width 1123 height 740
drag, startPoint x: 640, startPoint y: 289, endPoint x: 624, endPoint y: 292, distance: 16.3
click at [639, 289] on app-date-cell "Hedda borta" at bounding box center [587, 479] width 141 height 712
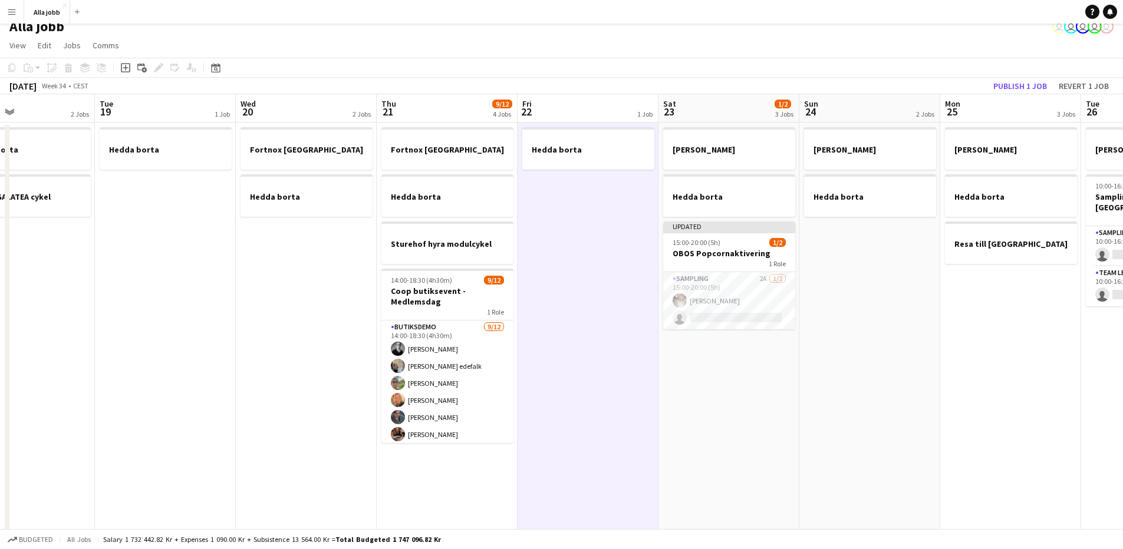
scroll to position [0, 328]
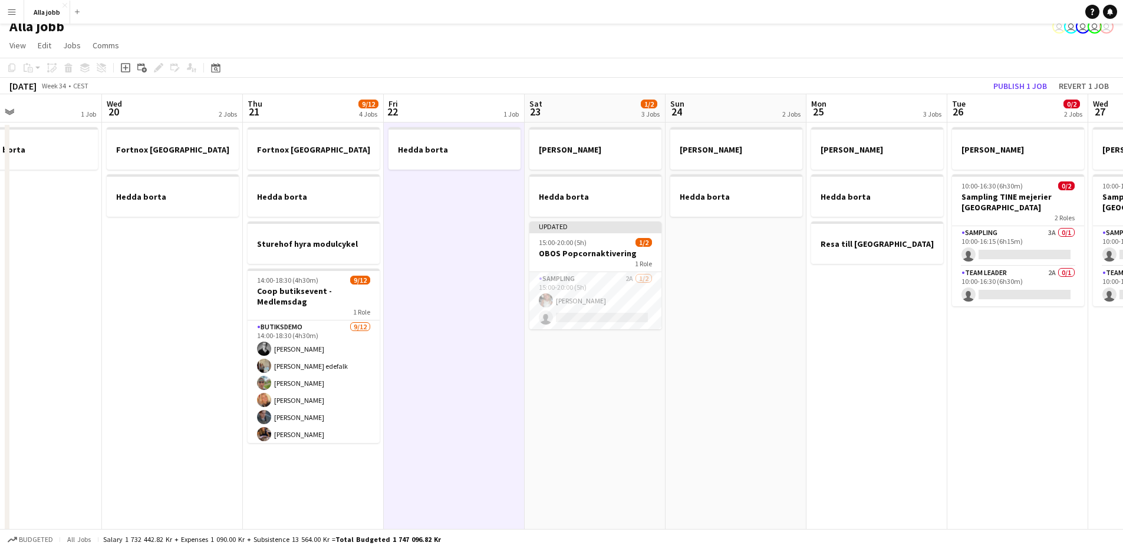
drag, startPoint x: 858, startPoint y: 331, endPoint x: 369, endPoint y: 282, distance: 491.6
click at [371, 282] on app-calendar-viewport "Sat 16 2/2 3 Jobs Sun 17 1 Job Mon 18 2 Jobs Tue 19 1 Job Wed 20 2 Jobs Thu 21 …" at bounding box center [561, 464] width 1123 height 740
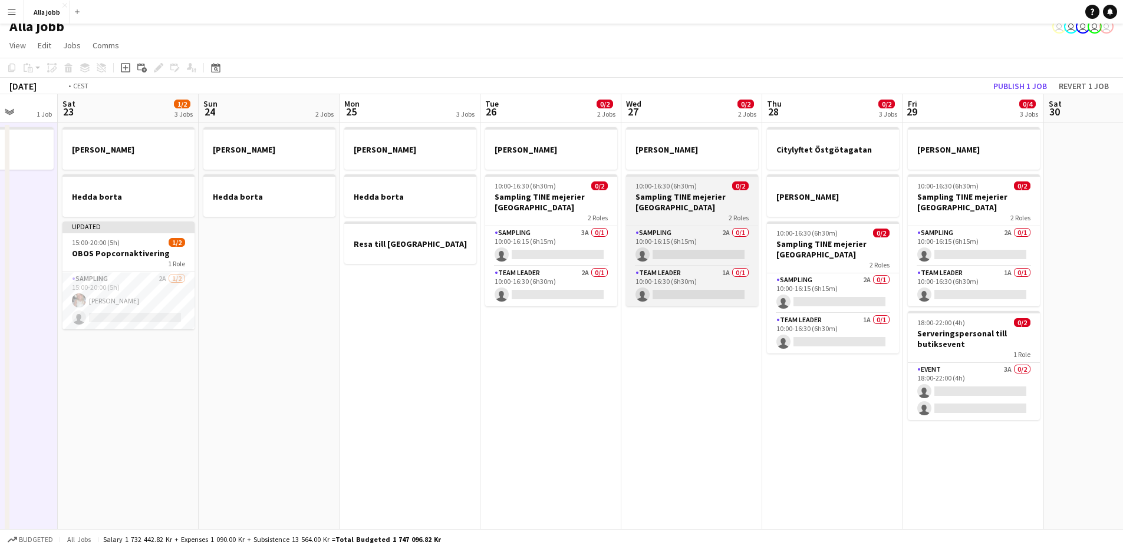
drag, startPoint x: 787, startPoint y: 302, endPoint x: 312, endPoint y: 223, distance: 480.9
click at [311, 223] on app-calendar-viewport "Wed 20 2 Jobs Thu 21 9/12 4 Jobs Fri 22 1 Job Sat 23 1/2 3 Jobs Sun 24 2 Jobs M…" at bounding box center [561, 464] width 1123 height 740
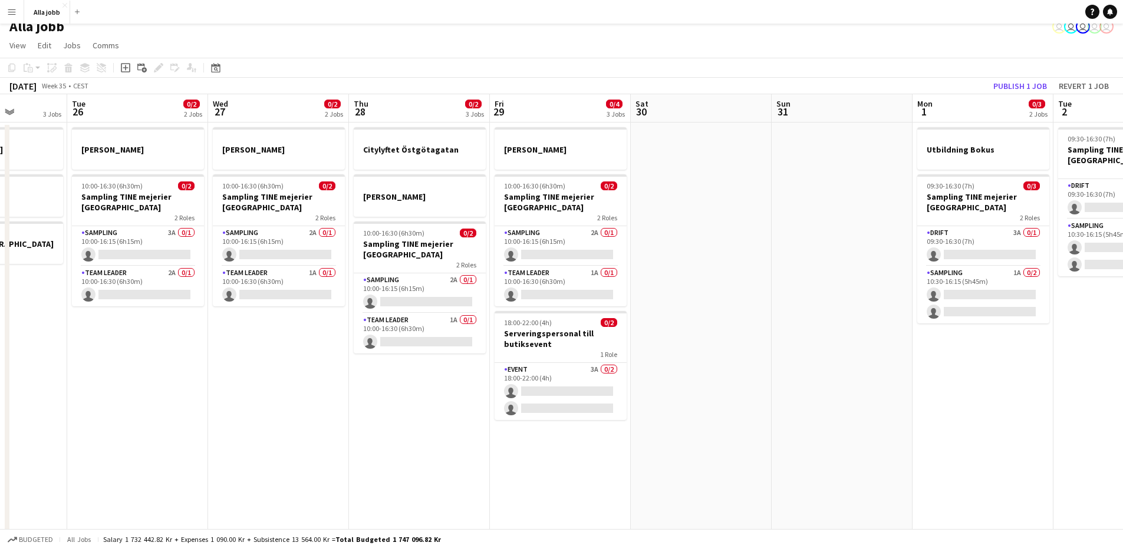
drag, startPoint x: 559, startPoint y: 273, endPoint x: 451, endPoint y: 269, distance: 108.5
click at [425, 269] on app-calendar-viewport "Sat 23 1/2 3 Jobs Sun 24 2 Jobs Mon 25 3 Jobs Tue 26 0/2 2 Jobs Wed 27 0/2 2 Jo…" at bounding box center [561, 464] width 1123 height 740
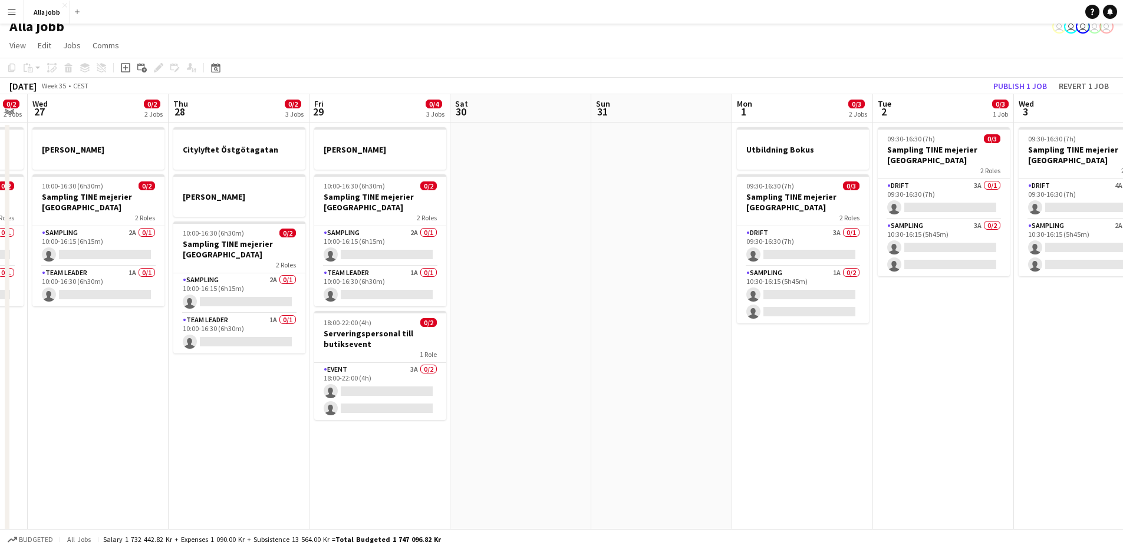
drag, startPoint x: 588, startPoint y: 288, endPoint x: 479, endPoint y: 283, distance: 109.7
click at [479, 283] on app-calendar-viewport "Sun 24 2 Jobs Mon 25 3 Jobs Tue 26 0/2 2 Jobs Wed 27 0/2 2 Jobs Thu 28 0/2 3 Jo…" at bounding box center [561, 464] width 1123 height 740
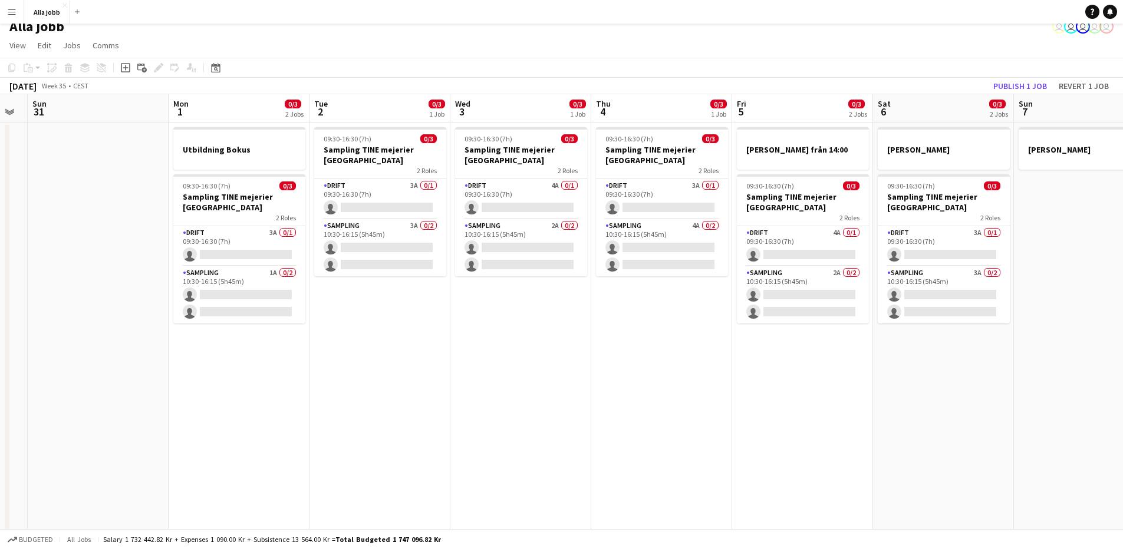
drag, startPoint x: 367, startPoint y: 324, endPoint x: 408, endPoint y: 322, distance: 41.3
click at [331, 322] on app-calendar-viewport "Thu 28 0/2 3 Jobs Fri 29 0/4 3 Jobs Sat 30 Sun 31 Mon 1 0/3 2 Jobs Tue 2 0/3 1 …" at bounding box center [561, 464] width 1123 height 740
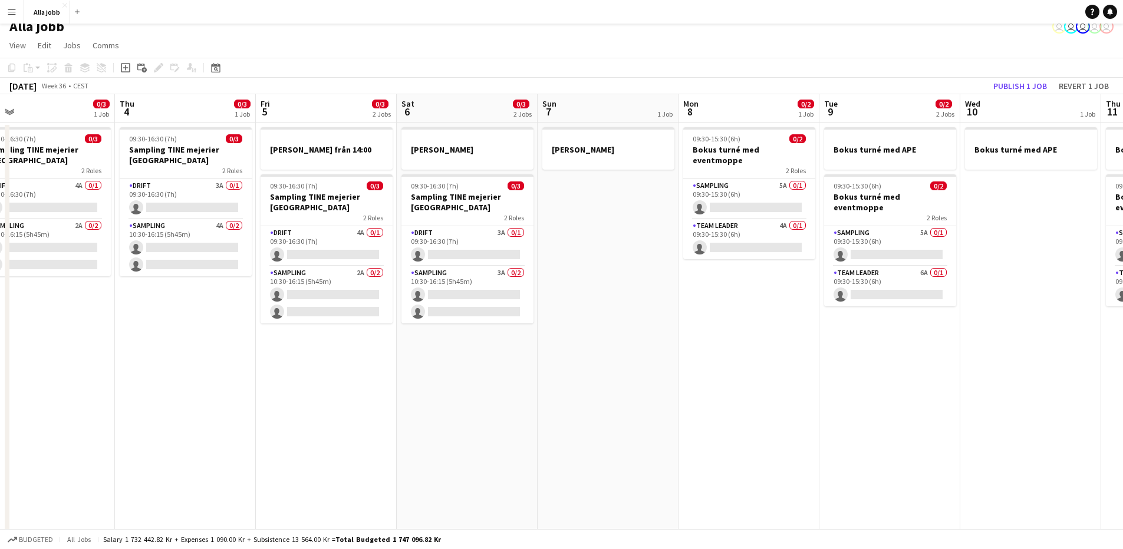
scroll to position [0, 463]
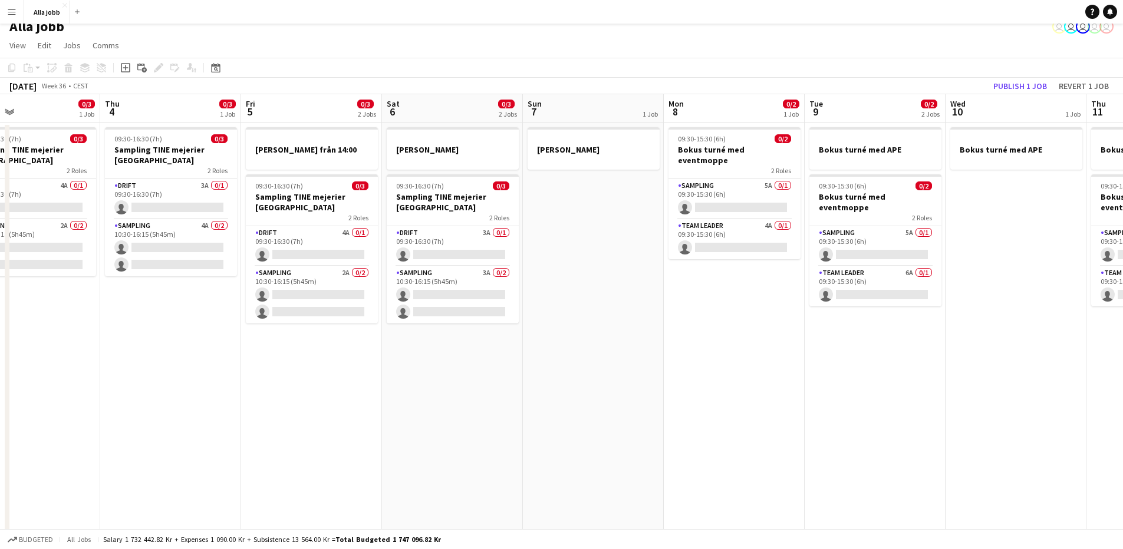
drag, startPoint x: 509, startPoint y: 366, endPoint x: 257, endPoint y: 343, distance: 253.3
click at [256, 343] on app-calendar-viewport "Sun 31 Mon 1 0/3 2 Jobs Tue 2 0/3 1 Job Wed 3 0/3 1 Job Thu 4 0/3 1 Job Fri 5 0…" at bounding box center [561, 464] width 1123 height 740
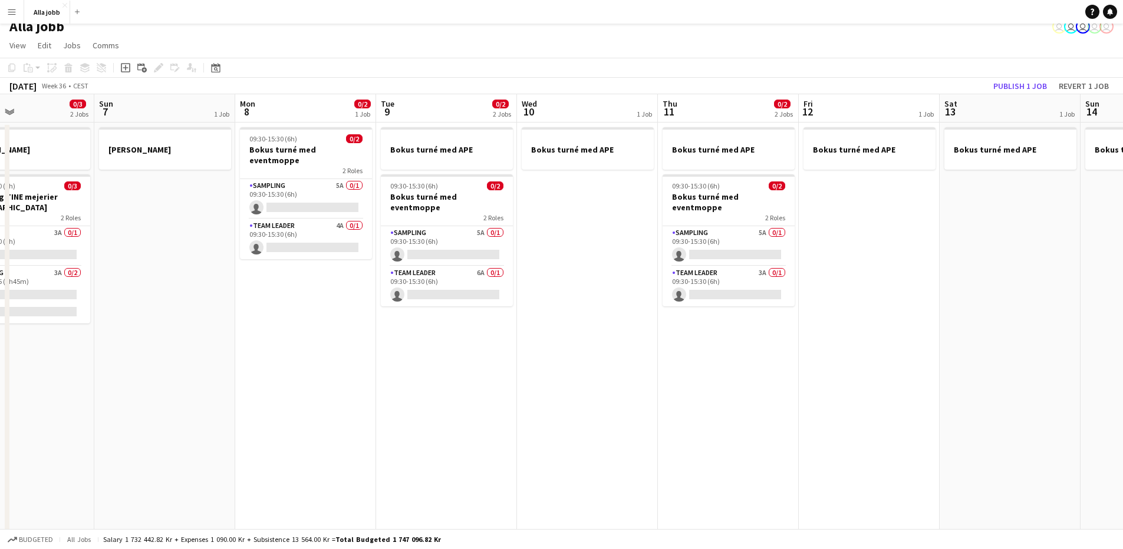
drag, startPoint x: 488, startPoint y: 357, endPoint x: 511, endPoint y: 355, distance: 23.1
click at [278, 370] on app-calendar-viewport "Wed 3 0/3 1 Job Thu 4 0/3 1 Job Fri 5 0/3 2 Jobs Sat 6 0/3 2 Jobs Sun 7 1 Job M…" at bounding box center [561, 464] width 1123 height 740
drag, startPoint x: 504, startPoint y: 363, endPoint x: 276, endPoint y: 358, distance: 228.1
click at [277, 358] on app-calendar-viewport "Wed 3 0/3 1 Job Thu 4 0/3 1 Job Fri 5 0/3 2 Jobs Sat 6 0/3 2 Jobs Sun 7 1 Job M…" at bounding box center [561, 464] width 1123 height 740
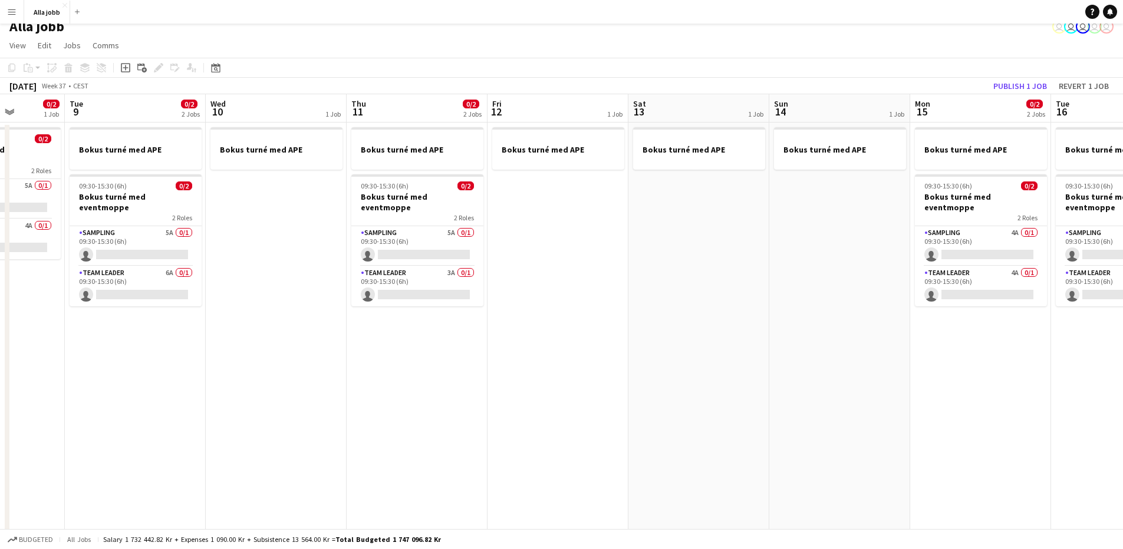
drag, startPoint x: 298, startPoint y: 371, endPoint x: 417, endPoint y: 370, distance: 119.6
click at [256, 368] on app-calendar-viewport "Sat 6 0/3 2 Jobs Sun 7 1 Job Mon 8 0/2 1 Job Tue 9 0/2 2 Jobs Wed 10 1 Job Thu …" at bounding box center [561, 464] width 1123 height 740
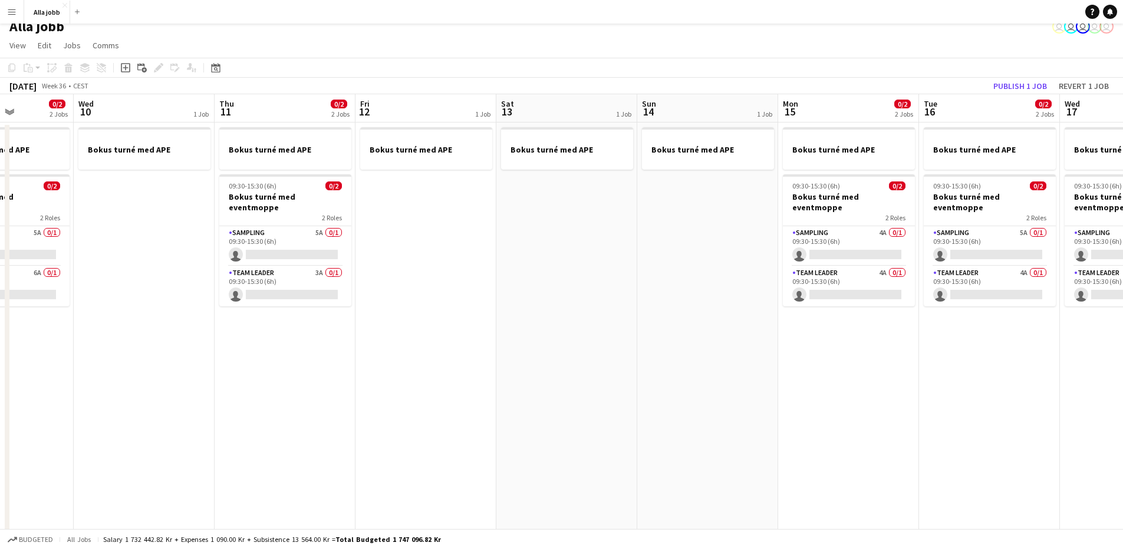
drag, startPoint x: 451, startPoint y: 385, endPoint x: 333, endPoint y: 384, distance: 118.5
click at [333, 384] on app-calendar-viewport "Sun 7 1 Job Mon 8 0/2 1 Job Tue 9 0/2 2 Jobs Wed 10 1 Job Thu 11 0/2 2 Jobs Fri…" at bounding box center [561, 464] width 1123 height 740
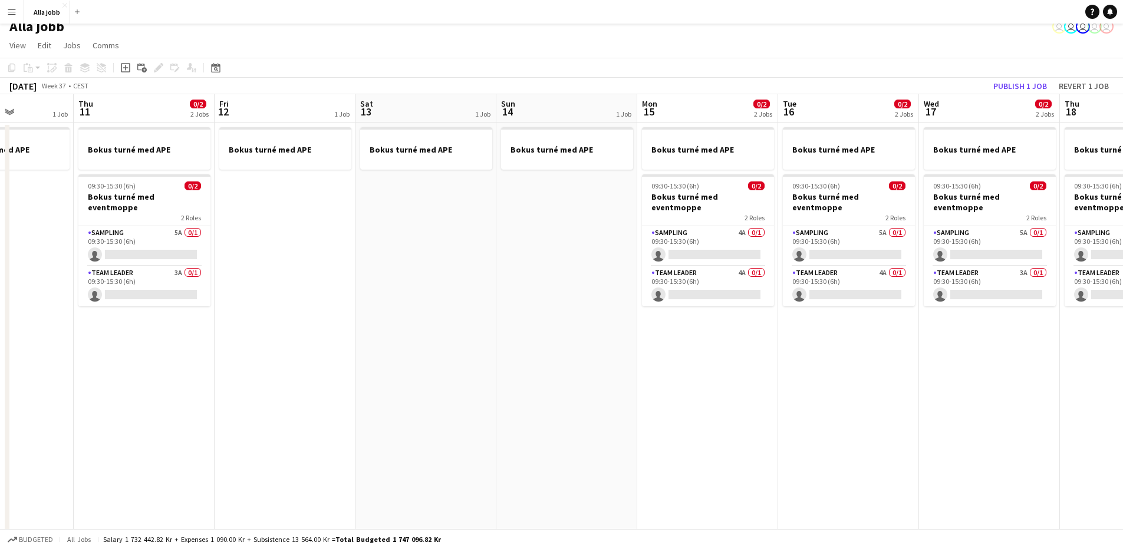
scroll to position [0, 350]
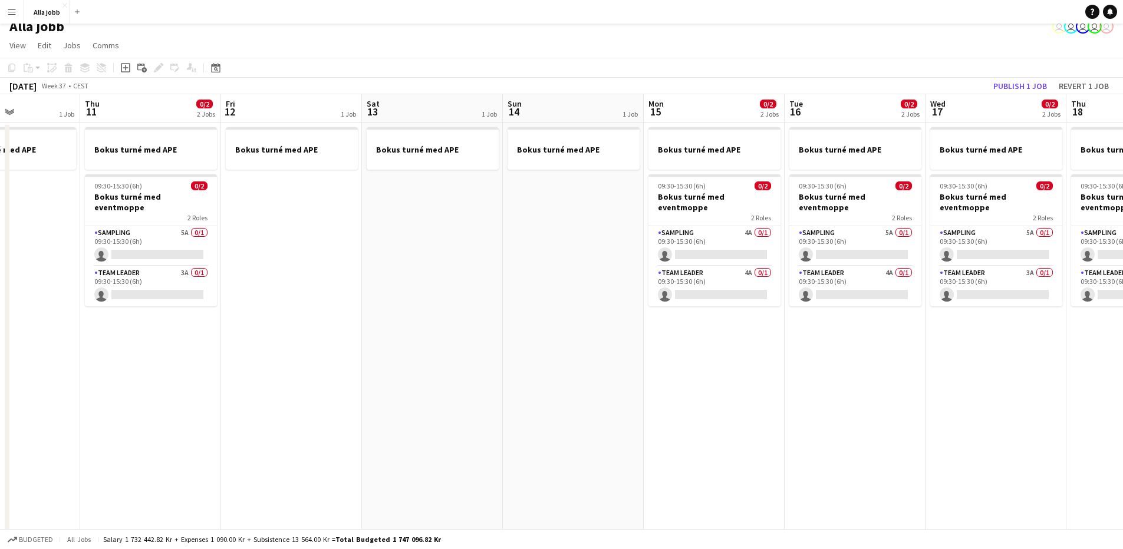
drag, startPoint x: 580, startPoint y: 328, endPoint x: 793, endPoint y: 361, distance: 216.0
click at [789, 360] on app-calendar-viewport "Mon 8 0/2 1 Job Tue 9 0/2 2 Jobs Wed 10 1 Job Thu 11 0/2 2 Jobs Fri 12 1 Job Sa…" at bounding box center [561, 464] width 1123 height 740
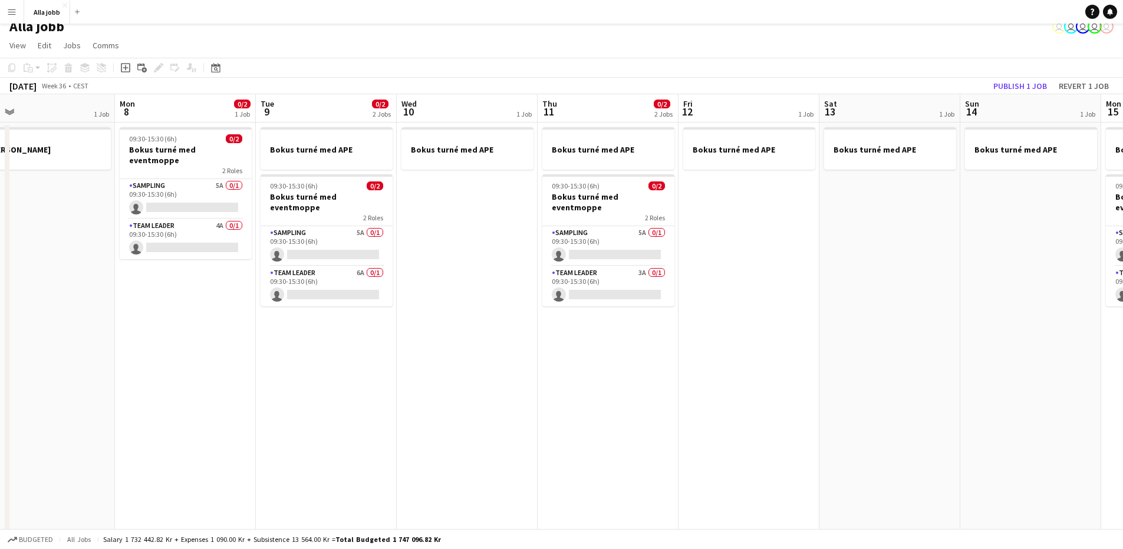
drag, startPoint x: 461, startPoint y: 347, endPoint x: 833, endPoint y: 397, distance: 375.1
click at [831, 397] on app-calendar-viewport "Fri 5 0/3 2 Jobs Sat 6 0/3 2 Jobs Sun 7 1 Job Mon 8 0/2 1 Job Tue 9 0/2 2 Jobs …" at bounding box center [561, 464] width 1123 height 740
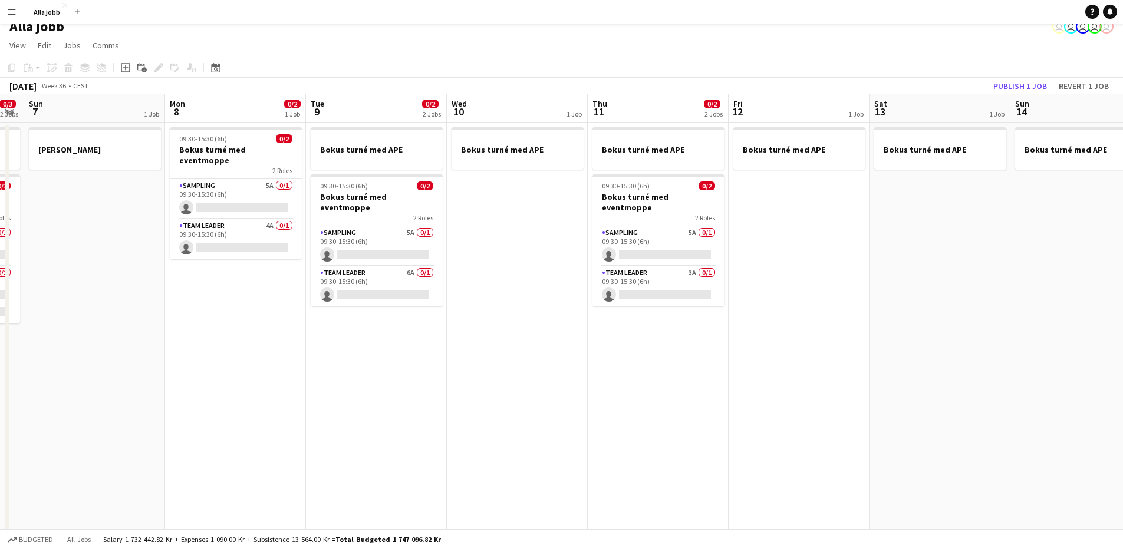
drag, startPoint x: 362, startPoint y: 377, endPoint x: 842, endPoint y: 450, distance: 484.6
click at [842, 449] on app-calendar-viewport "Thu 4 0/3 1 Job Fri 5 0/3 2 Jobs Sat 6 0/3 2 Jobs Sun 7 1 Job Mon 8 0/2 1 Job T…" at bounding box center [561, 464] width 1123 height 740
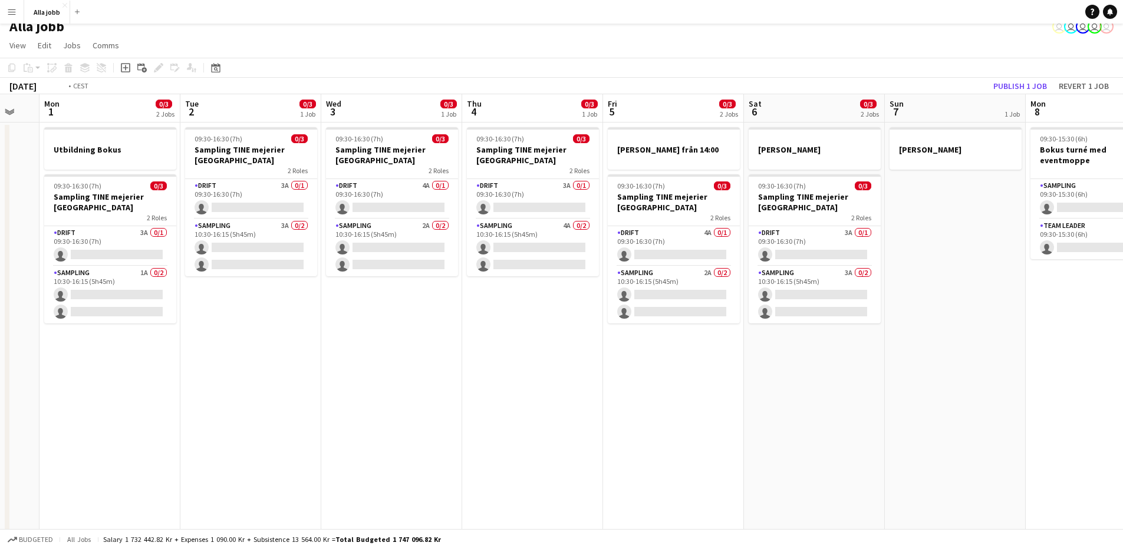
drag, startPoint x: 601, startPoint y: 435, endPoint x: 543, endPoint y: 409, distance: 63.3
click at [743, 449] on app-calendar-viewport "Sat 30 Sun 31 Mon 1 0/3 2 Jobs Tue 2 0/3 1 Job Wed 3 0/3 1 Job Thu 4 0/3 1 Job …" at bounding box center [561, 464] width 1123 height 740
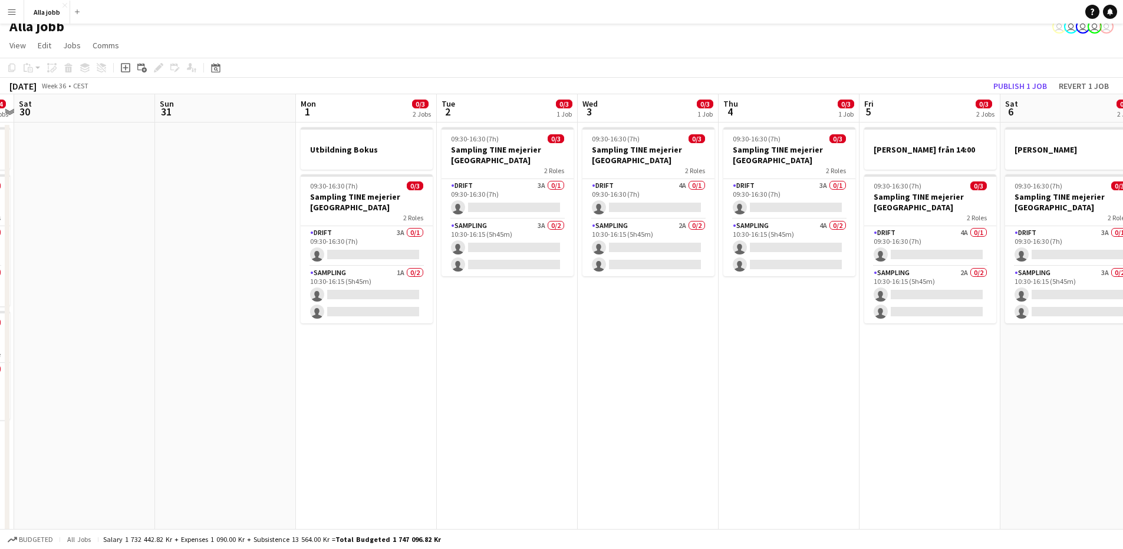
drag, startPoint x: 232, startPoint y: 371, endPoint x: 584, endPoint y: 399, distance: 353.0
click at [603, 398] on app-calendar-viewport "Thu 28 0/2 3 Jobs Fri 29 0/4 3 Jobs Sat 30 Sun 31 Mon 1 0/3 2 Jobs Tue 2 0/3 1 …" at bounding box center [561, 464] width 1123 height 740
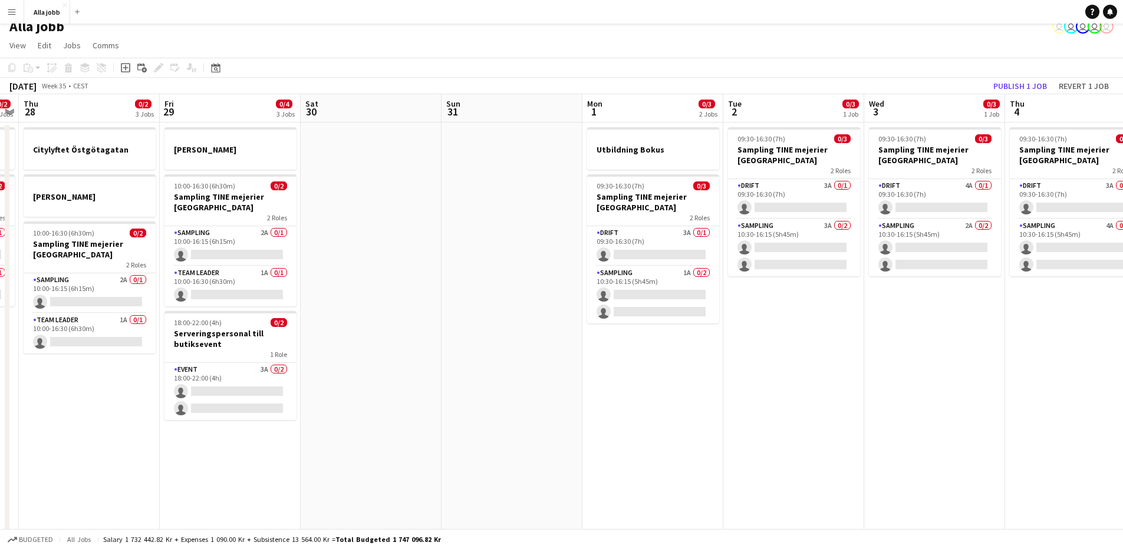
drag, startPoint x: 379, startPoint y: 394, endPoint x: 618, endPoint y: 411, distance: 239.3
click at [621, 411] on app-calendar-viewport "Tue 26 0/2 2 Jobs Wed 27 0/2 2 Jobs Thu 28 0/2 3 Jobs Fri 29 0/4 3 Jobs Sat 30 …" at bounding box center [561, 464] width 1123 height 740
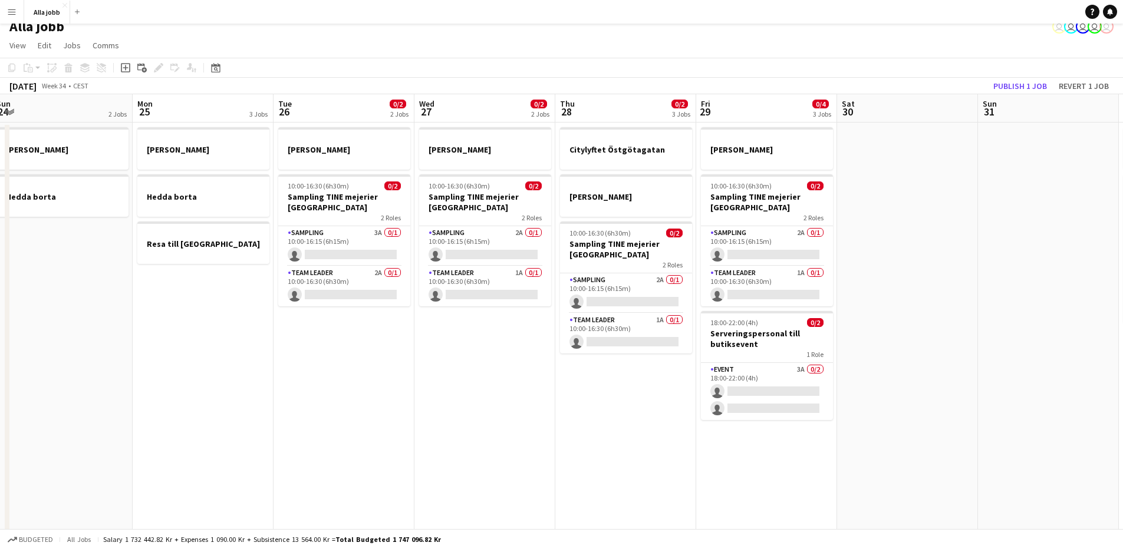
drag, startPoint x: 487, startPoint y: 408, endPoint x: 558, endPoint y: 404, distance: 70.3
click at [562, 407] on app-calendar-viewport "Fri 22 1 Job Sat 23 1/2 3 Jobs Sun 24 2 Jobs Mon 25 3 Jobs Tue 26 0/2 2 Jobs We…" at bounding box center [561, 464] width 1123 height 740
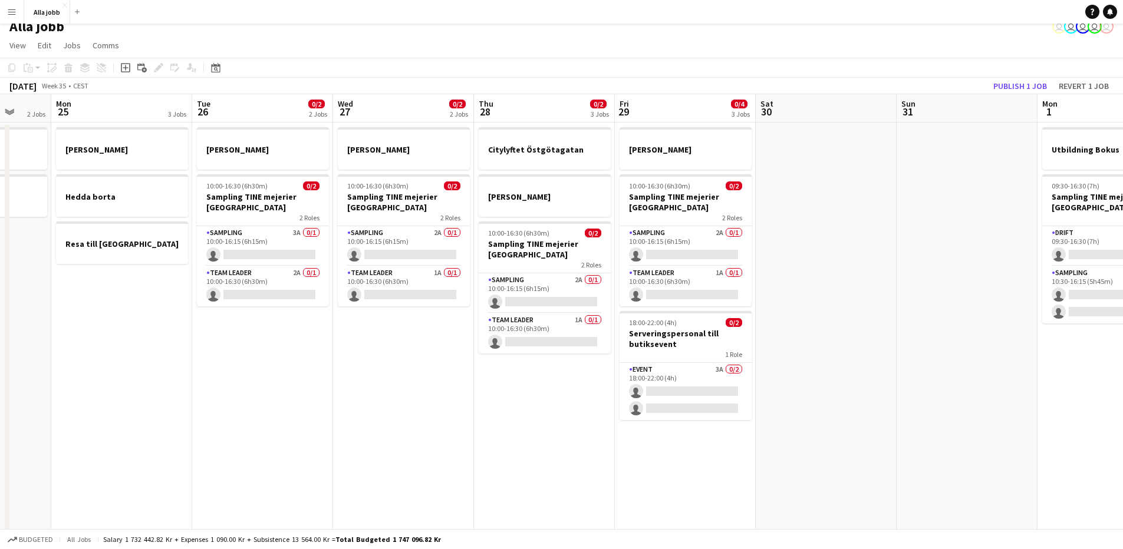
drag, startPoint x: 344, startPoint y: 384, endPoint x: 694, endPoint y: 396, distance: 349.7
click at [697, 397] on app-calendar-viewport "Fri 22 1 Job Sat 23 1/2 3 Jobs Sun 24 2 Jobs Mon 25 3 Jobs Tue 26 0/2 2 Jobs We…" at bounding box center [561, 464] width 1123 height 740
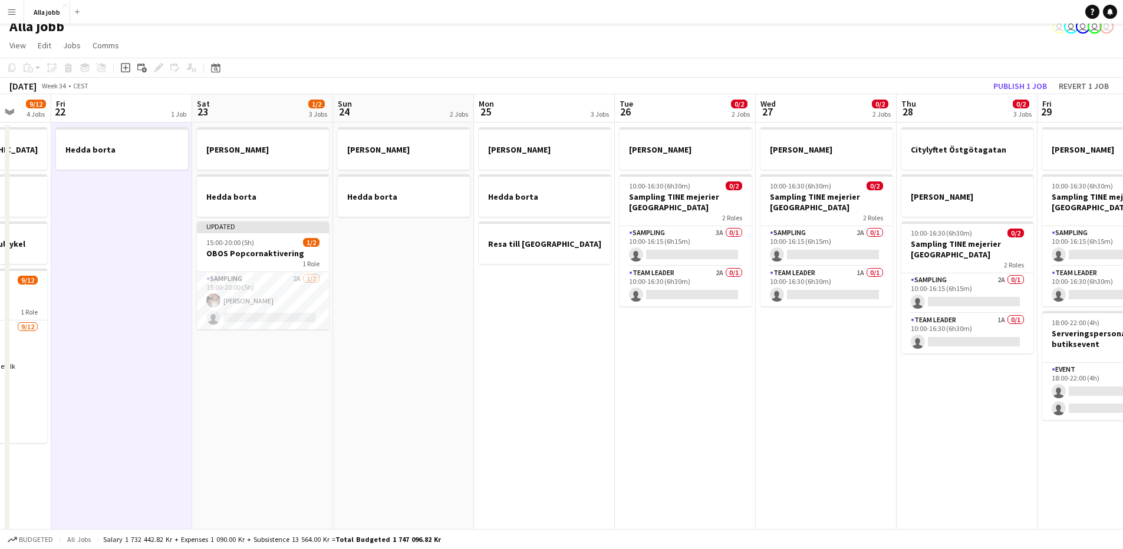
scroll to position [0, 366]
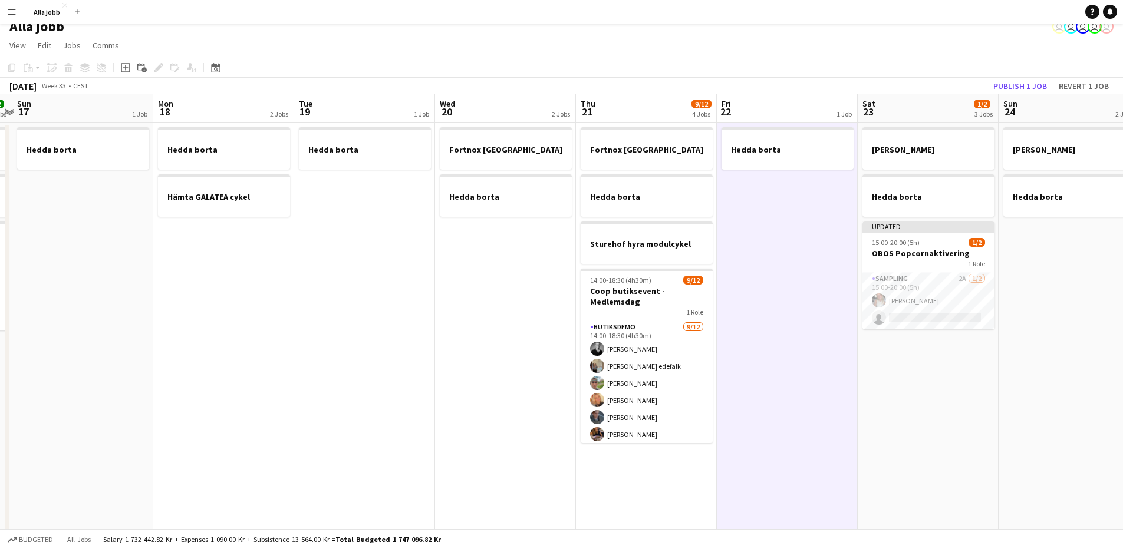
drag, startPoint x: 173, startPoint y: 343, endPoint x: 806, endPoint y: 395, distance: 635.1
click at [809, 395] on app-calendar-viewport "Fri 15 Sat 16 2/2 3 Jobs Sun 17 1 Job Mon 18 2 Jobs Tue 19 1 Job Wed 20 2 Jobs …" at bounding box center [561, 464] width 1123 height 740
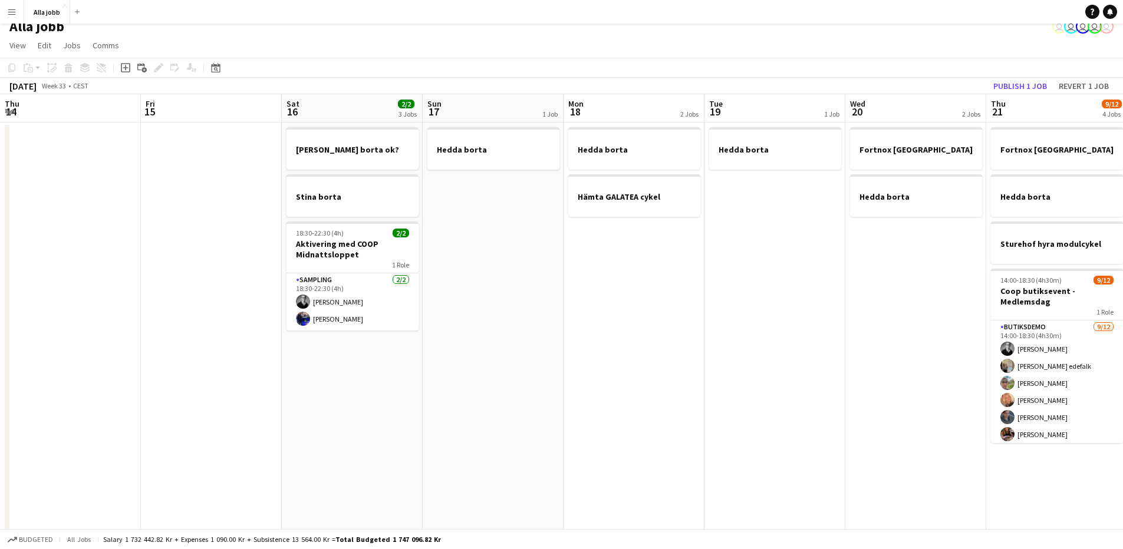
drag, startPoint x: 369, startPoint y: 345, endPoint x: 881, endPoint y: 369, distance: 512.7
click at [879, 369] on app-calendar-viewport "Tue 12 1 Job Wed 13 1 Job Thu 14 Fri 15 Sat 16 2/2 3 Jobs Sun 17 1 Job Mon 18 2…" at bounding box center [561, 464] width 1123 height 740
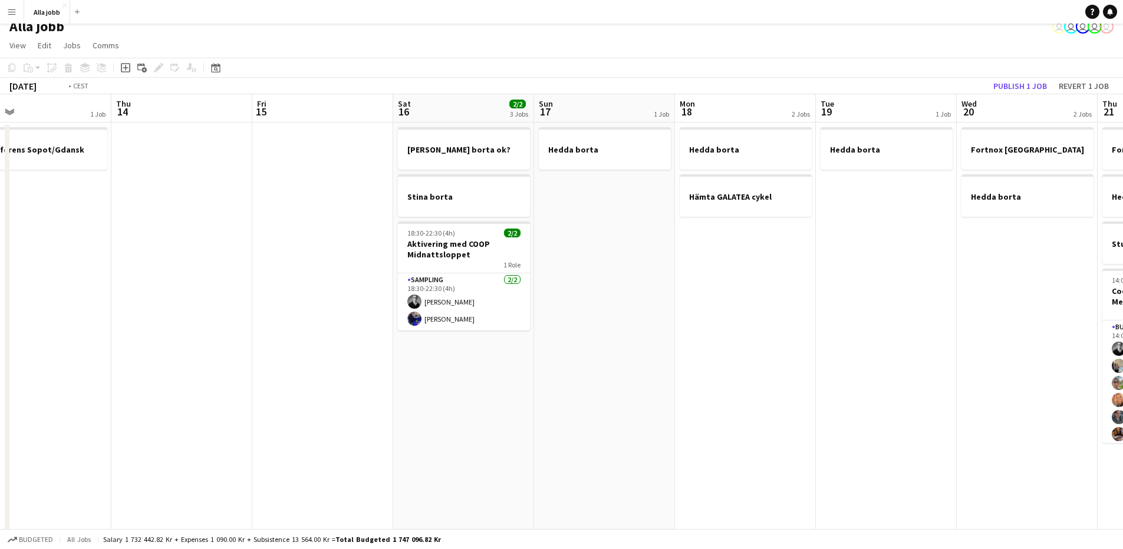
drag, startPoint x: 359, startPoint y: 325, endPoint x: 725, endPoint y: 344, distance: 367.0
click at [814, 350] on app-calendar-viewport "Mon 11 Tue 12 1 Job Wed 13 1 Job Thu 14 Fri 15 Sat 16 2/2 3 Jobs Sun 17 1 Job M…" at bounding box center [561, 464] width 1123 height 740
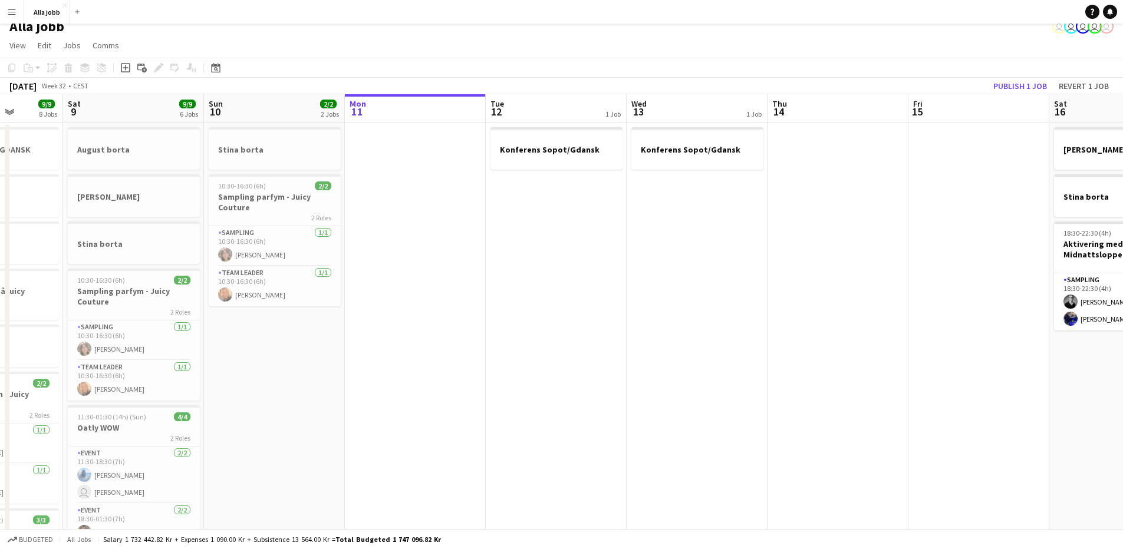
drag, startPoint x: 397, startPoint y: 332, endPoint x: 562, endPoint y: 346, distance: 165.6
click at [562, 346] on app-calendar-viewport "Wed 6 Thu 7 9/9 6 Jobs Fri 8 9/9 8 Jobs Sat 9 9/9 6 Jobs Sun 10 2/2 2 Jobs Mon …" at bounding box center [561, 464] width 1123 height 740
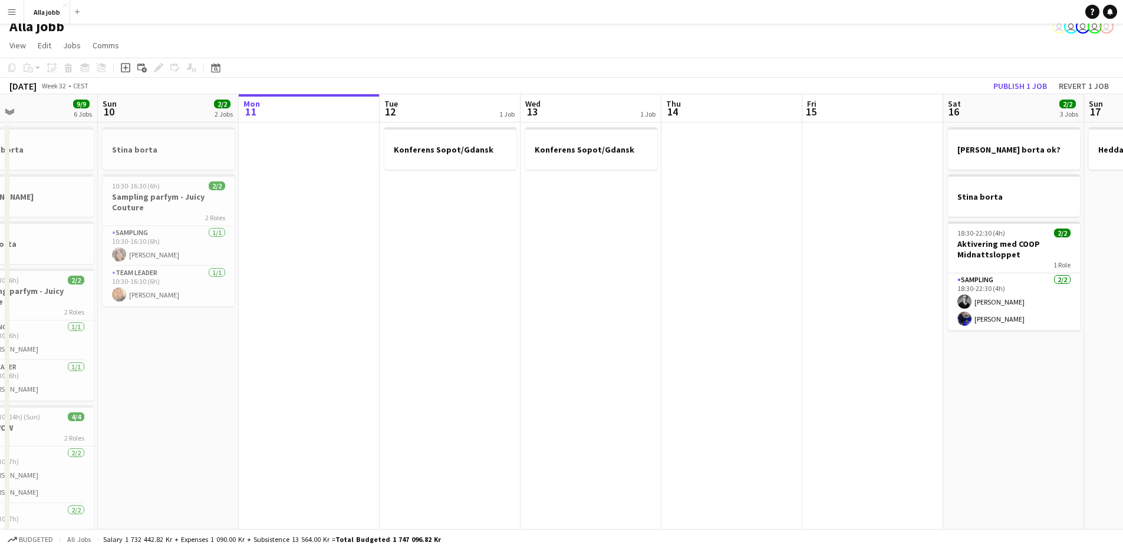
drag, startPoint x: 529, startPoint y: 341, endPoint x: 244, endPoint y: 315, distance: 286.4
click at [237, 315] on app-calendar-viewport "Wed 6 4/4 5 Jobs Thu 7 9/9 6 Jobs Fri 8 9/9 8 Jobs Sat 9 9/9 6 Jobs Sun 10 2/2 …" at bounding box center [561, 464] width 1123 height 740
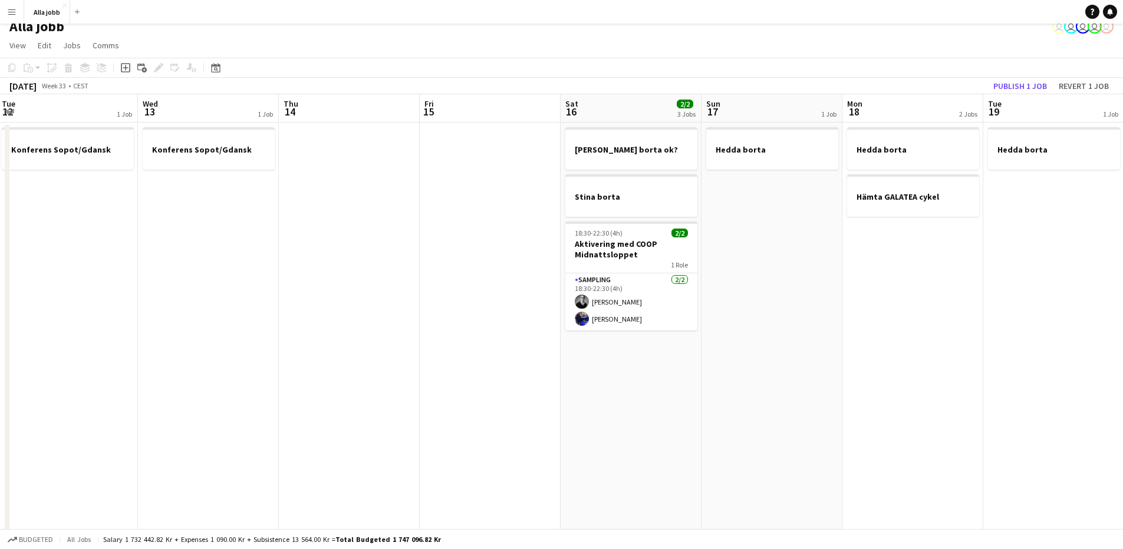
drag, startPoint x: 317, startPoint y: 335, endPoint x: 324, endPoint y: 333, distance: 7.3
click at [314, 334] on app-calendar-viewport "Sat 9 9/9 6 Jobs Sun 10 2/2 2 Jobs Mon 11 Tue 12 1 Job Wed 13 1 Job Thu 14 Fri …" at bounding box center [561, 464] width 1123 height 740
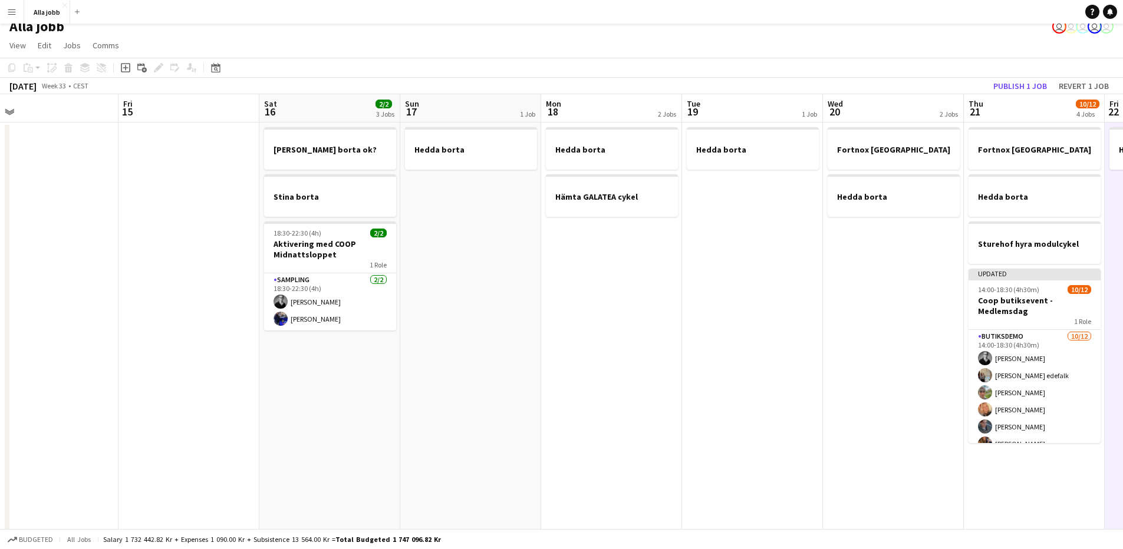
scroll to position [0, 472]
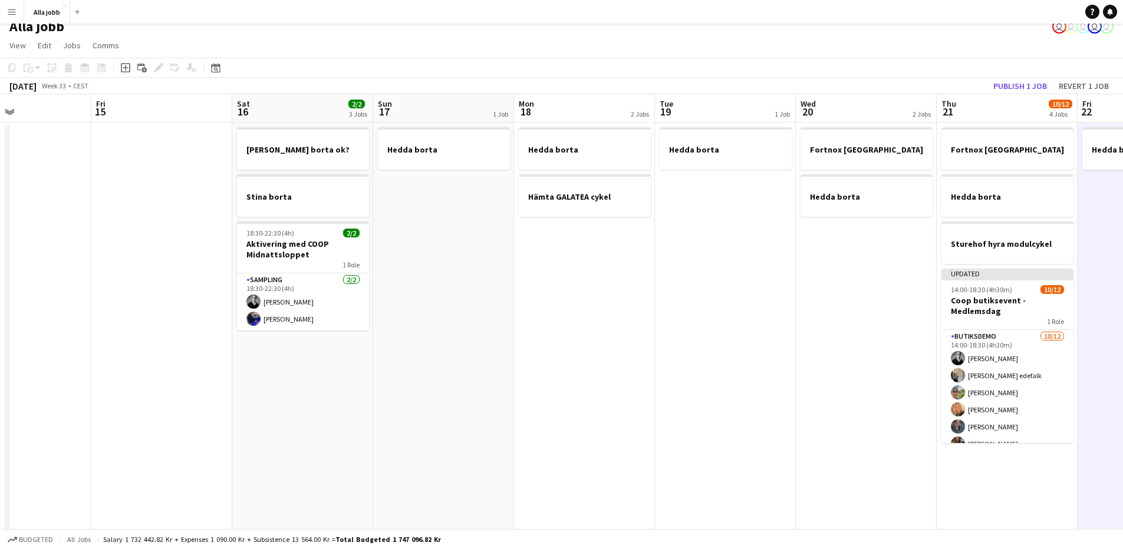
drag, startPoint x: 626, startPoint y: 340, endPoint x: 453, endPoint y: 363, distance: 175.4
click at [450, 365] on app-calendar-viewport "Mon 11 Tue 12 1 Job Wed 13 1 Job Thu 14 Fri 15 Sat 16 2/2 3 Jobs Sun 17 1 Job M…" at bounding box center [561, 464] width 1123 height 740
